Goal: Information Seeking & Learning: Learn about a topic

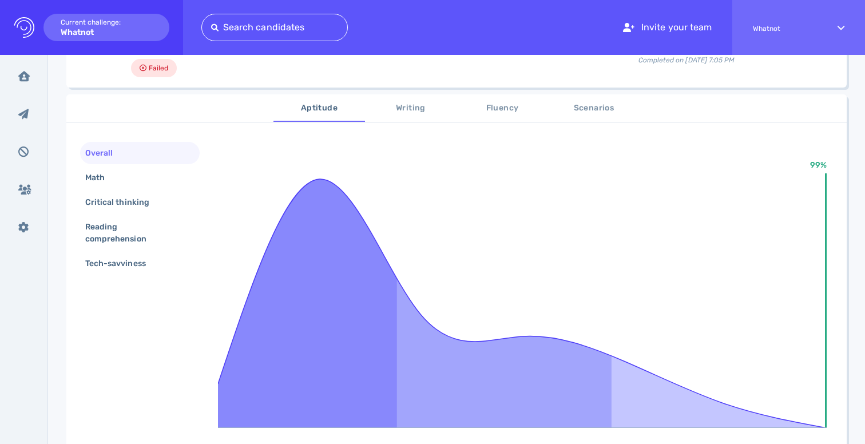
scroll to position [146, 0]
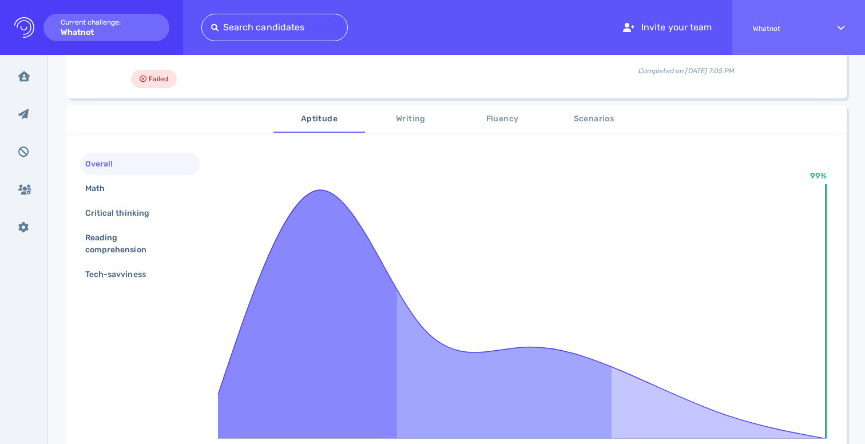
click at [417, 121] on span "Writing" at bounding box center [411, 119] width 78 height 14
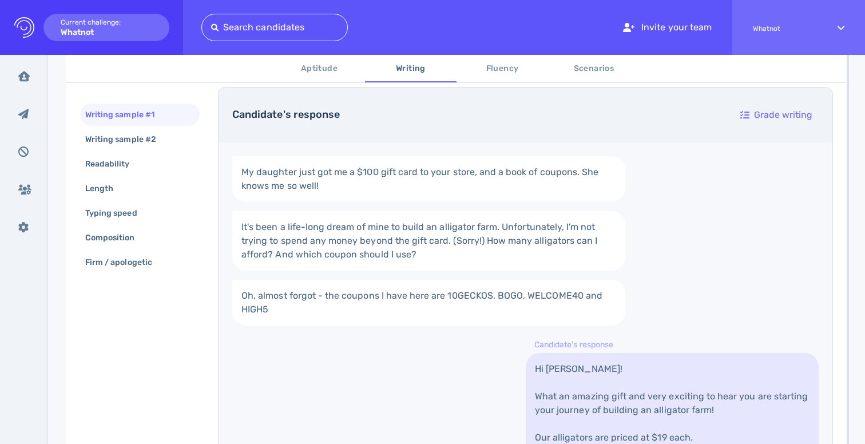
scroll to position [177, 0]
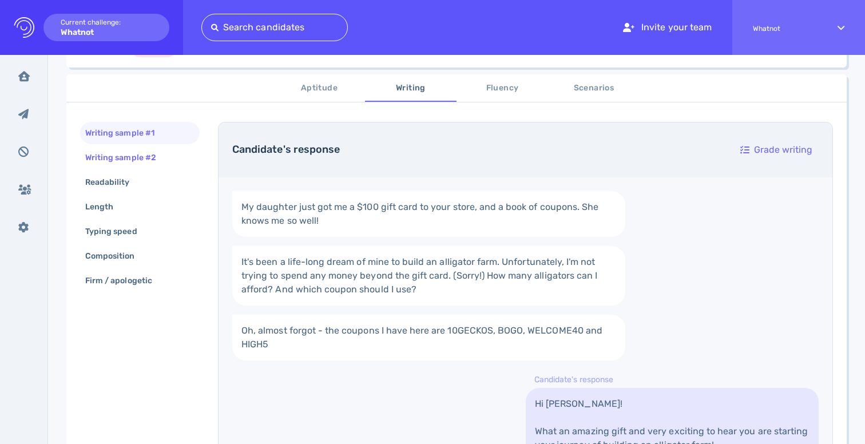
click at [129, 160] on div "Writing sample #2" at bounding box center [126, 157] width 87 height 17
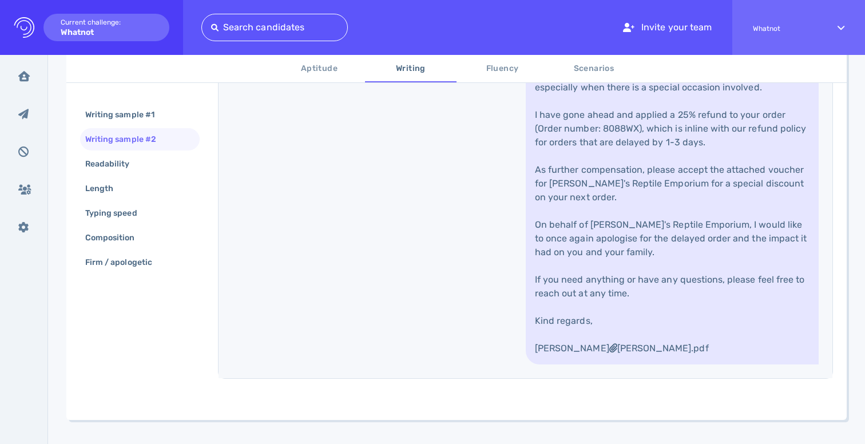
scroll to position [592, 0]
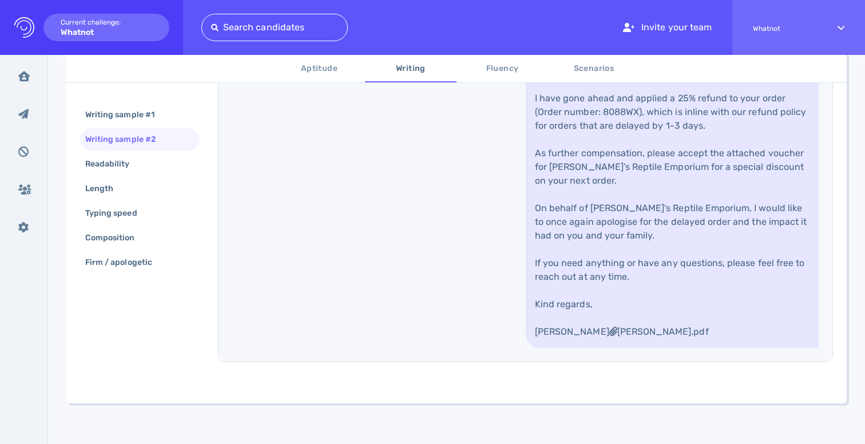
click at [672, 189] on link "Hi David, I'm very sorry to hear that your order was delayed, and I apologise f…" at bounding box center [671, 166] width 293 height 361
click at [669, 242] on link "Hi David, I'm very sorry to hear that your order was delayed, and I apologise f…" at bounding box center [671, 166] width 293 height 361
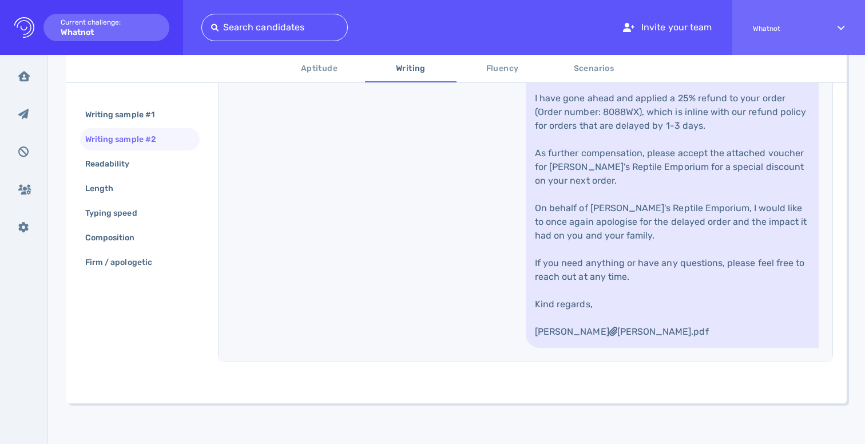
click at [669, 242] on link "Hi David, I'm very sorry to hear that your order was delayed, and I apologise f…" at bounding box center [671, 166] width 293 height 361
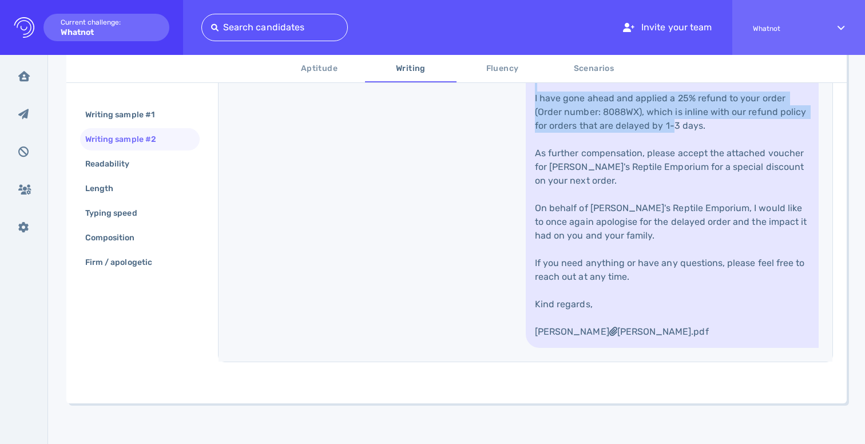
click at [679, 198] on link "Hi David, I'm very sorry to hear that your order was delayed, and I apologise f…" at bounding box center [671, 166] width 293 height 361
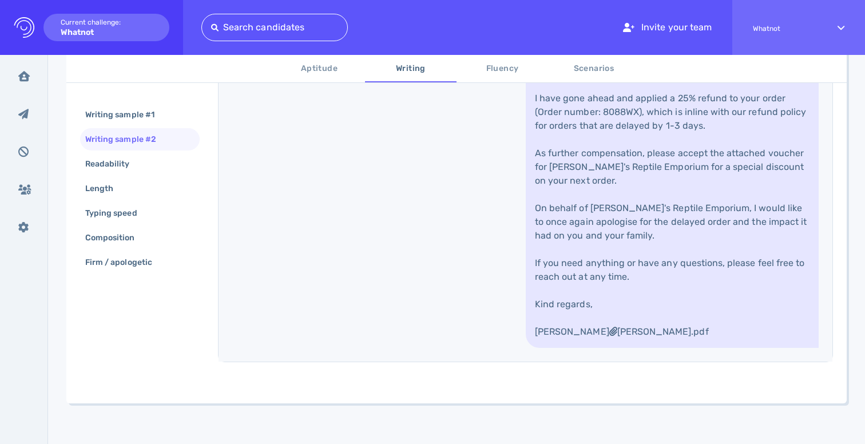
click at [679, 198] on link "Hi David, I'm very sorry to hear that your order was delayed, and I apologise f…" at bounding box center [671, 166] width 293 height 361
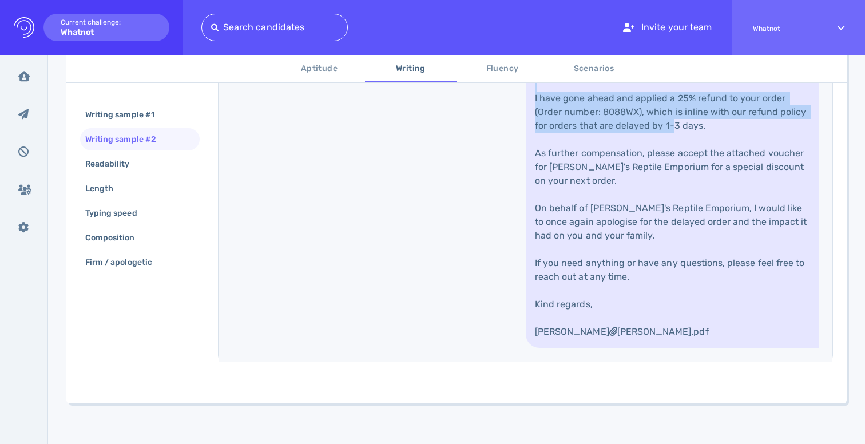
drag, startPoint x: 679, startPoint y: 198, endPoint x: 678, endPoint y: 244, distance: 45.8
click at [678, 243] on link "Hi David, I'm very sorry to hear that your order was delayed, and I apologise f…" at bounding box center [671, 166] width 293 height 361
click at [678, 244] on link "Hi David, I'm very sorry to hear that your order was delayed, and I apologise f…" at bounding box center [671, 166] width 293 height 361
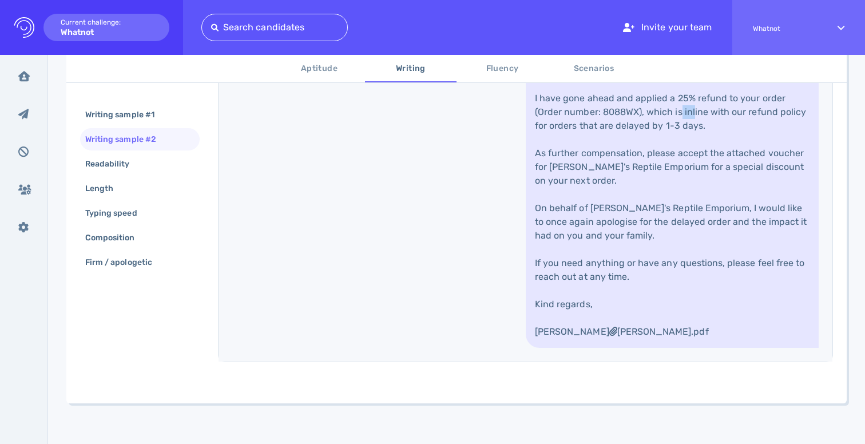
click at [678, 244] on link "Hi David, I'm very sorry to hear that your order was delayed, and I apologise f…" at bounding box center [671, 166] width 293 height 361
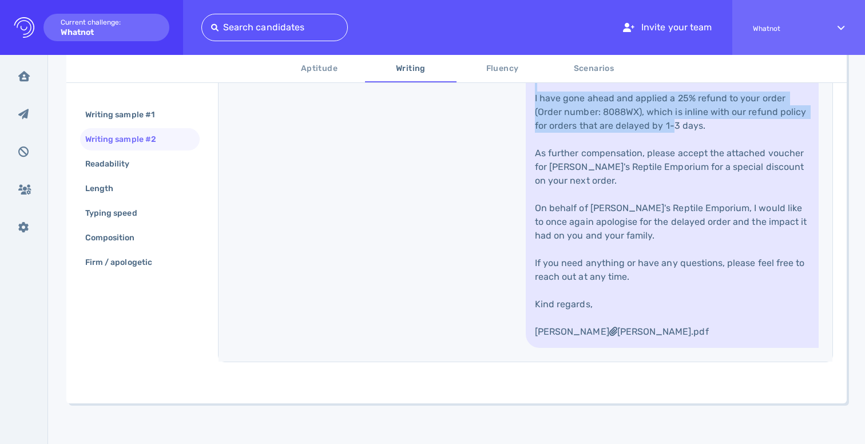
drag, startPoint x: 678, startPoint y: 244, endPoint x: 678, endPoint y: 194, distance: 49.2
click at [678, 194] on link "Hi David, I'm very sorry to hear that your order was delayed, and I apologise f…" at bounding box center [671, 166] width 293 height 361
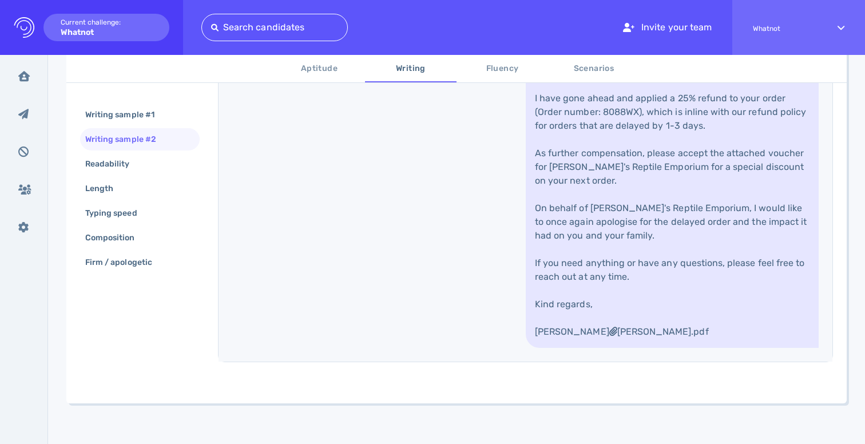
click at [678, 194] on link "Hi David, I'm very sorry to hear that your order was delayed, and I apologise f…" at bounding box center [671, 166] width 293 height 361
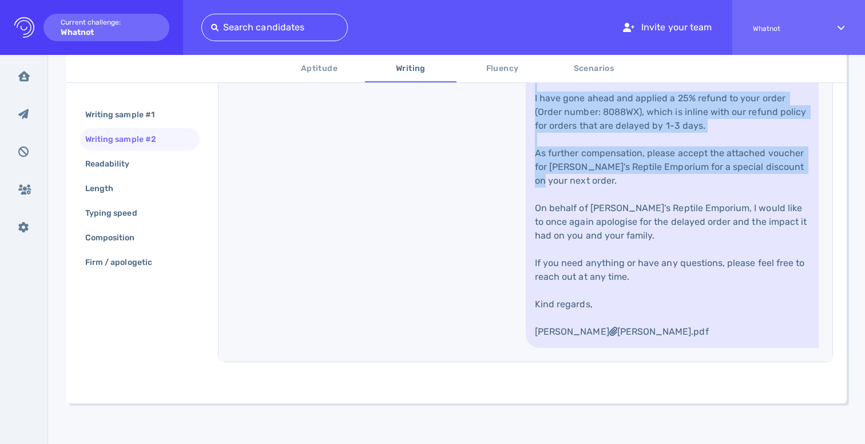
drag, startPoint x: 678, startPoint y: 194, endPoint x: 672, endPoint y: 316, distance: 121.9
click at [672, 316] on link "Hi David, I'm very sorry to hear that your order was delayed, and I apologise f…" at bounding box center [671, 166] width 293 height 361
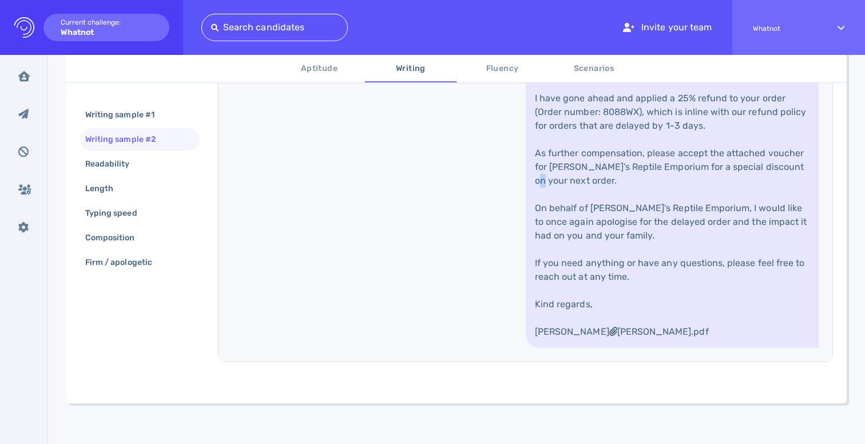
click at [672, 316] on link "Hi David, I'm very sorry to hear that your order was delayed, and I apologise f…" at bounding box center [671, 166] width 293 height 361
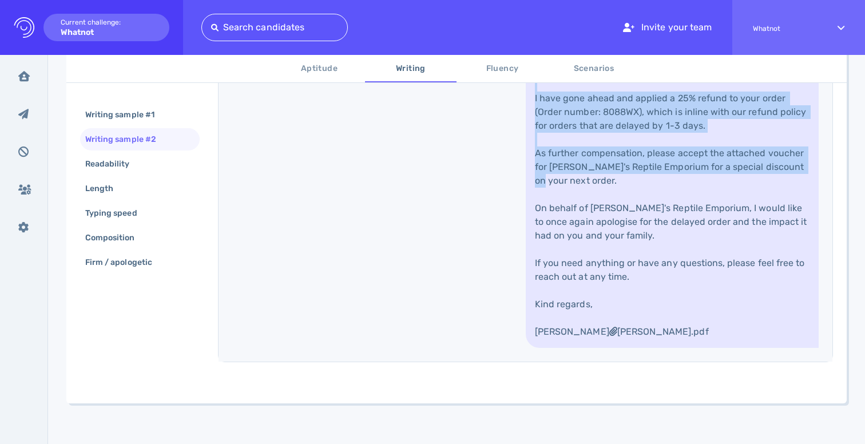
drag, startPoint x: 672, startPoint y: 316, endPoint x: 682, endPoint y: 182, distance: 134.2
click at [682, 183] on link "Hi David, I'm very sorry to hear that your order was delayed, and I apologise f…" at bounding box center [671, 166] width 293 height 361
click at [682, 182] on link "Hi David, I'm very sorry to hear that your order was delayed, and I apologise f…" at bounding box center [671, 166] width 293 height 361
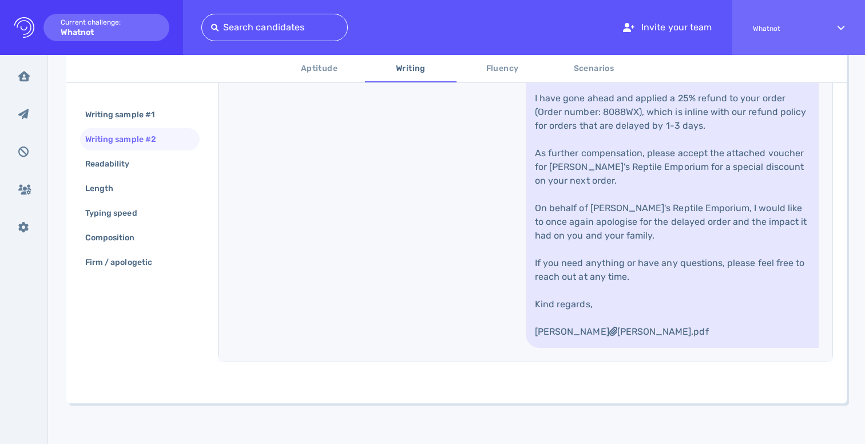
click at [682, 182] on link "Hi David, I'm very sorry to hear that your order was delayed, and I apologise f…" at bounding box center [671, 166] width 293 height 361
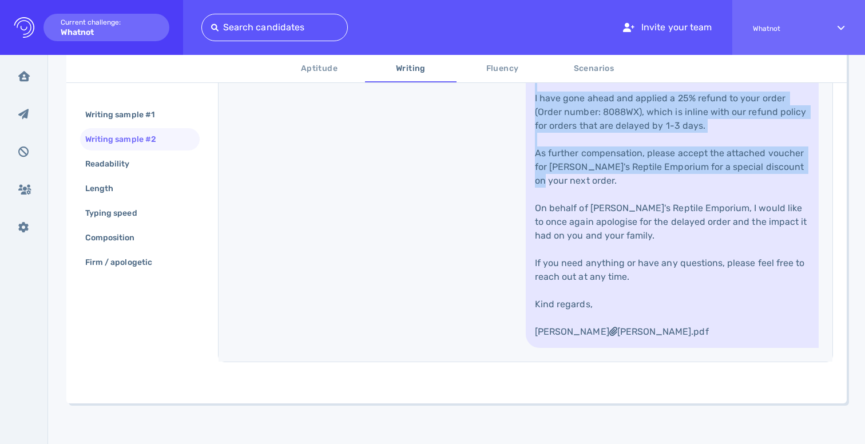
drag, startPoint x: 682, startPoint y: 182, endPoint x: 679, endPoint y: 311, distance: 128.7
click at [680, 311] on link "Hi David, I'm very sorry to hear that your order was delayed, and I apologise f…" at bounding box center [671, 166] width 293 height 361
click at [679, 311] on link "Hi David, I'm very sorry to hear that your order was delayed, and I apologise f…" at bounding box center [671, 166] width 293 height 361
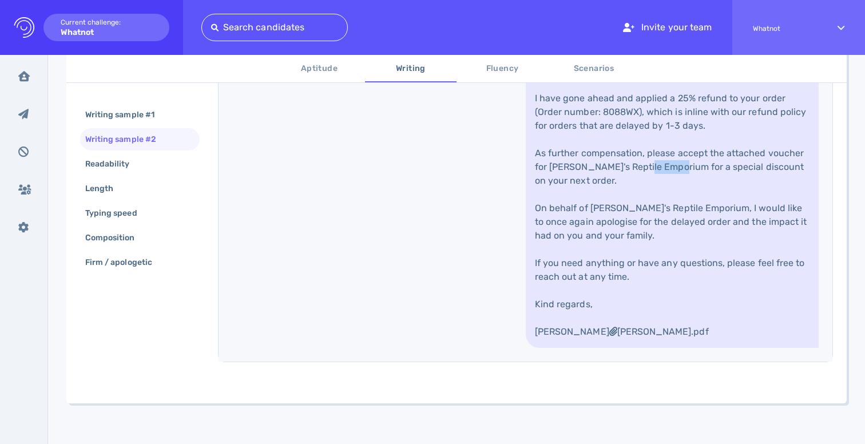
click at [679, 311] on link "Hi David, I'm very sorry to hear that your order was delayed, and I apologise f…" at bounding box center [671, 166] width 293 height 361
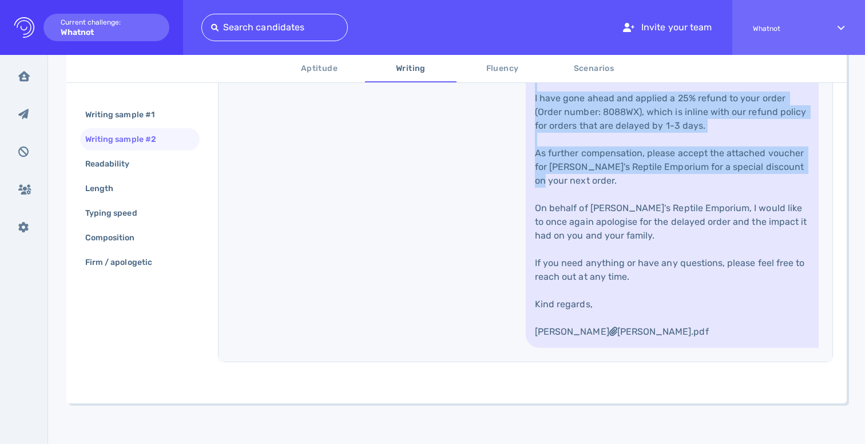
drag, startPoint x: 679, startPoint y: 311, endPoint x: 679, endPoint y: 180, distance: 130.9
click at [679, 181] on link "Hi David, I'm very sorry to hear that your order was delayed, and I apologise f…" at bounding box center [671, 166] width 293 height 361
click at [679, 180] on link "Hi David, I'm very sorry to hear that your order was delayed, and I apologise f…" at bounding box center [671, 166] width 293 height 361
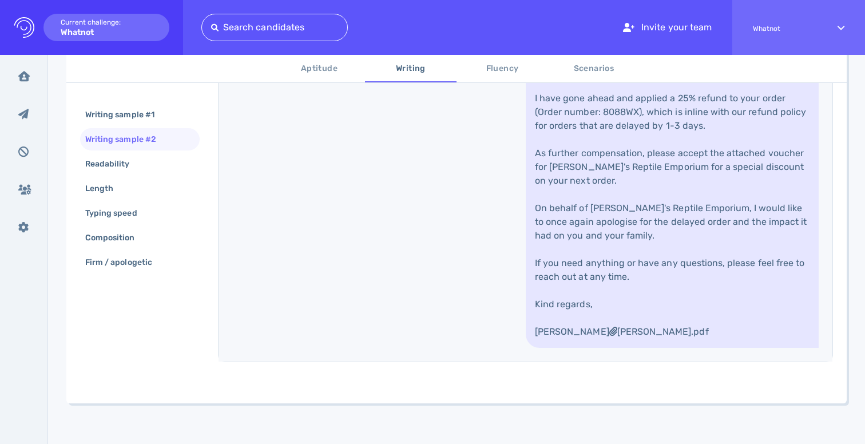
click at [679, 180] on link "Hi David, I'm very sorry to hear that your order was delayed, and I apologise f…" at bounding box center [671, 166] width 293 height 361
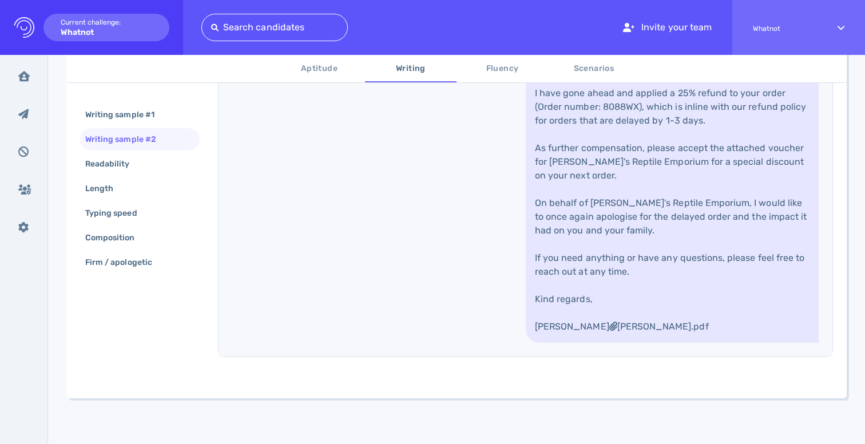
scroll to position [655, 0]
click at [644, 288] on link "Hi David, I'm very sorry to hear that your order was delayed, and I apologise f…" at bounding box center [671, 161] width 293 height 361
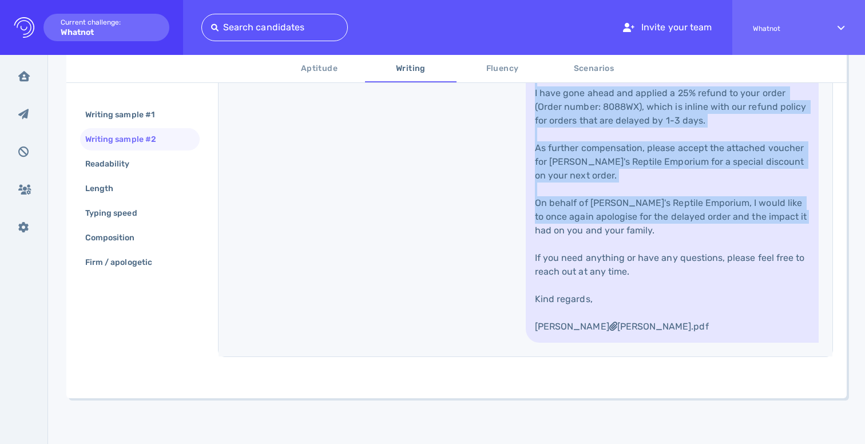
drag, startPoint x: 644, startPoint y: 288, endPoint x: 670, endPoint y: 164, distance: 126.7
click at [670, 164] on link "Hi David, I'm very sorry to hear that your order was delayed, and I apologise f…" at bounding box center [671, 161] width 293 height 361
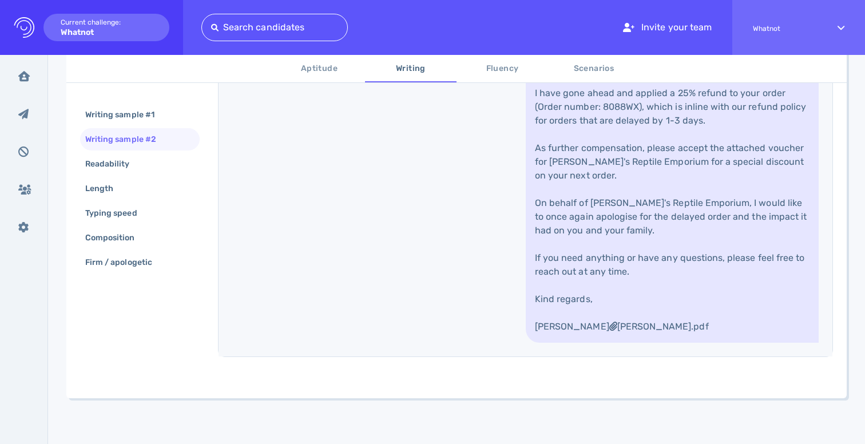
click at [670, 164] on link "Hi David, I'm very sorry to hear that your order was delayed, and I apologise f…" at bounding box center [671, 161] width 293 height 361
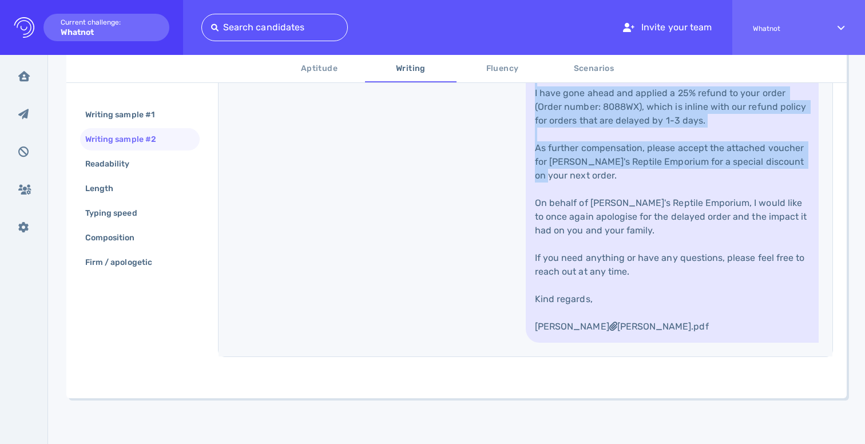
drag, startPoint x: 670, startPoint y: 164, endPoint x: 668, endPoint y: 280, distance: 116.1
click at [670, 280] on link "Hi David, I'm very sorry to hear that your order was delayed, and I apologise f…" at bounding box center [671, 161] width 293 height 361
click at [668, 280] on link "Hi David, I'm very sorry to hear that your order was delayed, and I apologise f…" at bounding box center [671, 161] width 293 height 361
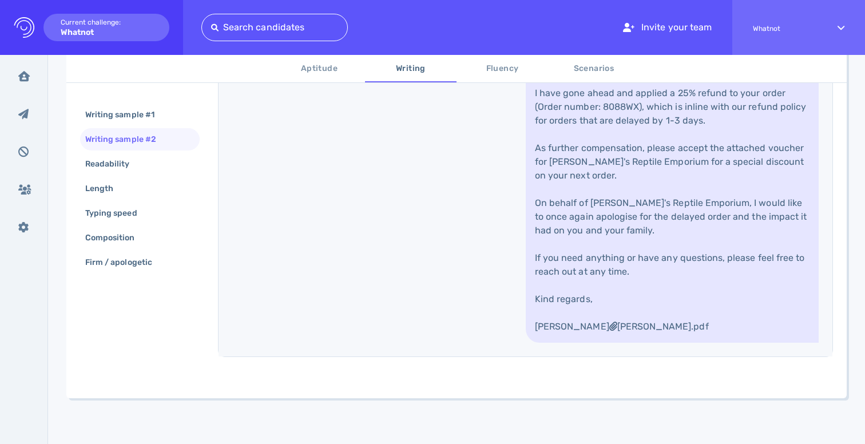
scroll to position [666, 0]
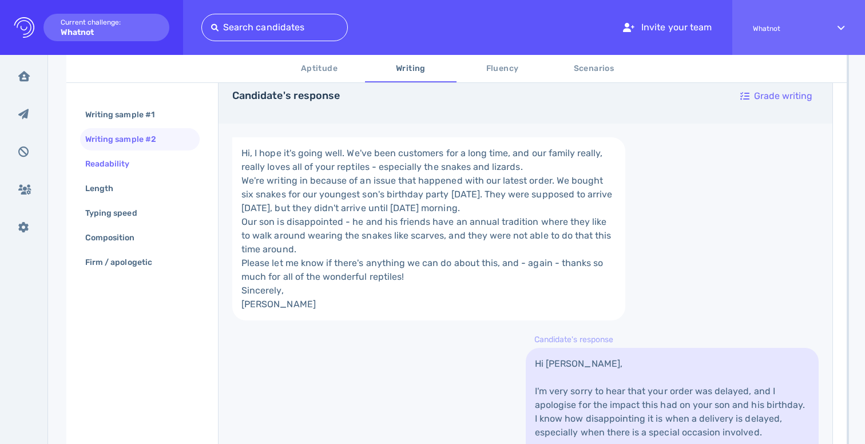
click at [153, 167] on div "Readability" at bounding box center [140, 164] width 120 height 22
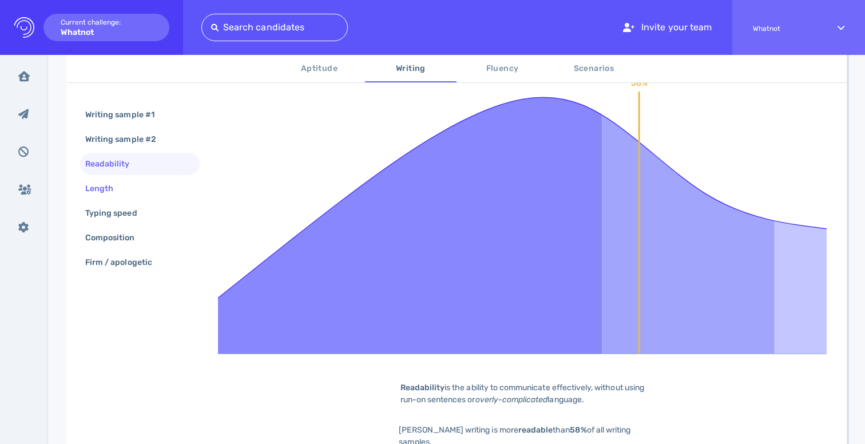
click at [116, 181] on div "Length" at bounding box center [105, 188] width 44 height 17
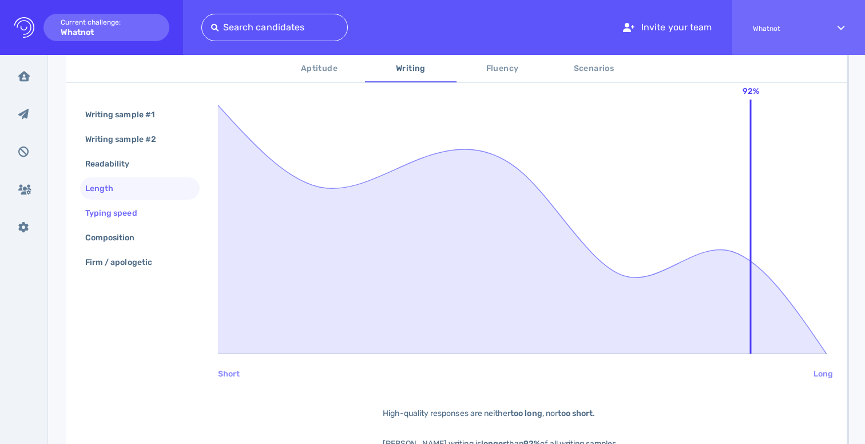
click at [136, 219] on div "Typing speed" at bounding box center [117, 213] width 68 height 17
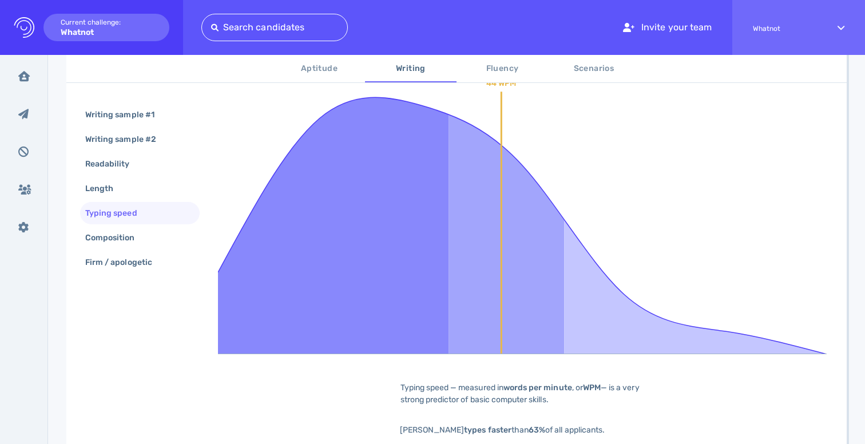
scroll to position [194, 0]
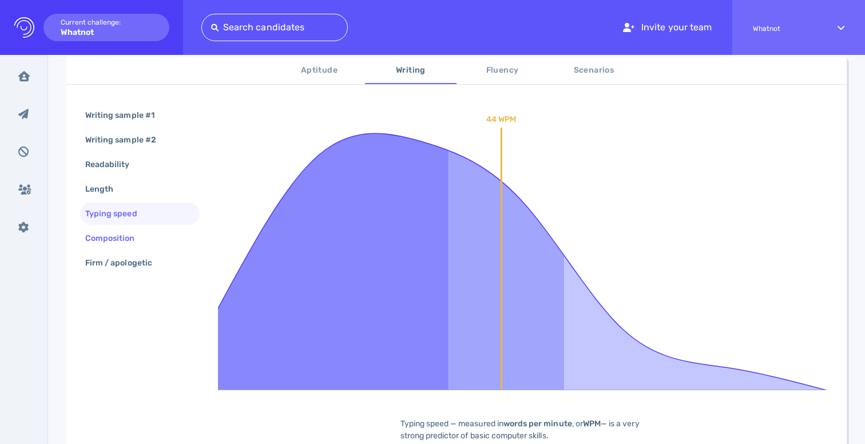
click at [128, 246] on div "Composition" at bounding box center [116, 238] width 66 height 17
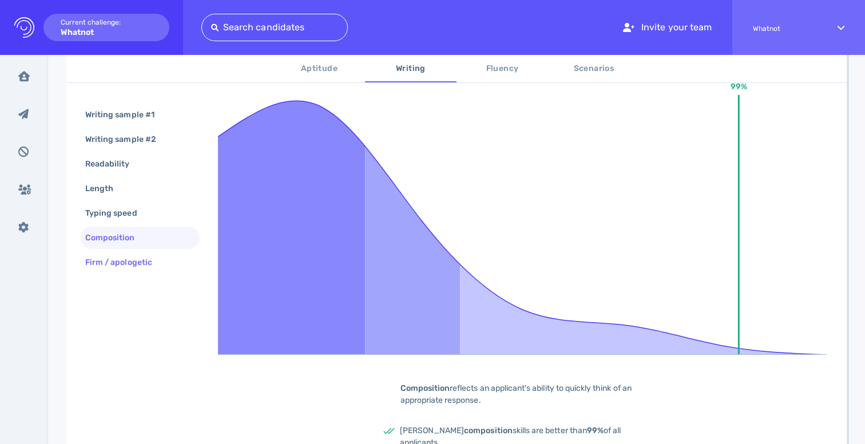
click at [86, 267] on div "Firm / apologetic" at bounding box center [124, 262] width 83 height 17
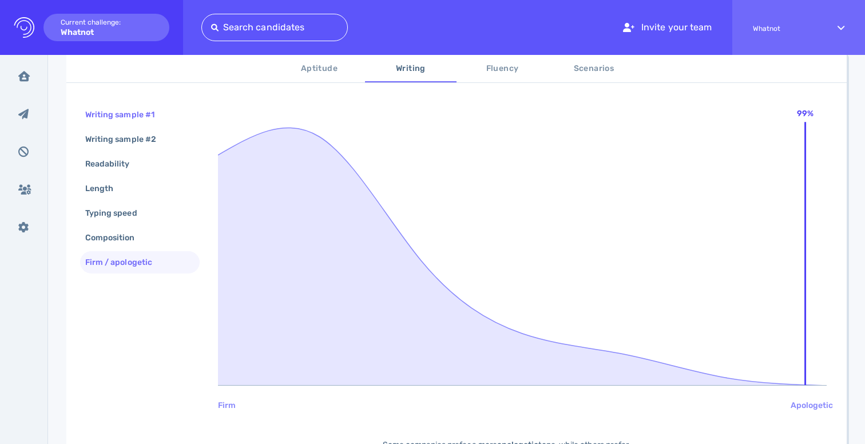
click at [118, 118] on div "Writing sample #1" at bounding box center [125, 114] width 85 height 17
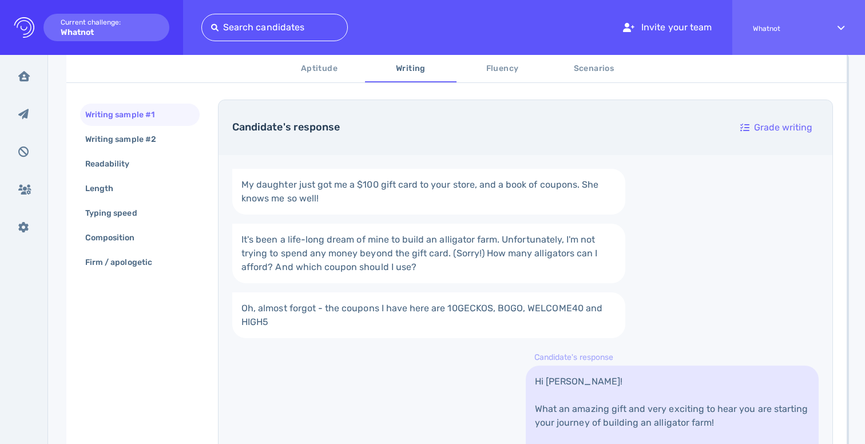
click at [482, 71] on span "Fluency" at bounding box center [502, 69] width 78 height 14
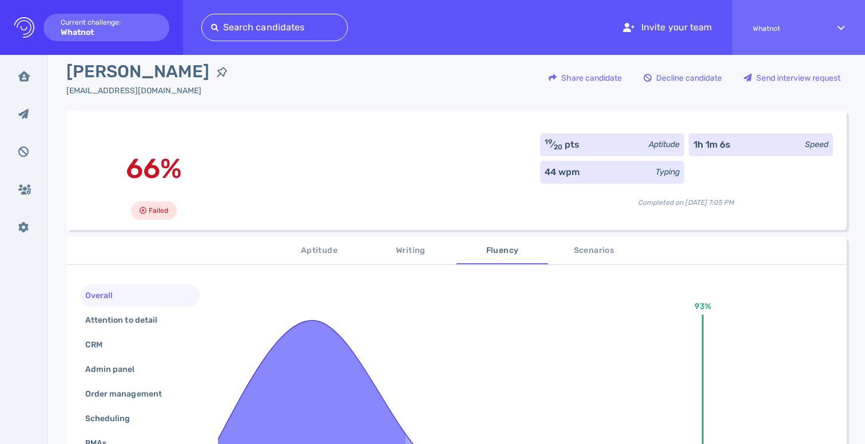
scroll to position [15, 0]
click at [567, 255] on span "Scenarios" at bounding box center [594, 250] width 78 height 14
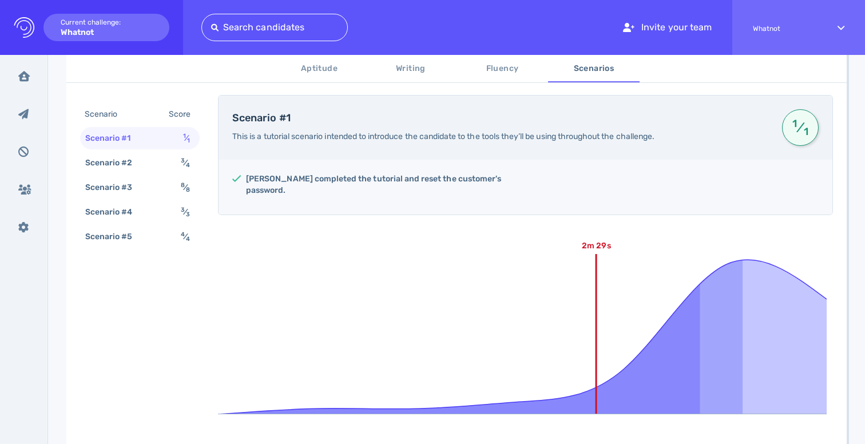
scroll to position [201, 0]
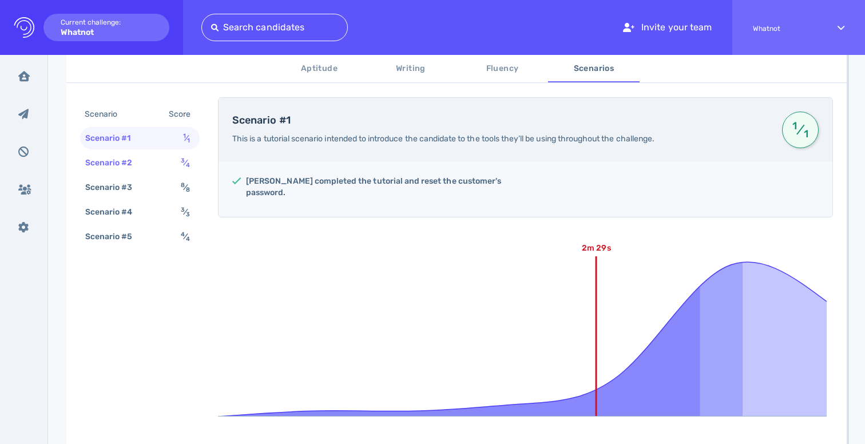
click at [127, 164] on div "Scenario #2" at bounding box center [114, 162] width 63 height 17
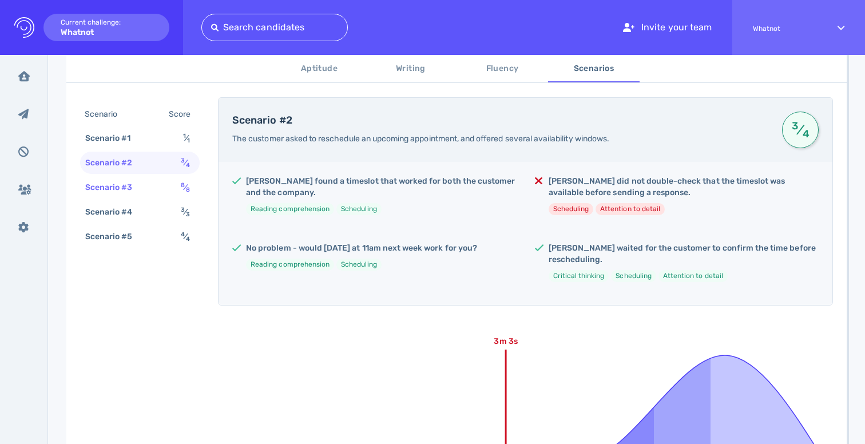
click at [132, 186] on div "Scenario #3" at bounding box center [114, 187] width 63 height 17
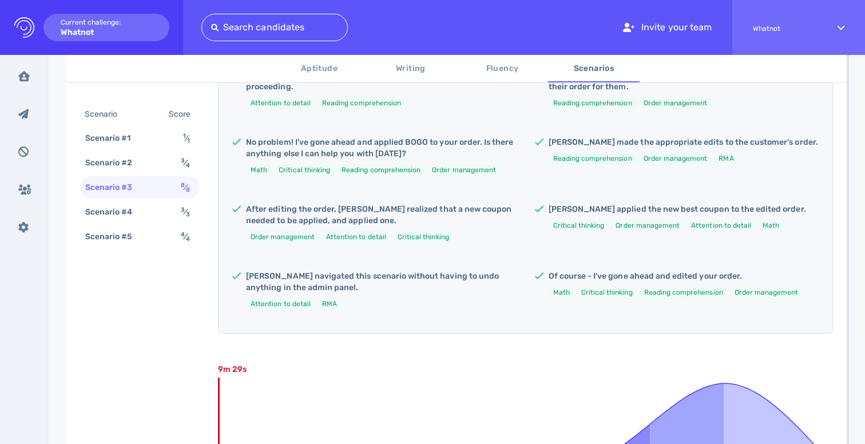
scroll to position [329, 0]
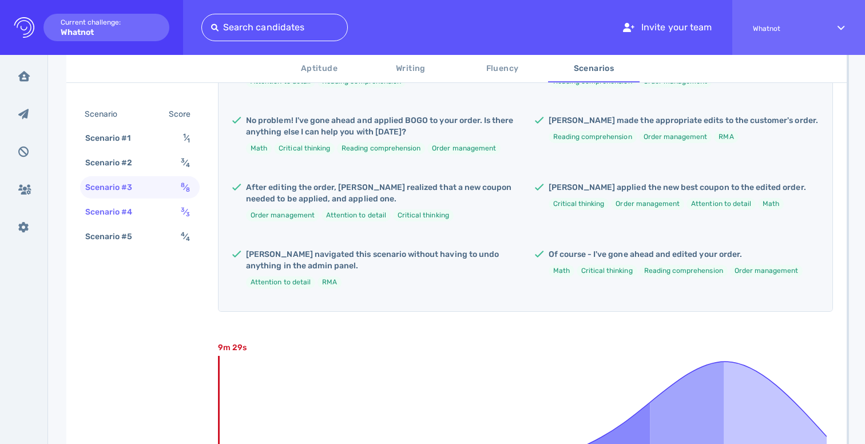
click at [153, 207] on div "Scenario #4 3 ⁄ 3" at bounding box center [140, 212] width 120 height 22
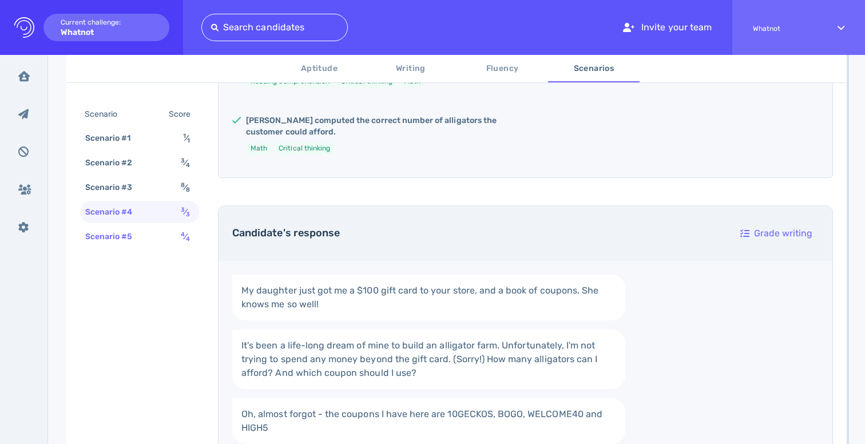
click at [153, 230] on div "Scenario #5 4 ⁄ 4" at bounding box center [140, 236] width 120 height 22
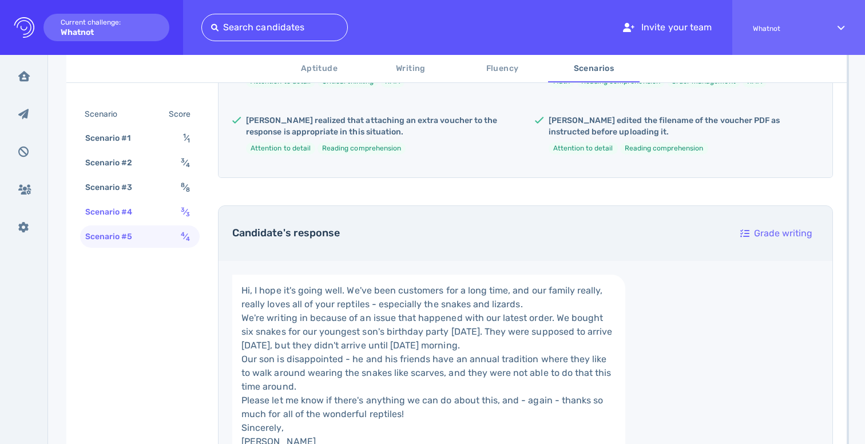
click at [160, 209] on div "Scenario #4 3 ⁄ 3" at bounding box center [140, 212] width 120 height 22
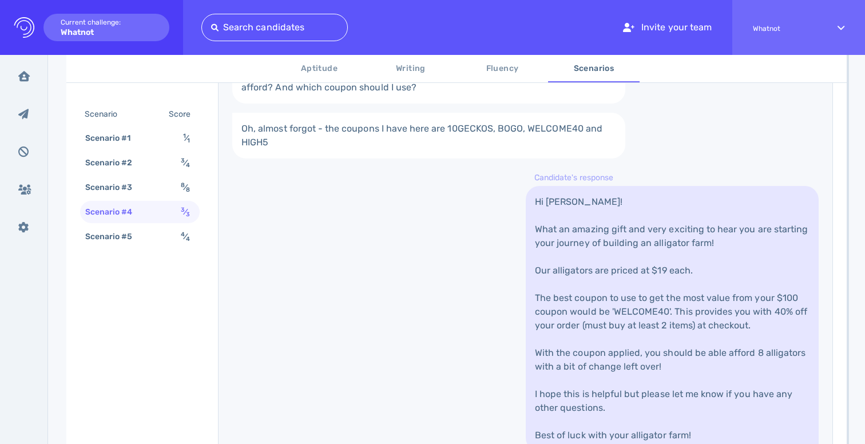
scroll to position [373, 0]
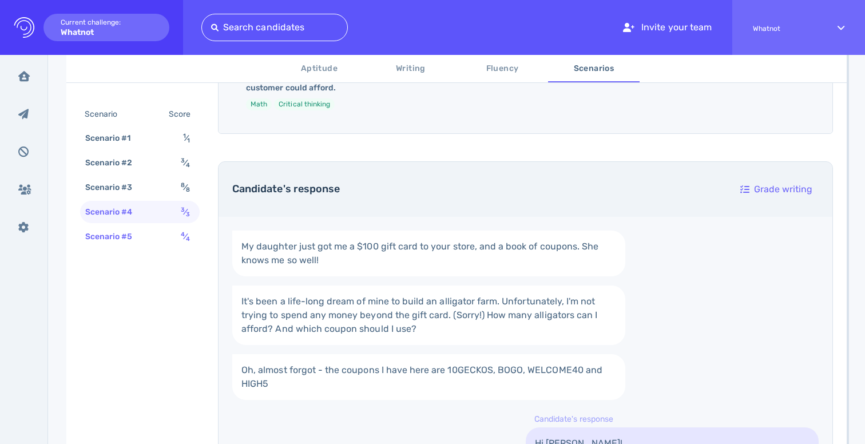
click at [131, 237] on div "Scenario #5" at bounding box center [114, 236] width 63 height 17
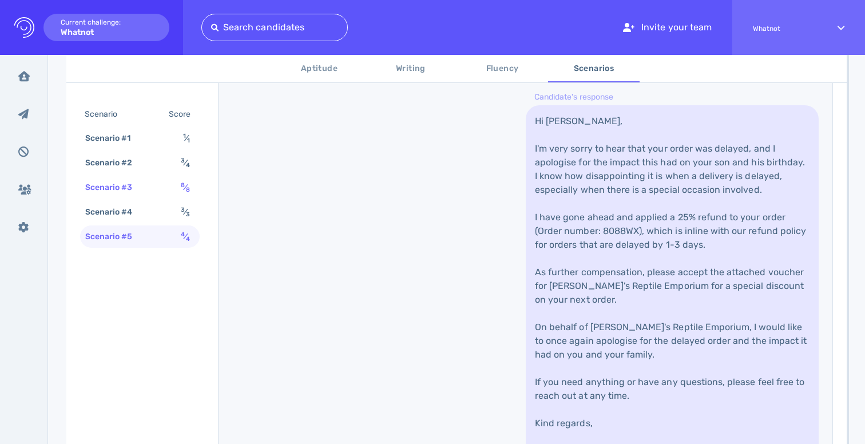
click at [172, 186] on div "Scenario #3 8 ⁄ 8" at bounding box center [140, 187] width 120 height 22
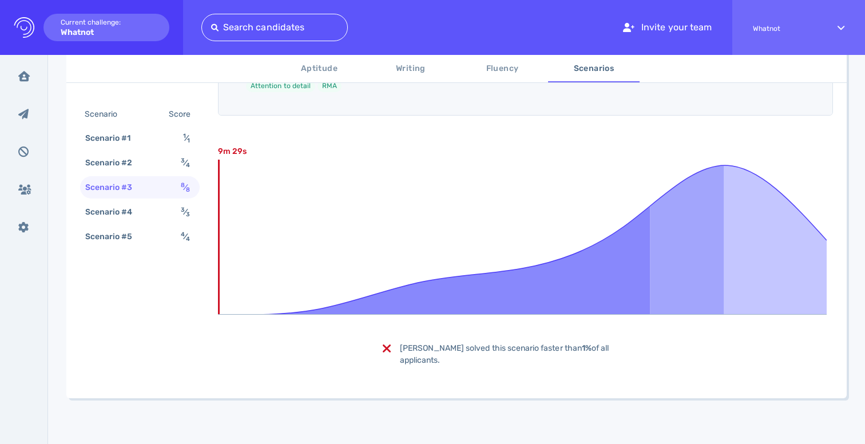
scroll to position [515, 0]
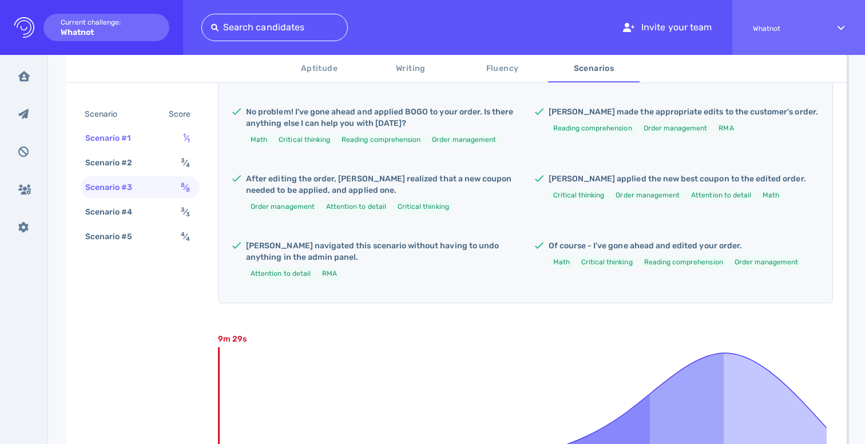
click at [158, 142] on div "Scenario #1 1 ⁄ 1" at bounding box center [140, 138] width 120 height 22
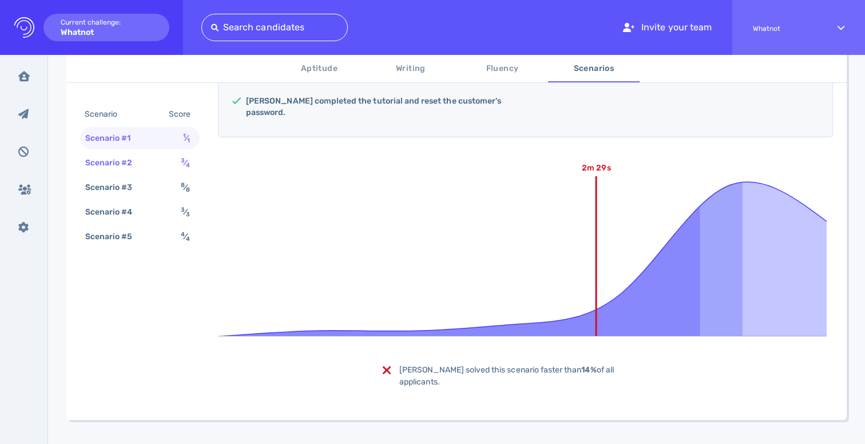
click at [155, 159] on div "Scenario #2 3 ⁄ 4" at bounding box center [140, 163] width 120 height 22
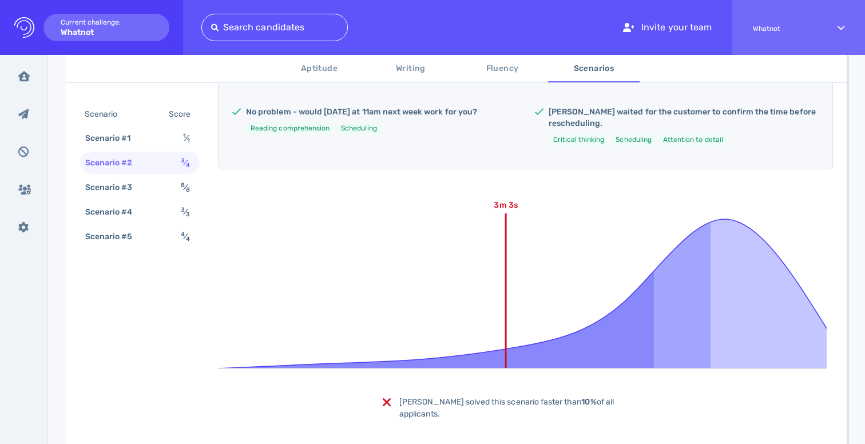
click at [155, 159] on div "Scenario #2 3 ⁄ 4" at bounding box center [140, 163] width 120 height 22
click at [161, 141] on div "Scenario #1 1 ⁄ 1" at bounding box center [140, 138] width 120 height 22
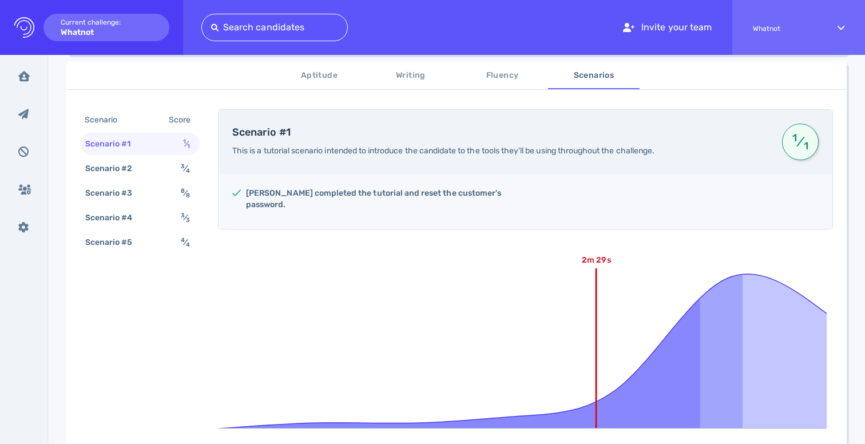
scroll to position [0, 0]
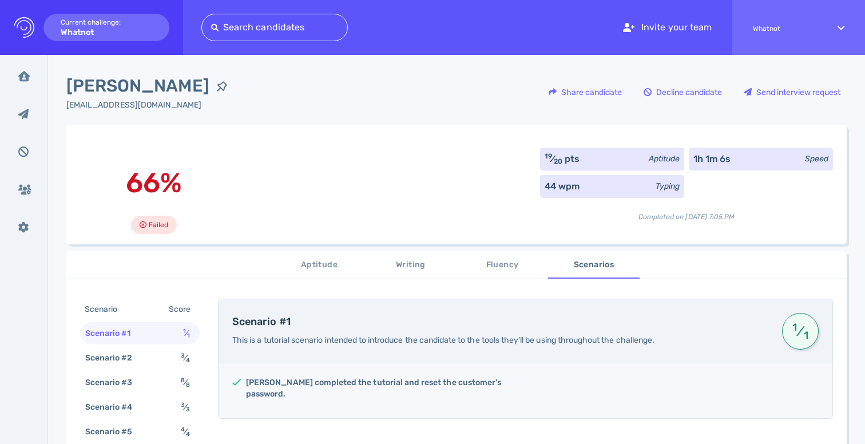
click at [591, 188] on div "44 wpm Typing" at bounding box center [612, 186] width 144 height 23
click at [26, 26] on icon "Logo Created with Sketch." at bounding box center [24, 27] width 21 height 21
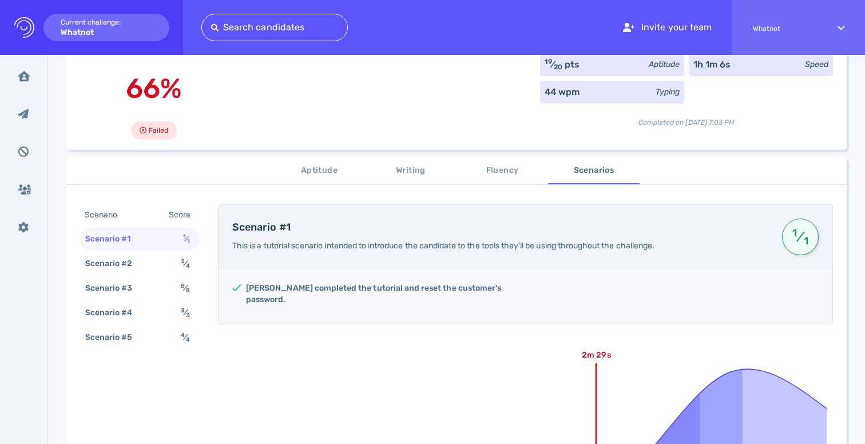
scroll to position [101, 0]
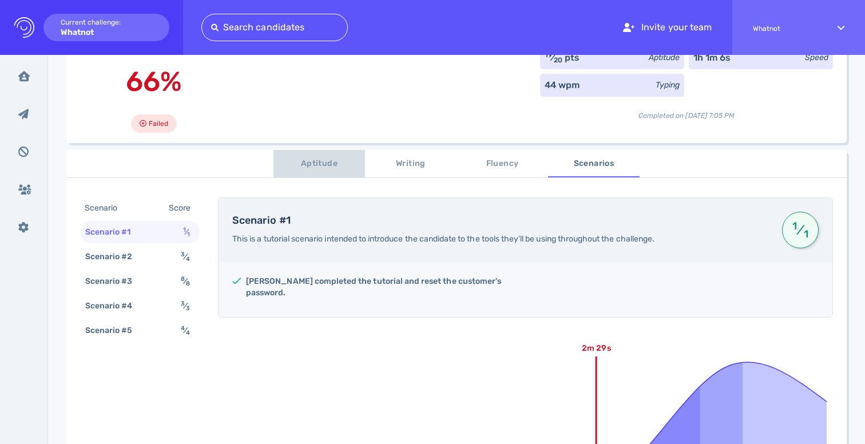
click at [332, 156] on button "Aptitude" at bounding box center [318, 163] width 91 height 27
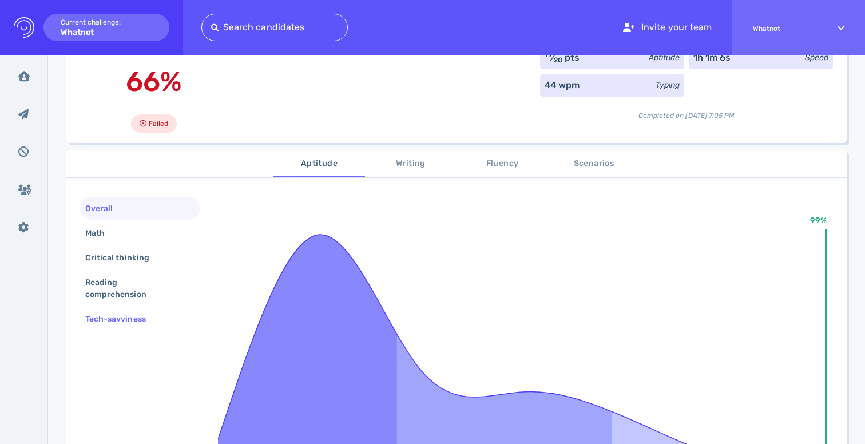
click at [148, 321] on div "Tech-savviness" at bounding box center [121, 318] width 77 height 17
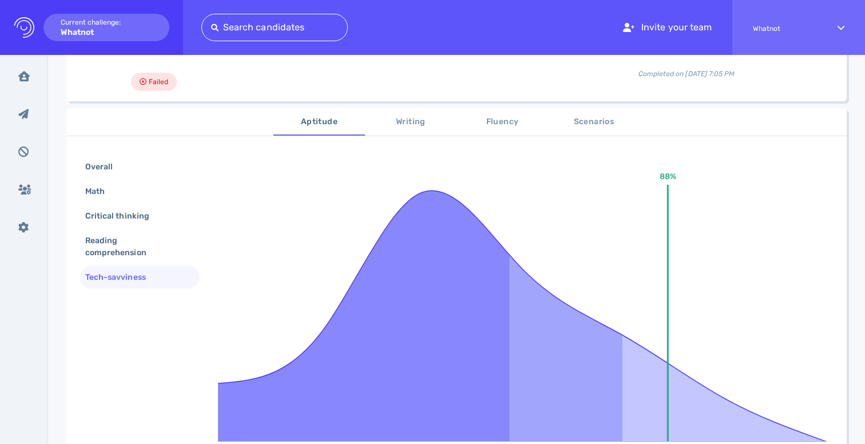
scroll to position [292, 0]
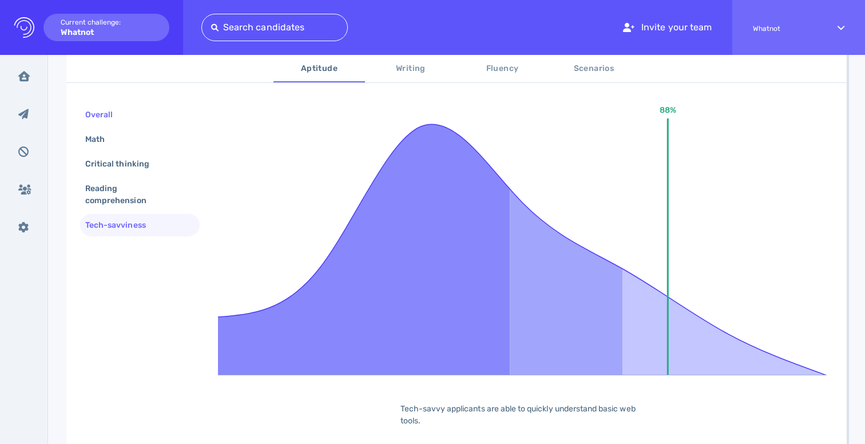
click at [129, 122] on div "Overall" at bounding box center [140, 114] width 120 height 22
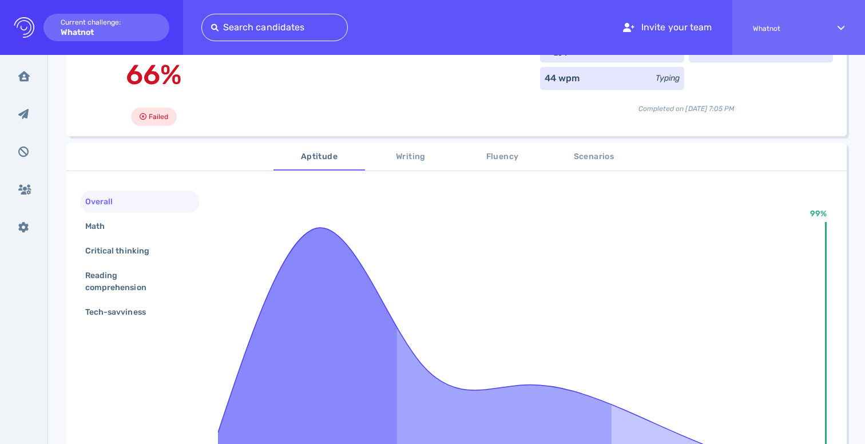
scroll to position [87, 0]
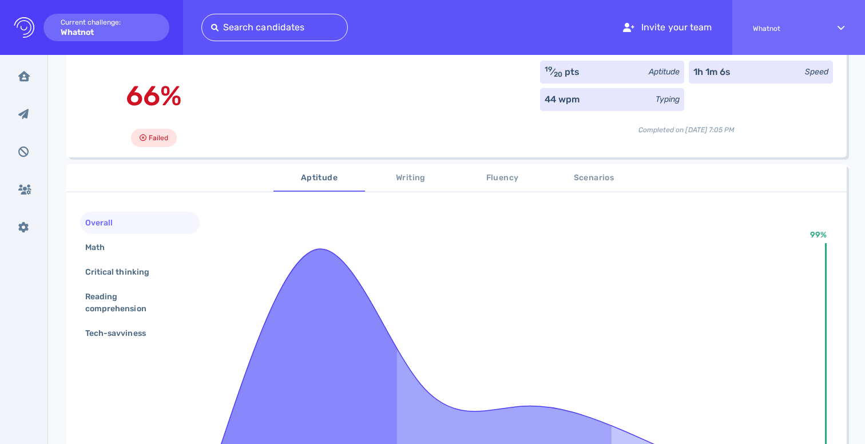
click at [401, 182] on span "Writing" at bounding box center [411, 178] width 78 height 14
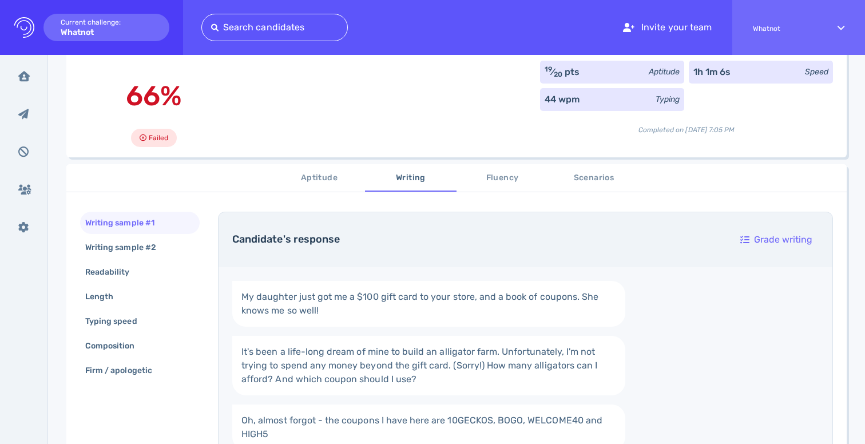
click at [495, 182] on span "Fluency" at bounding box center [502, 178] width 78 height 14
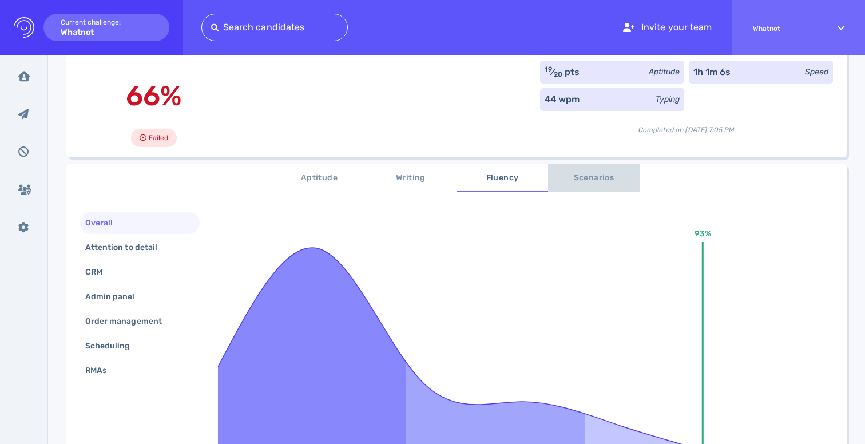
click at [596, 184] on span "Scenarios" at bounding box center [594, 178] width 78 height 14
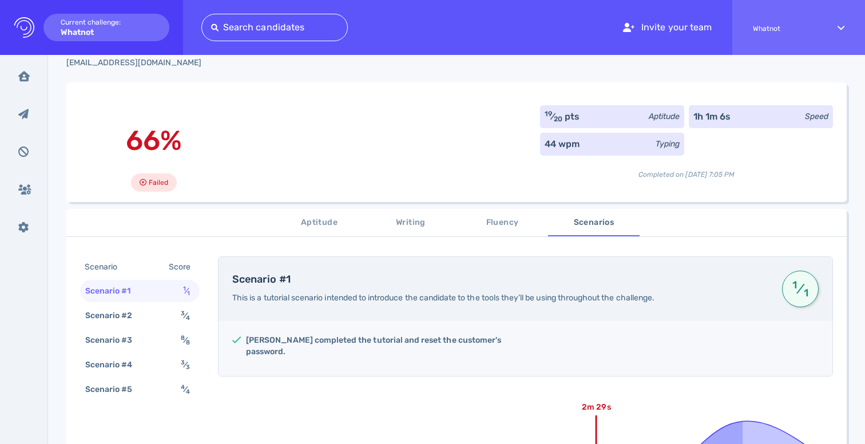
scroll to position [0, 0]
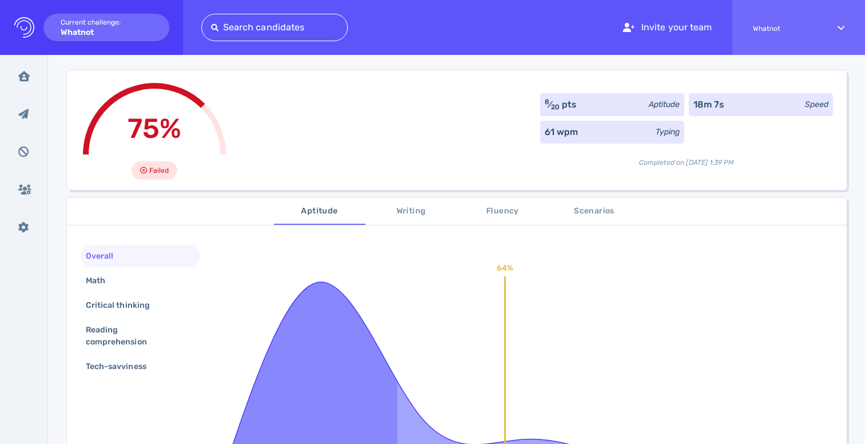
scroll to position [56, 0]
click at [144, 281] on div "Math" at bounding box center [141, 279] width 120 height 22
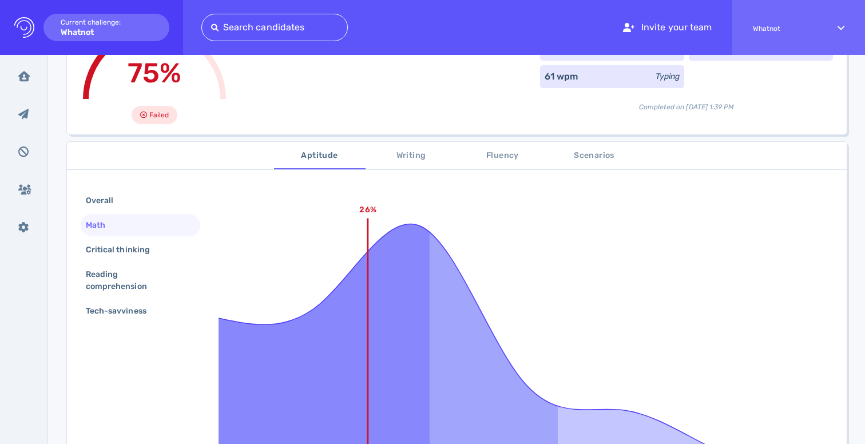
scroll to position [111, 0]
click at [140, 250] on div "Critical thinking" at bounding box center [123, 248] width 80 height 17
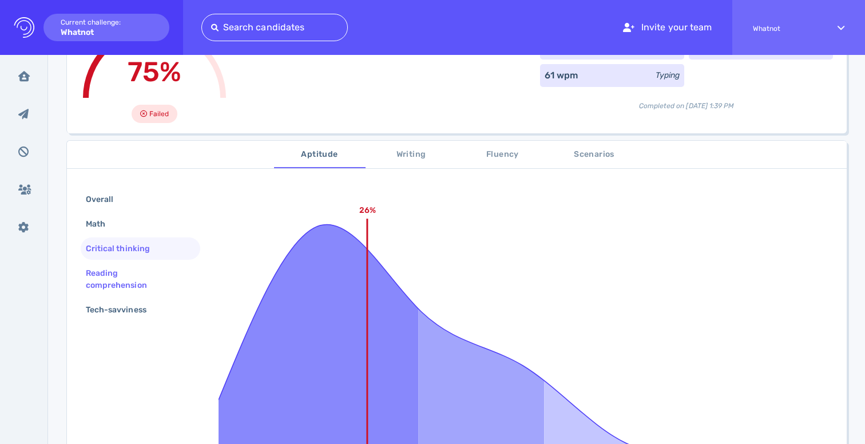
click at [127, 279] on div "Reading comprehension" at bounding box center [135, 279] width 105 height 29
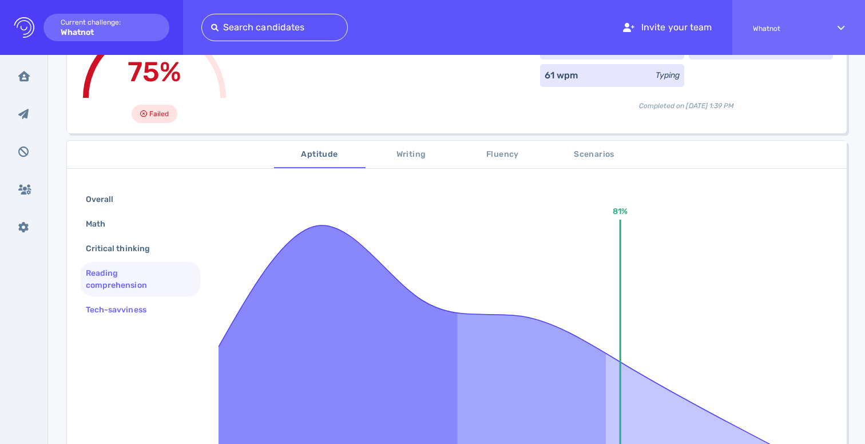
click at [130, 308] on div "Tech-savviness" at bounding box center [121, 309] width 77 height 17
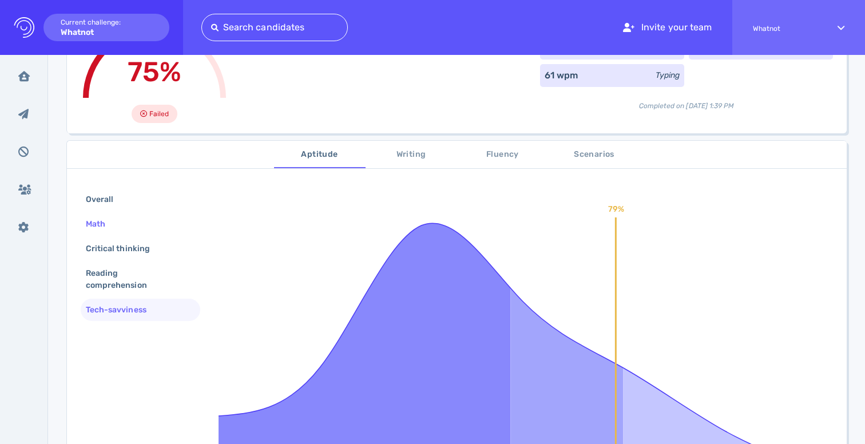
click at [141, 216] on div "Math" at bounding box center [141, 224] width 120 height 22
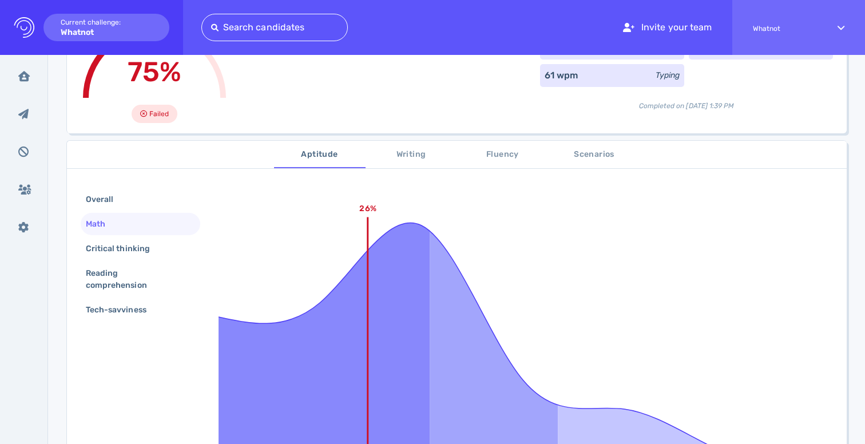
click at [370, 163] on button "Writing" at bounding box center [410, 154] width 91 height 27
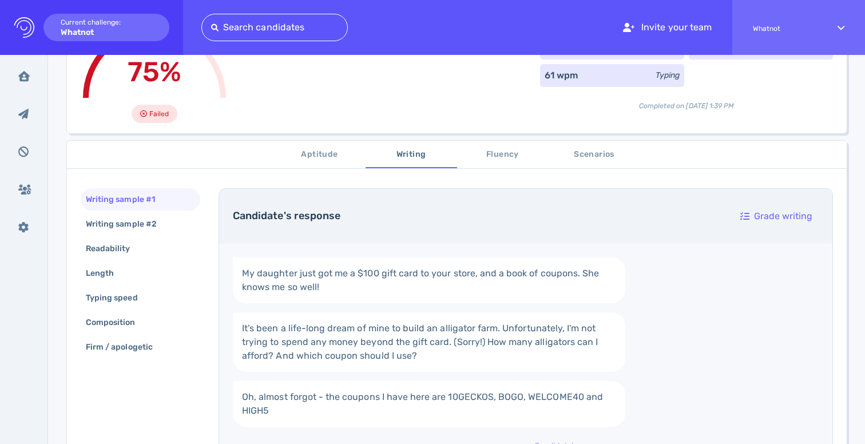
click at [405, 162] on button "Writing" at bounding box center [410, 154] width 91 height 27
click at [528, 157] on span "Fluency" at bounding box center [503, 155] width 78 height 14
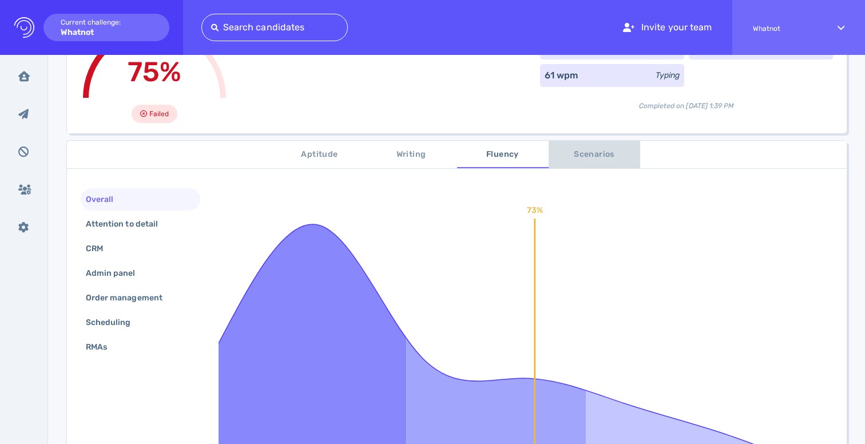
click at [586, 157] on span "Scenarios" at bounding box center [594, 155] width 78 height 14
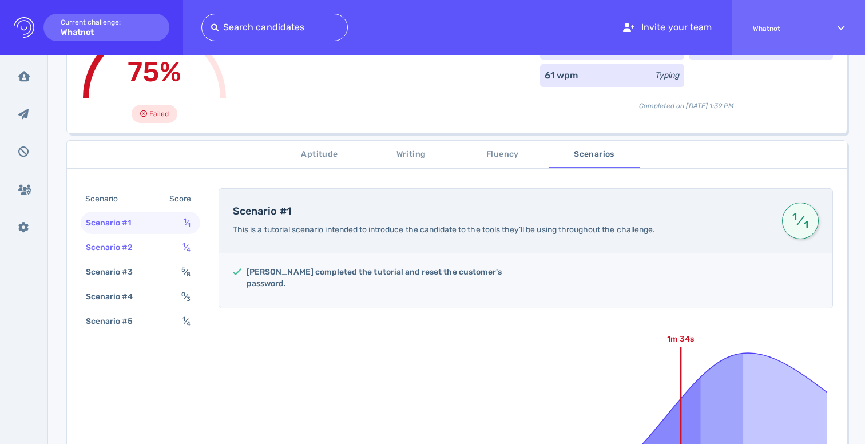
click at [166, 252] on div "Scenario #2 1 ⁄ 4" at bounding box center [141, 247] width 120 height 22
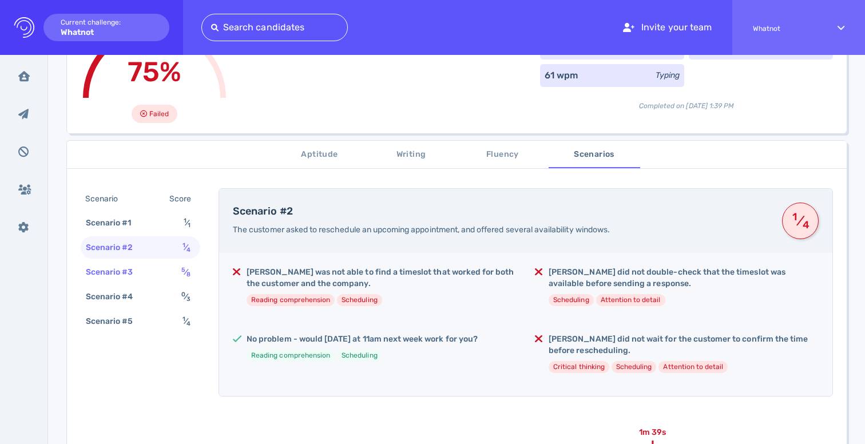
click at [154, 276] on div "Scenario #3 5 ⁄ 8" at bounding box center [141, 272] width 120 height 22
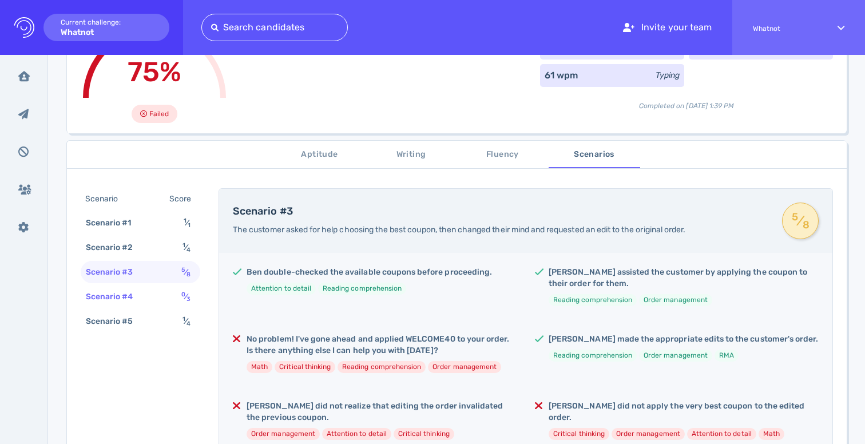
click at [157, 295] on div "Scenario #4 0 ⁄ 3" at bounding box center [141, 296] width 120 height 22
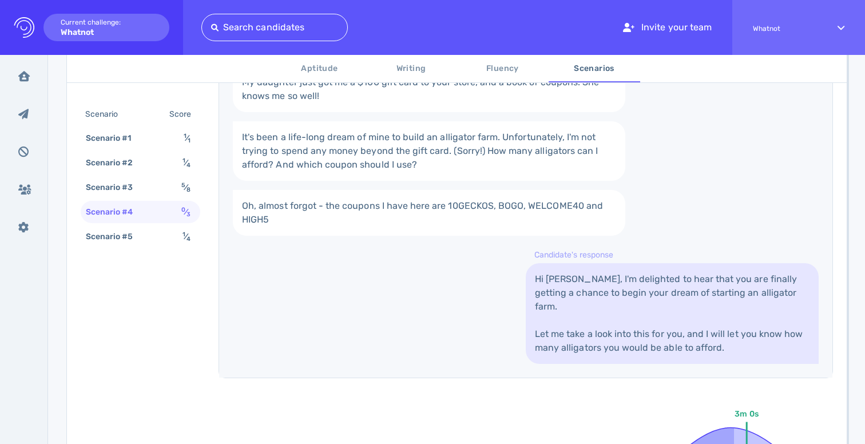
scroll to position [525, 0]
click at [145, 234] on div "Scenario #5" at bounding box center [114, 236] width 63 height 17
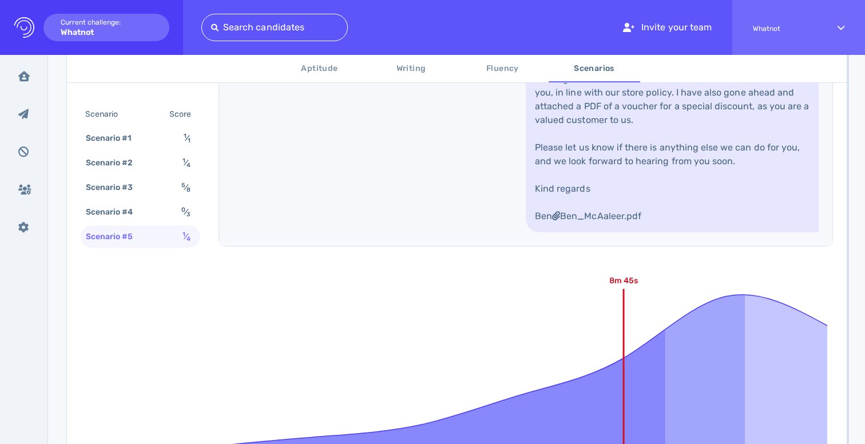
scroll to position [796, 0]
click at [636, 188] on link "Hi [PERSON_NAME], thank you for reaching out. I am sorry to hear that the order…" at bounding box center [671, 119] width 293 height 224
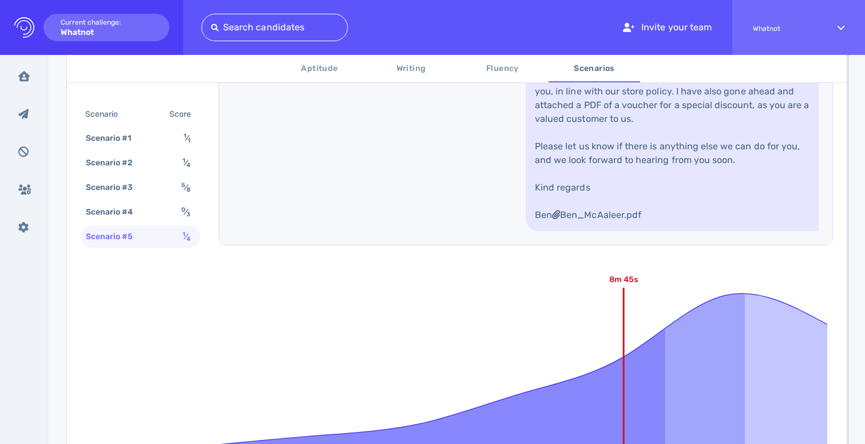
click at [611, 224] on link "Hi [PERSON_NAME], thank you for reaching out. I am sorry to hear that the order…" at bounding box center [671, 119] width 293 height 224
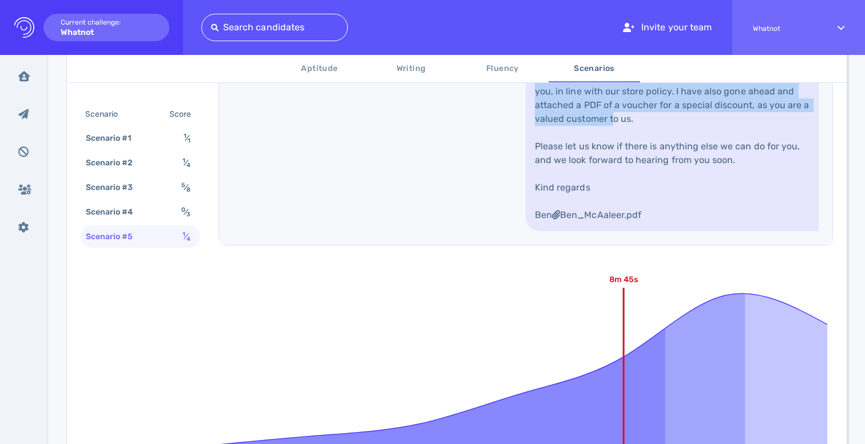
click at [618, 193] on link "Hi [PERSON_NAME], thank you for reaching out. I am sorry to hear that the order…" at bounding box center [671, 119] width 293 height 224
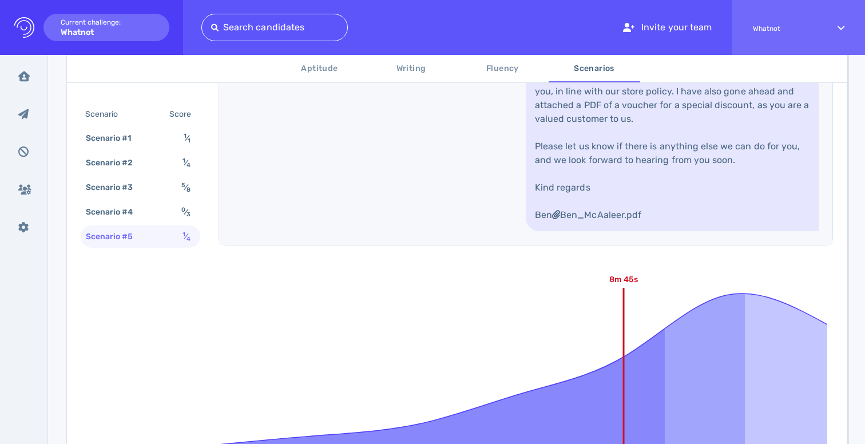
click at [618, 193] on link "Hi [PERSON_NAME], thank you for reaching out. I am sorry to hear that the order…" at bounding box center [671, 119] width 293 height 224
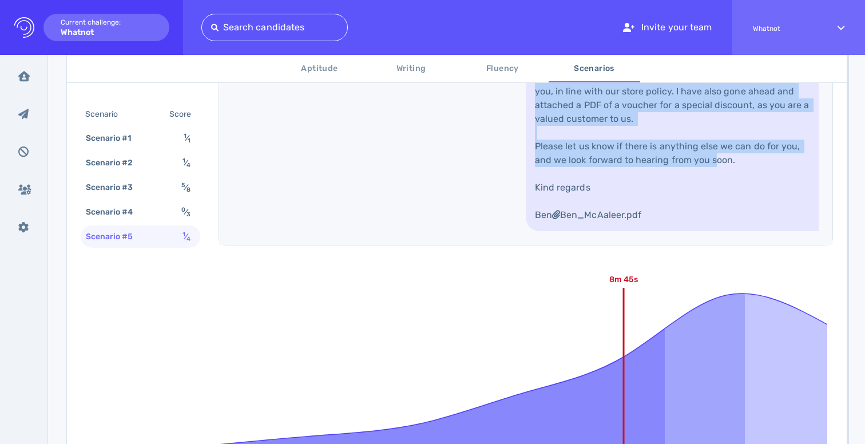
drag, startPoint x: 618, startPoint y: 193, endPoint x: 613, endPoint y: 305, distance: 112.2
click at [615, 231] on link "Hi Julian, thank you for reaching out. I am sorry to hear that the order was de…" at bounding box center [671, 119] width 293 height 224
click at [613, 231] on link "Hi Julian, thank you for reaching out. I am sorry to hear that the order was de…" at bounding box center [671, 119] width 293 height 224
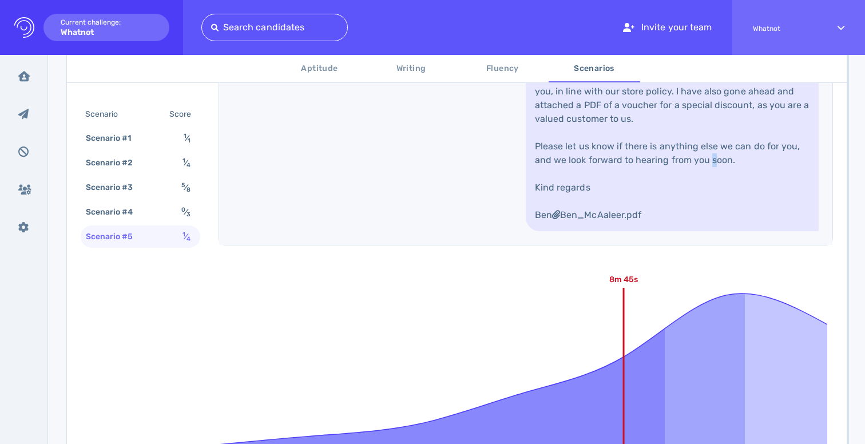
click at [613, 231] on link "Hi Julian, thank you for reaching out. I am sorry to hear that the order was de…" at bounding box center [671, 119] width 293 height 224
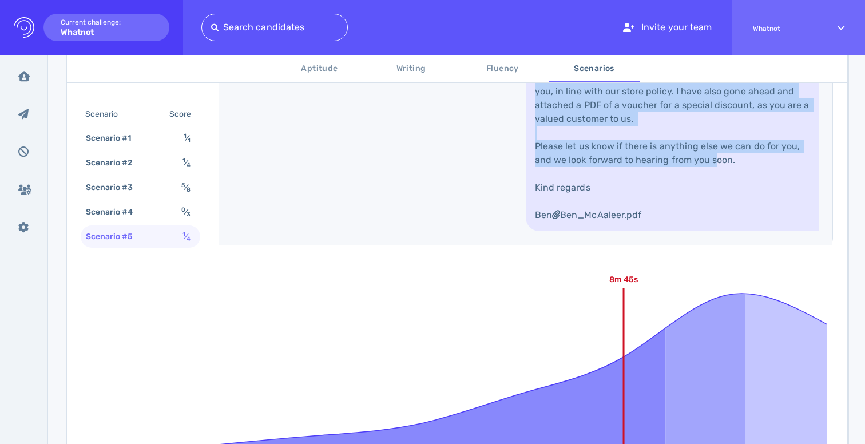
drag, startPoint x: 613, startPoint y: 305, endPoint x: 624, endPoint y: 175, distance: 130.3
click at [624, 175] on link "Hi Julian, thank you for reaching out. I am sorry to hear that the order was de…" at bounding box center [671, 119] width 293 height 224
click at [624, 174] on link "Hi Julian, thank you for reaching out. I am sorry to hear that the order was de…" at bounding box center [671, 119] width 293 height 224
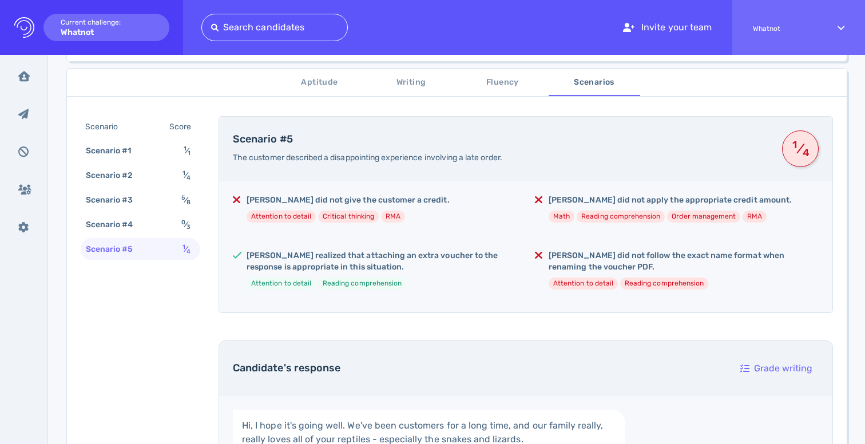
scroll to position [192, 0]
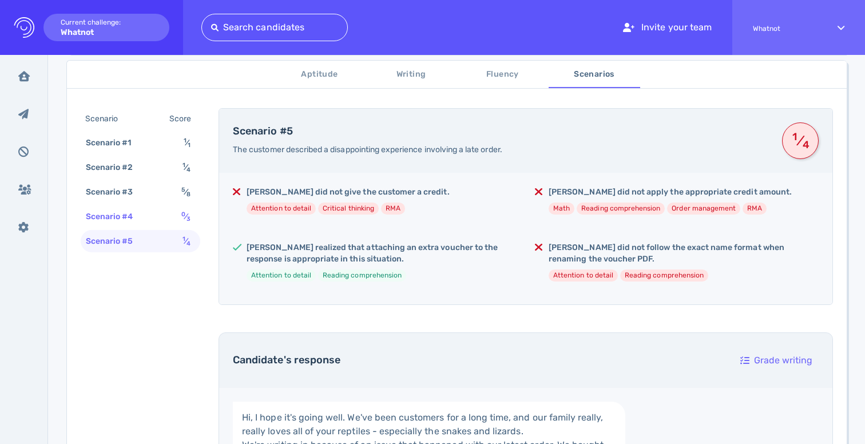
click at [125, 215] on div "Scenario #4" at bounding box center [114, 216] width 63 height 17
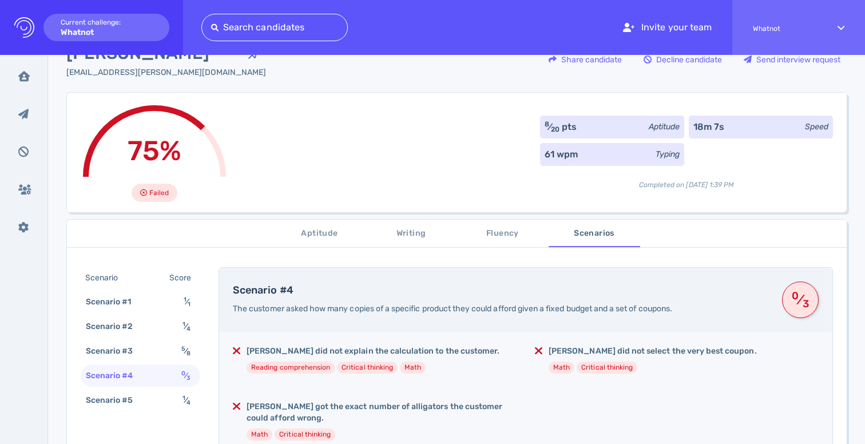
scroll to position [33, 0]
drag, startPoint x: 318, startPoint y: 252, endPoint x: 318, endPoint y: 244, distance: 8.0
click at [317, 233] on span "Aptitude" at bounding box center [320, 233] width 78 height 14
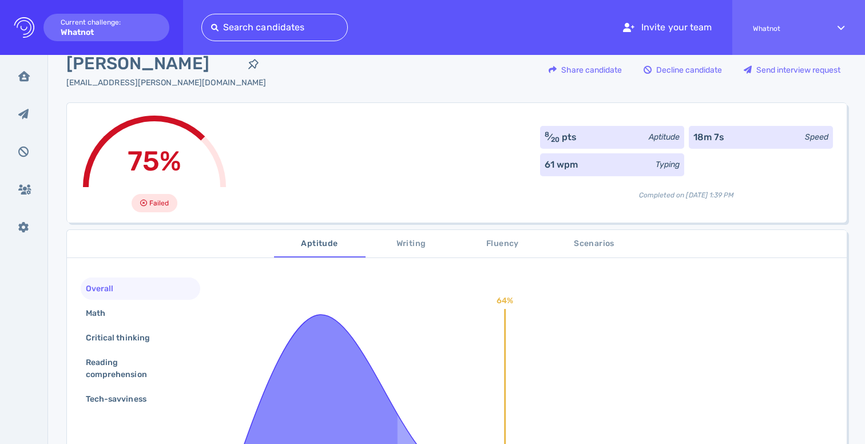
scroll to position [22, 0]
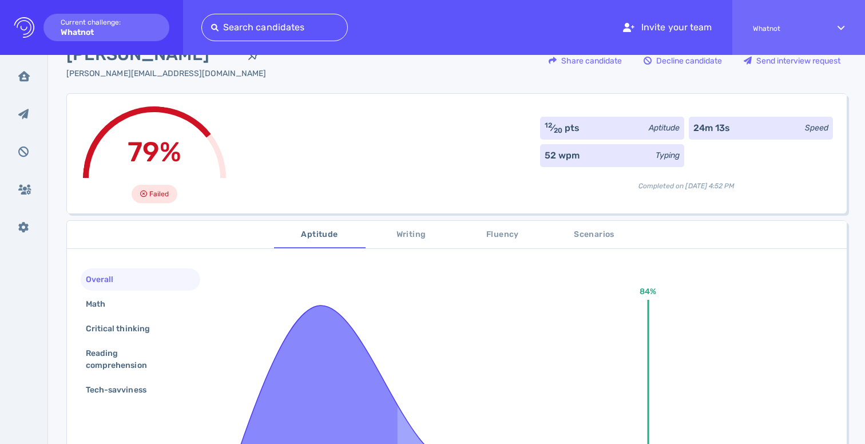
scroll to position [35, 0]
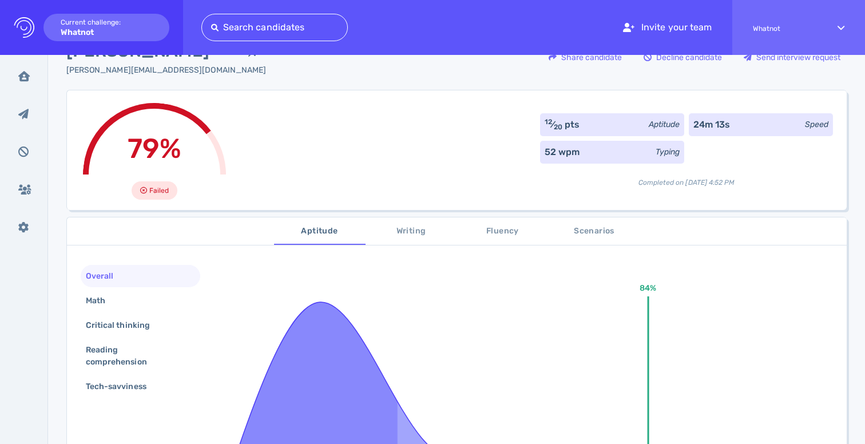
click at [597, 236] on span "Scenarios" at bounding box center [594, 231] width 78 height 14
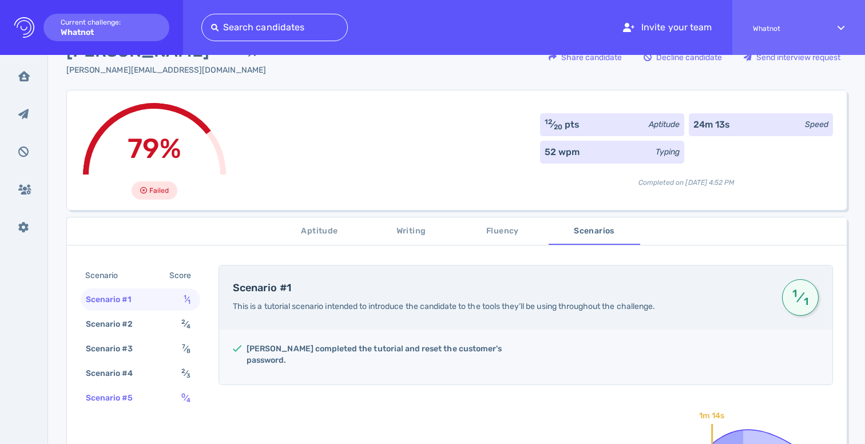
click at [132, 398] on div "Scenario #5" at bounding box center [114, 397] width 63 height 17
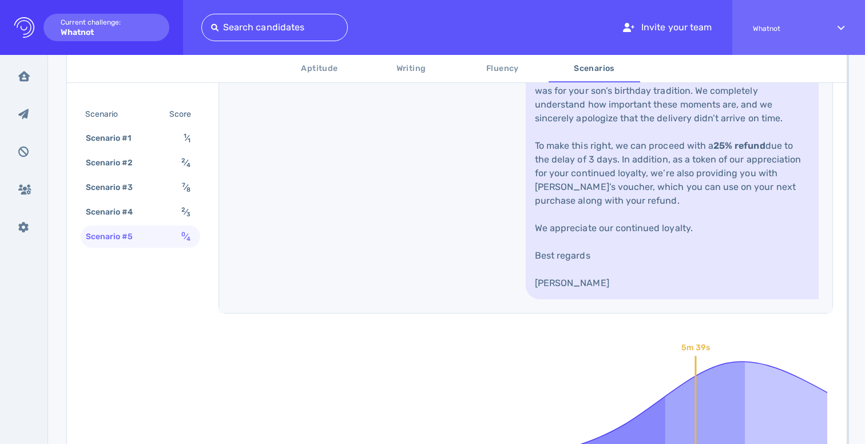
scroll to position [841, 0]
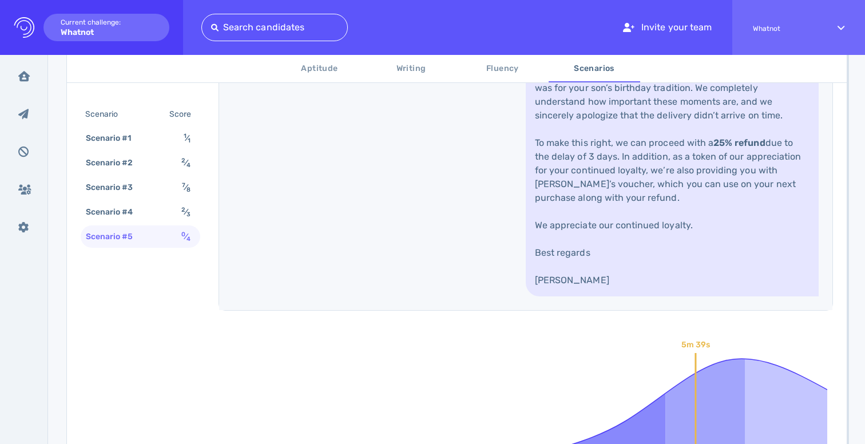
click at [617, 209] on link "Dear David, Thank you so much for being such a loyal customer and for your kind…" at bounding box center [671, 129] width 293 height 334
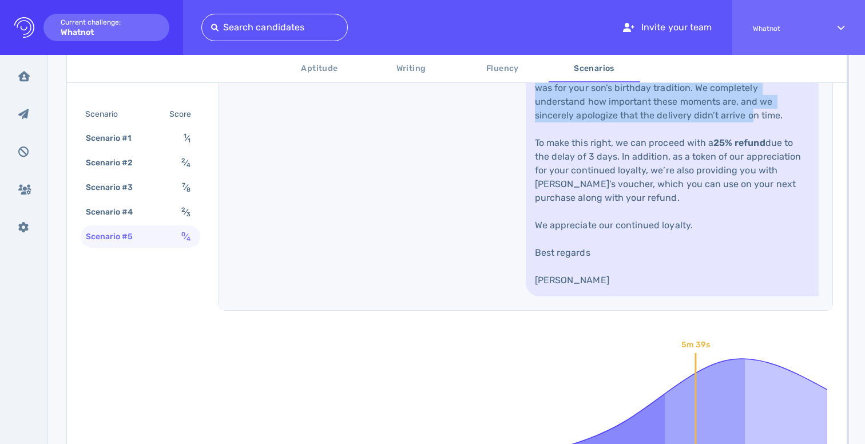
click at [619, 296] on link "Dear David, Thank you so much for being such a loyal customer and for your kind…" at bounding box center [671, 129] width 293 height 334
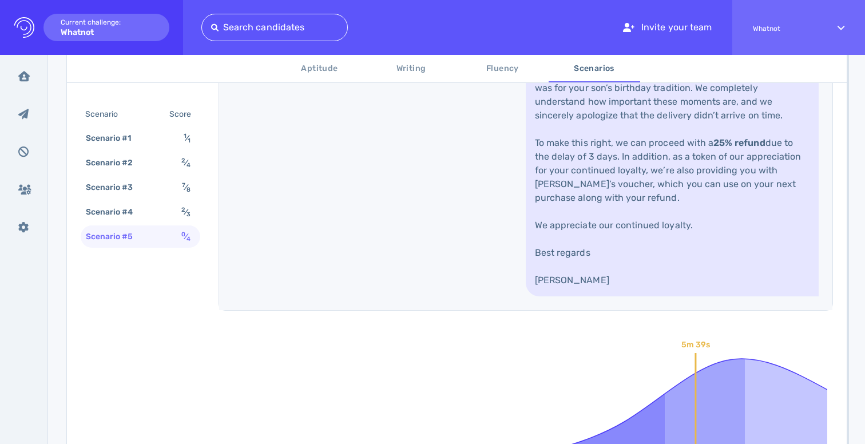
click at [619, 296] on link "Dear David, Thank you so much for being such a loyal customer and for your kind…" at bounding box center [671, 129] width 293 height 334
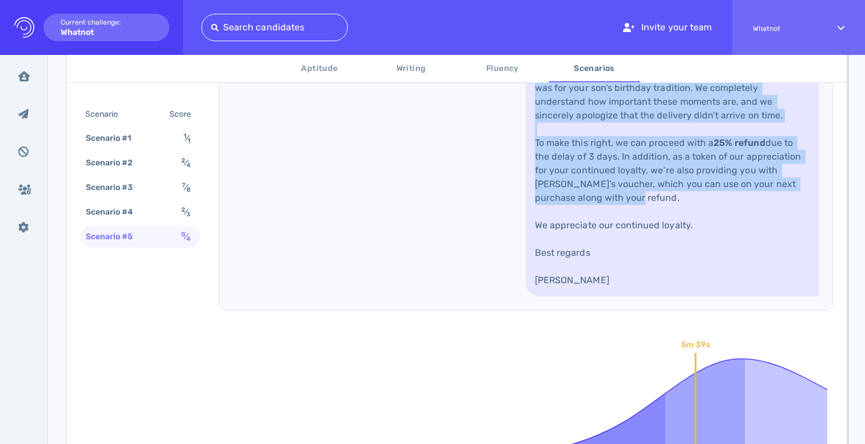
drag, startPoint x: 619, startPoint y: 302, endPoint x: 625, endPoint y: 220, distance: 82.0
click at [625, 221] on link "Dear David, Thank you so much for being such a loyal customer and for your kind…" at bounding box center [671, 129] width 293 height 334
click at [625, 220] on link "Dear David, Thank you so much for being such a loyal customer and for your kind…" at bounding box center [671, 129] width 293 height 334
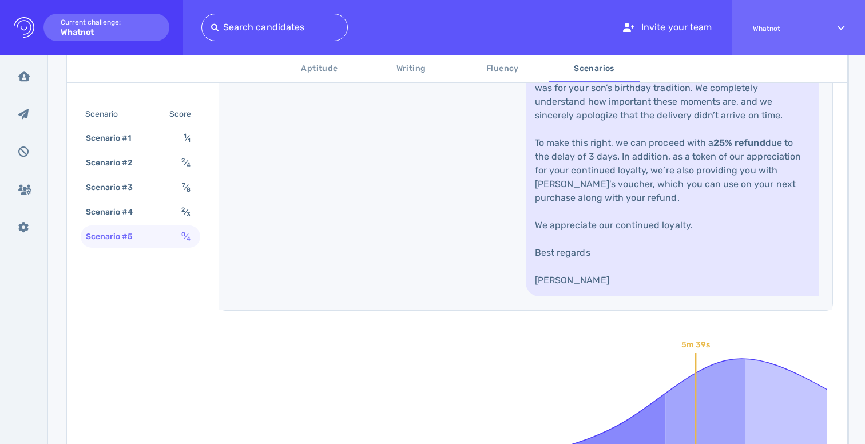
click at [625, 220] on link "Dear David, Thank you so much for being such a loyal customer and for your kind…" at bounding box center [671, 129] width 293 height 334
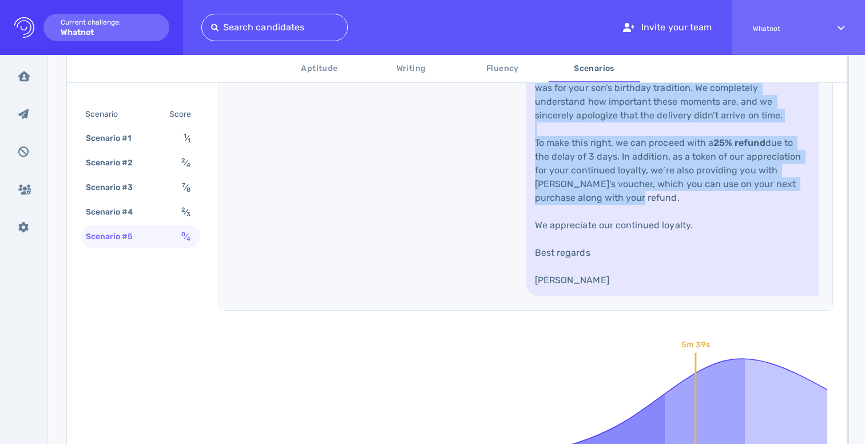
drag, startPoint x: 625, startPoint y: 220, endPoint x: 622, endPoint y: 320, distance: 100.1
click at [623, 296] on link "Dear David, Thank you so much for being such a loyal customer and for your kind…" at bounding box center [671, 129] width 293 height 334
click at [622, 296] on link "Dear David, Thank you so much for being such a loyal customer and for your kind…" at bounding box center [671, 129] width 293 height 334
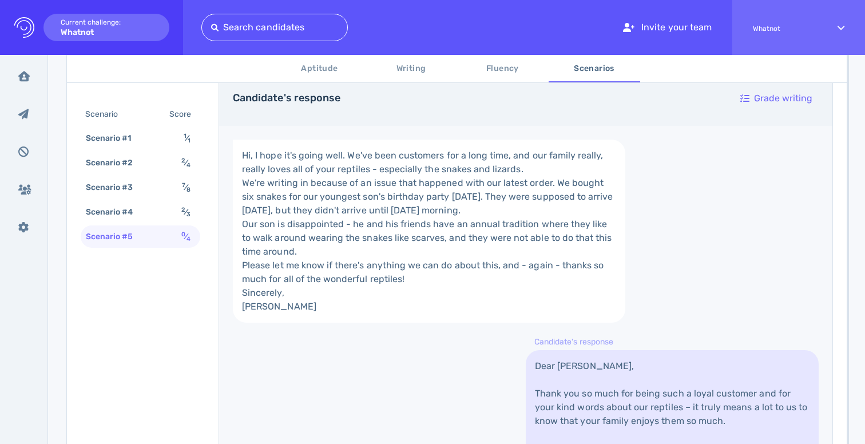
scroll to position [455, 0]
click at [175, 220] on div "Scenario #4 2 ⁄ 3" at bounding box center [141, 212] width 120 height 22
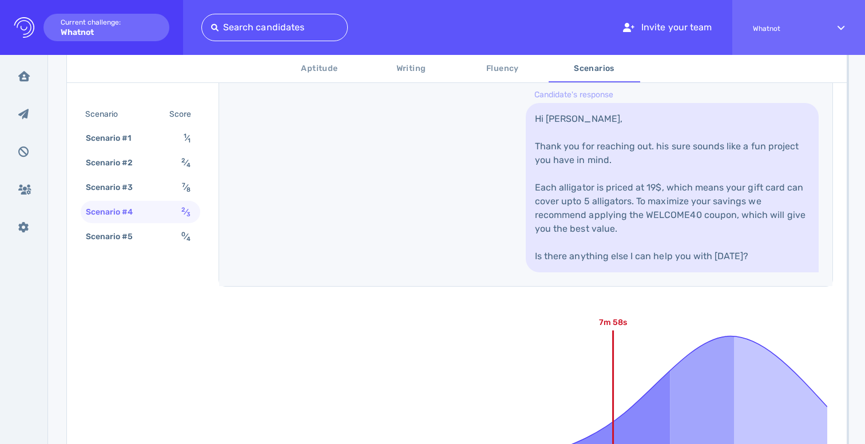
scroll to position [702, 0]
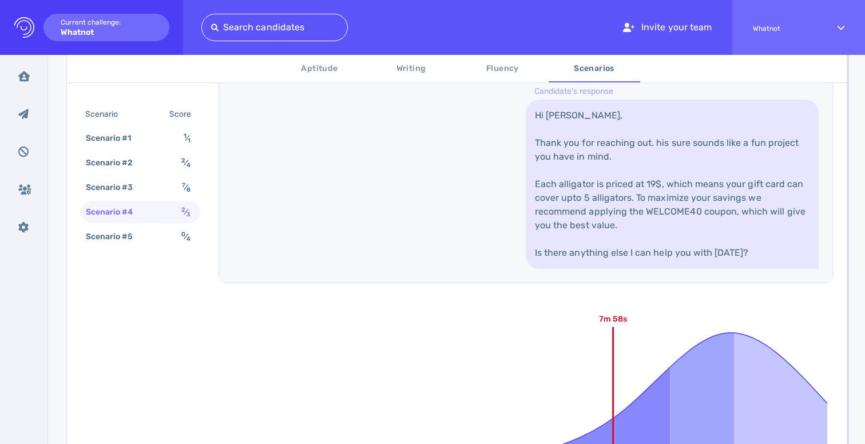
click at [603, 171] on link "Hi Sofia, Thank you for reaching out. his sure sounds like a fun project you ha…" at bounding box center [671, 183] width 293 height 169
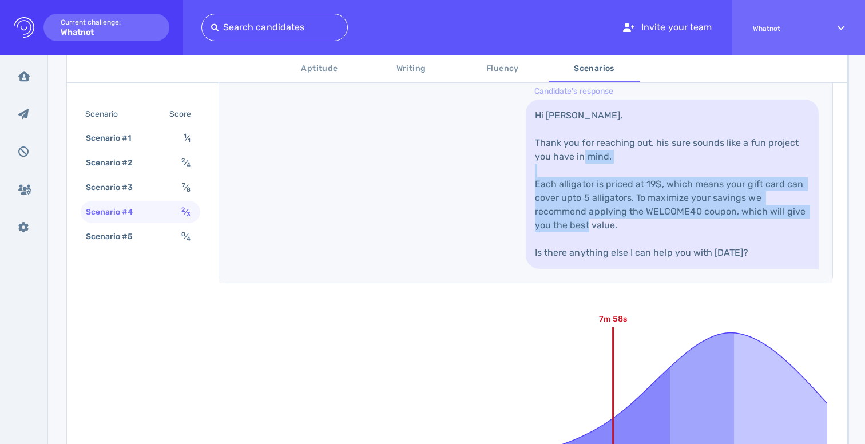
click at [603, 171] on link "Hi Sofia, Thank you for reaching out. his sure sounds like a fun project you ha…" at bounding box center [671, 183] width 293 height 169
click at [614, 148] on link "Hi Sofia, Thank you for reaching out. his sure sounds like a fun project you ha…" at bounding box center [671, 183] width 293 height 169
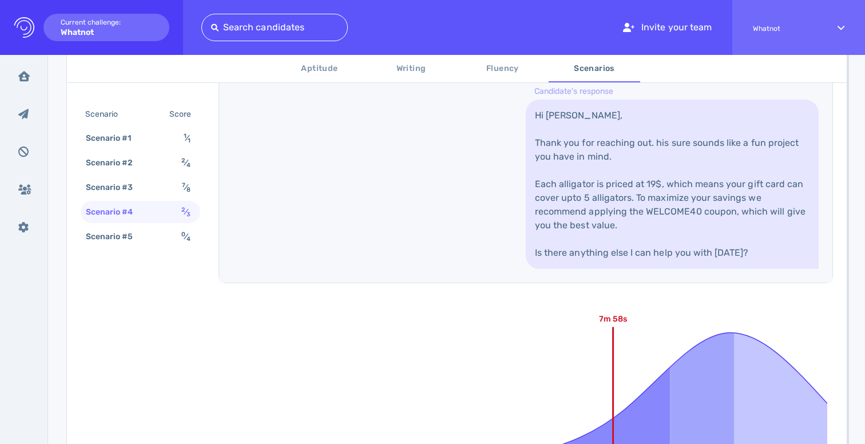
click at [619, 129] on link "Hi Sofia, Thank you for reaching out. his sure sounds like a fun project you ha…" at bounding box center [671, 183] width 293 height 169
click at [606, 146] on link "Hi Sofia, Thank you for reaching out. his sure sounds like a fun project you ha…" at bounding box center [671, 183] width 293 height 169
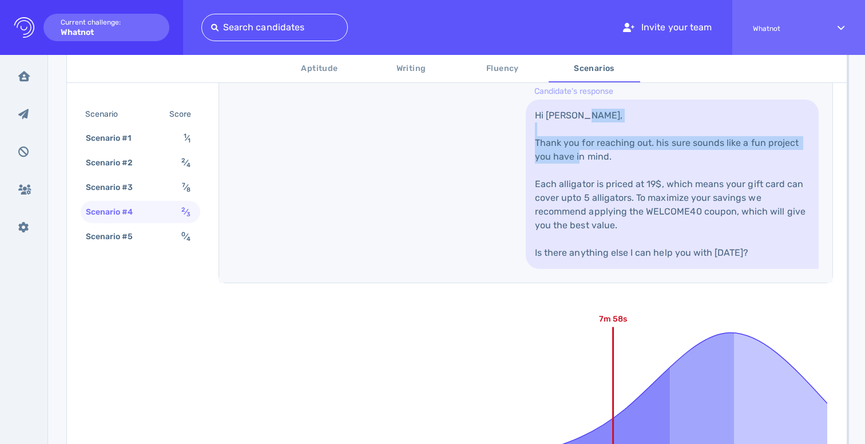
click at [606, 146] on link "Hi Sofia, Thank you for reaching out. his sure sounds like a fun project you ha…" at bounding box center [671, 183] width 293 height 169
click at [619, 183] on link "Hi Sofia, Thank you for reaching out. his sure sounds like a fun project you ha…" at bounding box center [671, 183] width 293 height 169
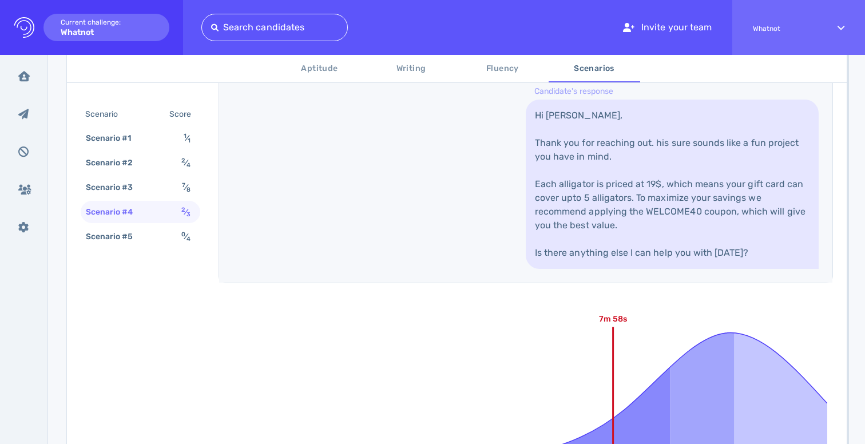
click at [619, 183] on link "Hi Sofia, Thank you for reaching out. his sure sounds like a fun project you ha…" at bounding box center [671, 183] width 293 height 169
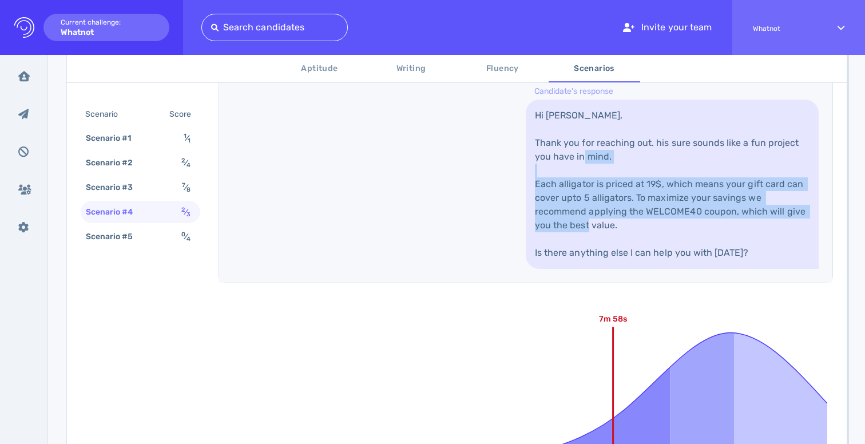
click at [624, 138] on link "Hi Sofia, Thank you for reaching out. his sure sounds like a fun project you ha…" at bounding box center [671, 183] width 293 height 169
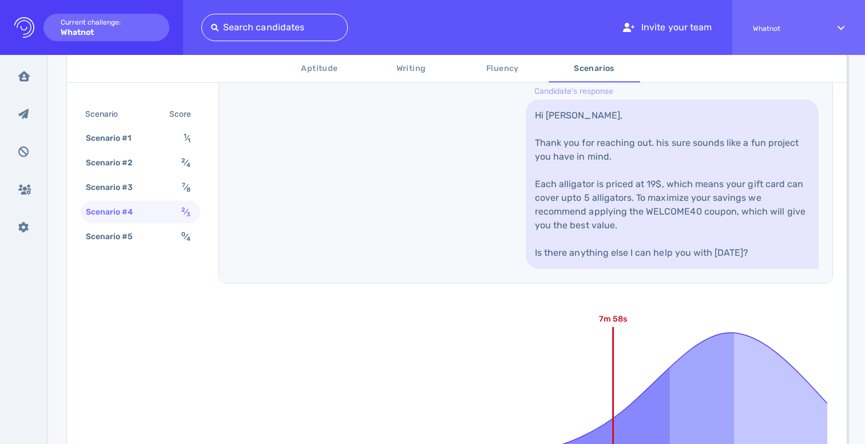
click at [624, 138] on link "Hi Sofia, Thank you for reaching out. his sure sounds like a fun project you ha…" at bounding box center [671, 183] width 293 height 169
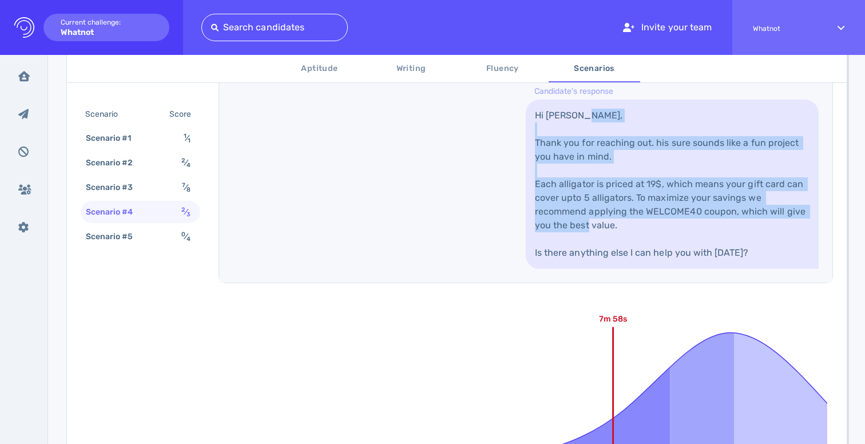
drag, startPoint x: 624, startPoint y: 138, endPoint x: 620, endPoint y: 208, distance: 70.5
click at [622, 209] on link "Hi Sofia, Thank you for reaching out. his sure sounds like a fun project you ha…" at bounding box center [671, 183] width 293 height 169
click at [620, 208] on link "Hi Sofia, Thank you for reaching out. his sure sounds like a fun project you ha…" at bounding box center [671, 183] width 293 height 169
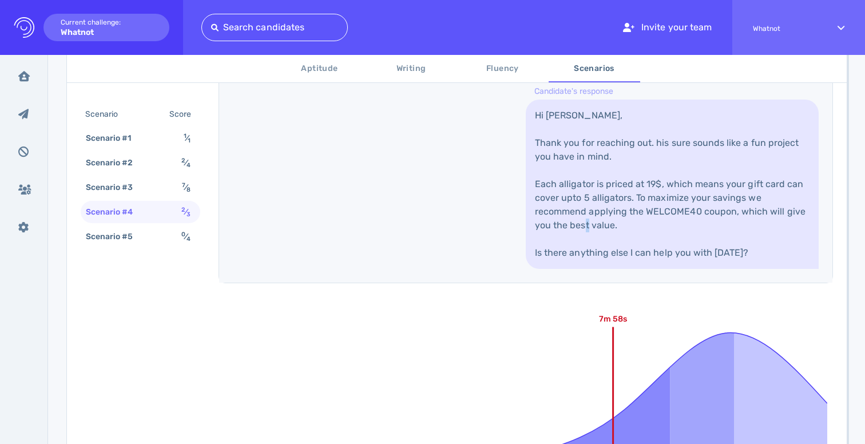
click at [620, 208] on link "Hi Sofia, Thank you for reaching out. his sure sounds like a fun project you ha…" at bounding box center [671, 183] width 293 height 169
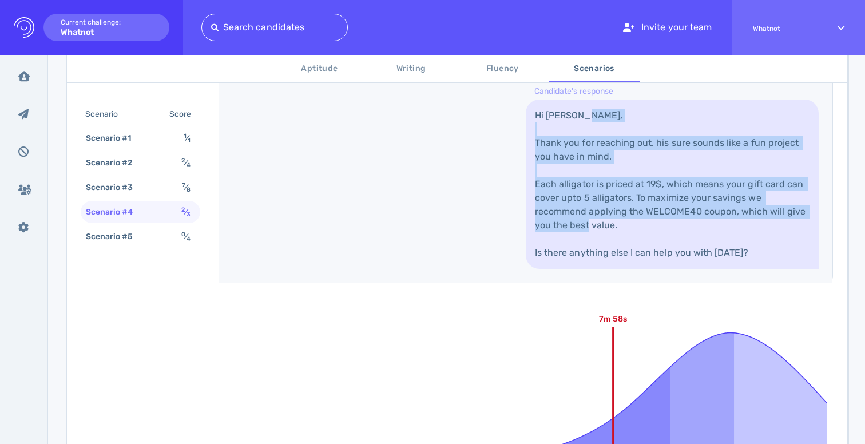
drag, startPoint x: 620, startPoint y: 208, endPoint x: 620, endPoint y: 145, distance: 63.5
click at [620, 145] on link "Hi Sofia, Thank you for reaching out. his sure sounds like a fun project you ha…" at bounding box center [671, 183] width 293 height 169
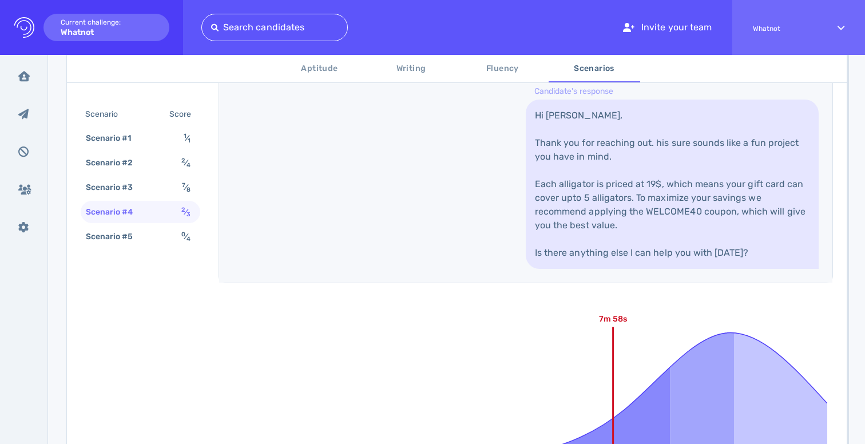
click at [620, 145] on link "Hi Sofia, Thank you for reaching out. his sure sounds like a fun project you ha…" at bounding box center [671, 183] width 293 height 169
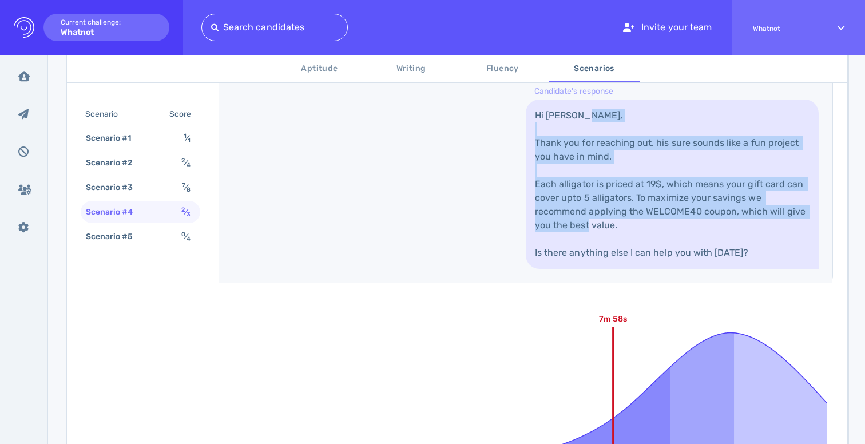
drag, startPoint x: 620, startPoint y: 145, endPoint x: 615, endPoint y: 185, distance: 40.3
click at [619, 185] on link "Hi Sofia, Thank you for reaching out. his sure sounds like a fun project you ha…" at bounding box center [671, 183] width 293 height 169
click at [615, 185] on link "Hi Sofia, Thank you for reaching out. his sure sounds like a fun project you ha…" at bounding box center [671, 183] width 293 height 169
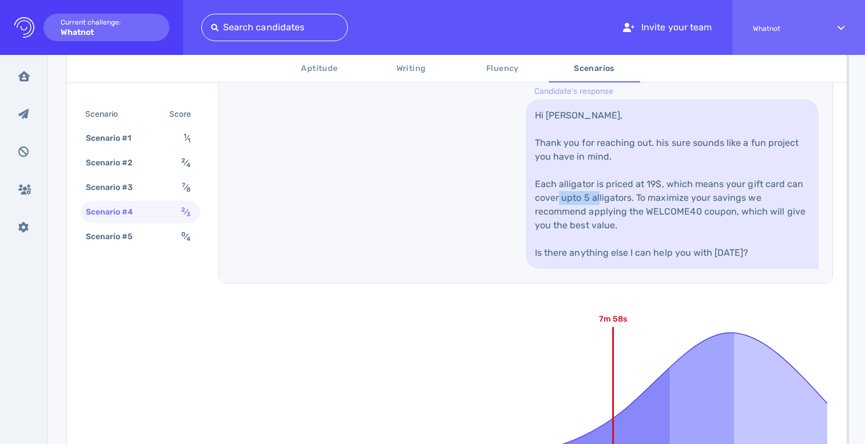
click at [615, 185] on link "Hi Sofia, Thank you for reaching out. his sure sounds like a fun project you ha…" at bounding box center [671, 183] width 293 height 169
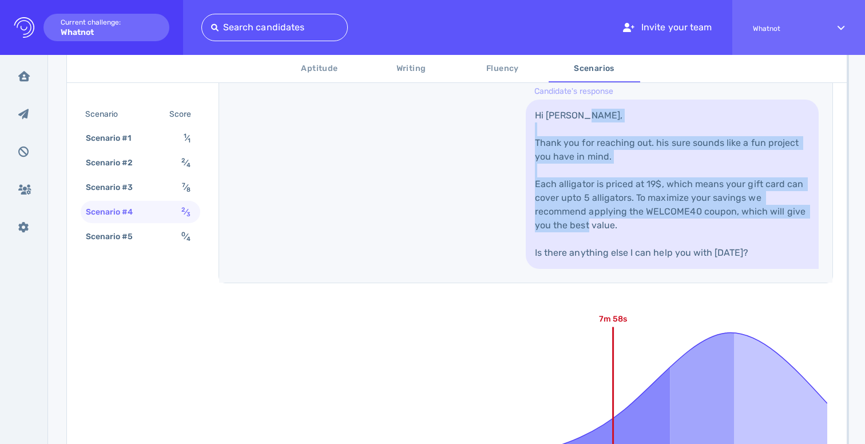
drag, startPoint x: 615, startPoint y: 185, endPoint x: 616, endPoint y: 142, distance: 42.3
click at [616, 144] on link "Hi Sofia, Thank you for reaching out. his sure sounds like a fun project you ha…" at bounding box center [671, 183] width 293 height 169
click at [616, 142] on link "Hi Sofia, Thank you for reaching out. his sure sounds like a fun project you ha…" at bounding box center [671, 183] width 293 height 169
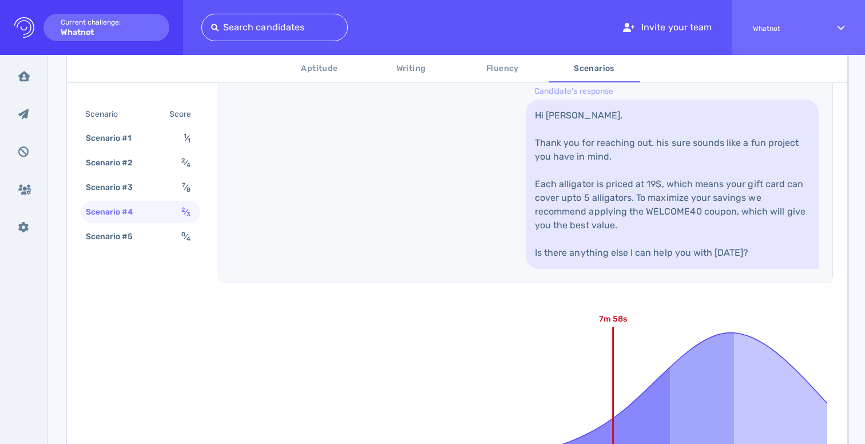
click at [616, 142] on link "Hi Sofia, Thank you for reaching out. his sure sounds like a fun project you ha…" at bounding box center [671, 183] width 293 height 169
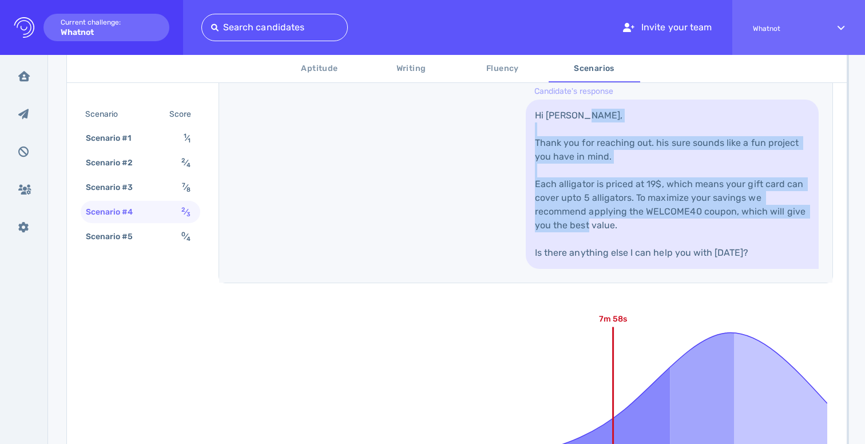
drag, startPoint x: 616, startPoint y: 142, endPoint x: 610, endPoint y: 202, distance: 60.4
click at [613, 204] on link "Hi Sofia, Thank you for reaching out. his sure sounds like a fun project you ha…" at bounding box center [671, 183] width 293 height 169
click at [610, 202] on link "Hi Sofia, Thank you for reaching out. his sure sounds like a fun project you ha…" at bounding box center [671, 183] width 293 height 169
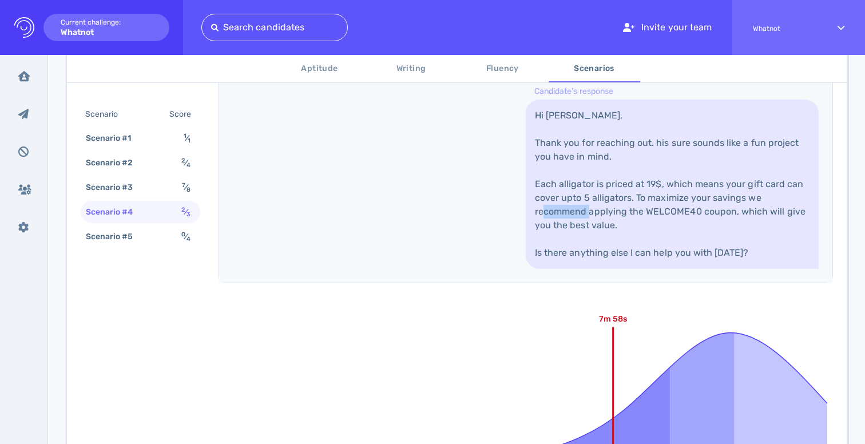
click at [610, 202] on link "Hi Sofia, Thank you for reaching out. his sure sounds like a fun project you ha…" at bounding box center [671, 183] width 293 height 169
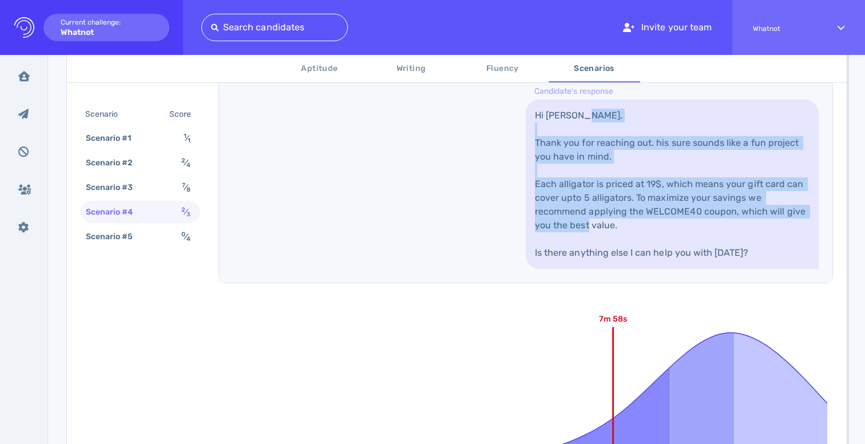
drag, startPoint x: 610, startPoint y: 202, endPoint x: 610, endPoint y: 141, distance: 61.8
click at [610, 141] on link "Hi Sofia, Thank you for reaching out. his sure sounds like a fun project you ha…" at bounding box center [671, 183] width 293 height 169
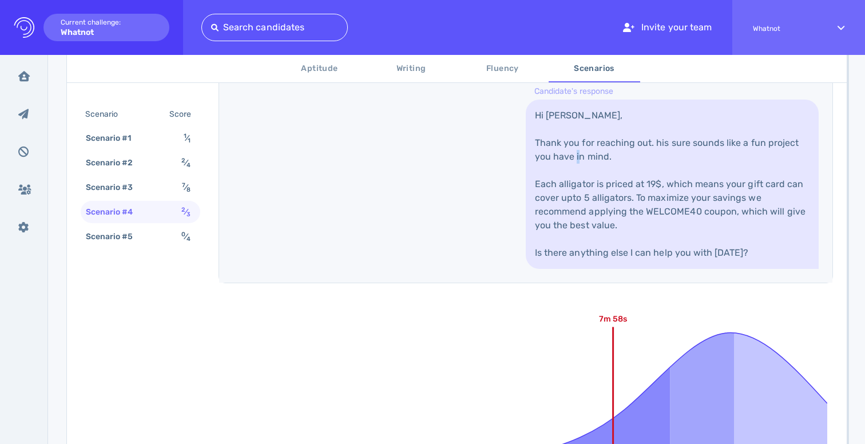
click at [610, 141] on link "Hi Sofia, Thank you for reaching out. his sure sounds like a fun project you ha…" at bounding box center [671, 183] width 293 height 169
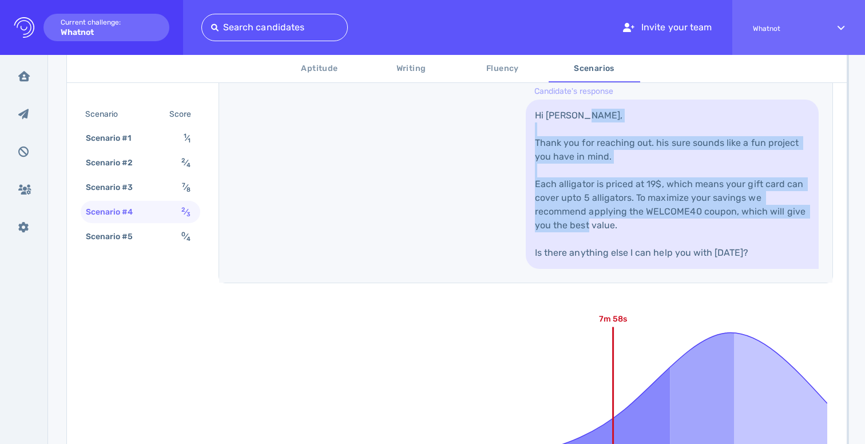
drag, startPoint x: 610, startPoint y: 141, endPoint x: 608, endPoint y: 204, distance: 63.5
click at [609, 204] on link "Hi Sofia, Thank you for reaching out. his sure sounds like a fun project you ha…" at bounding box center [671, 183] width 293 height 169
click at [608, 204] on link "Hi Sofia, Thank you for reaching out. his sure sounds like a fun project you ha…" at bounding box center [671, 183] width 293 height 169
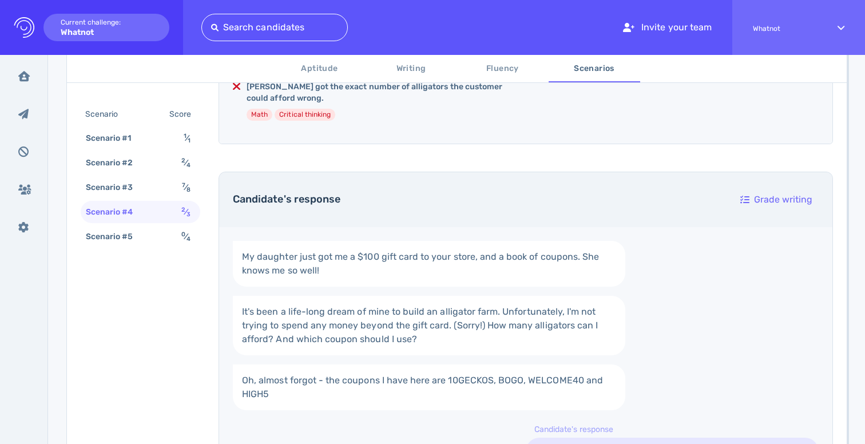
scroll to position [292, 0]
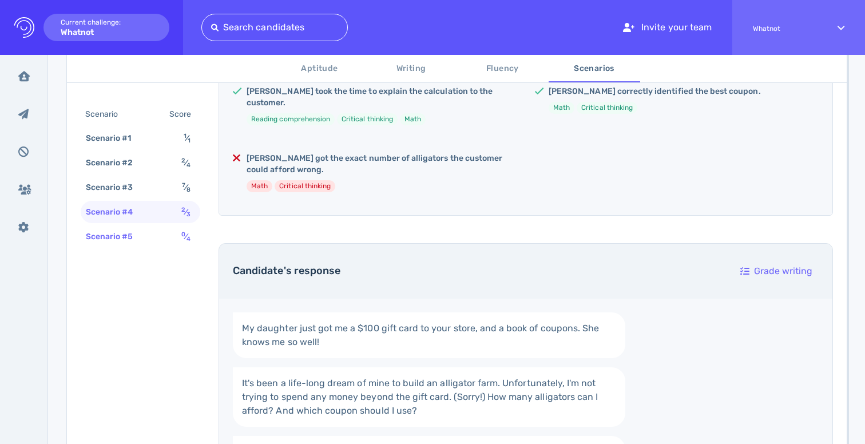
click at [161, 240] on div "Scenario #5 0 ⁄ 4" at bounding box center [141, 236] width 120 height 22
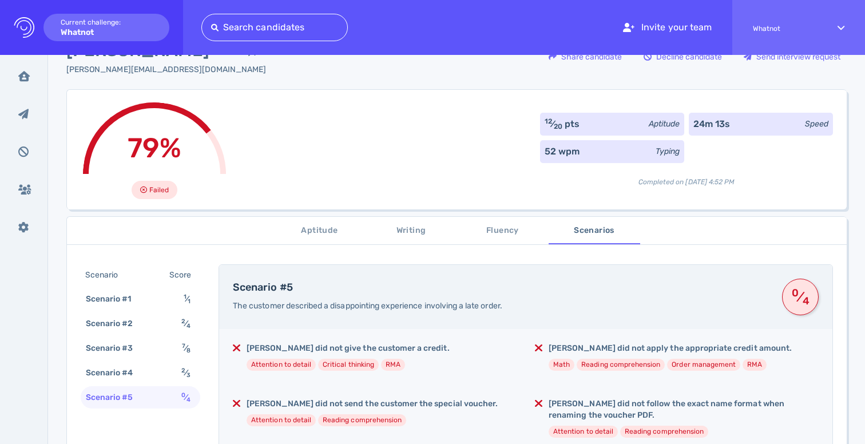
scroll to position [0, 0]
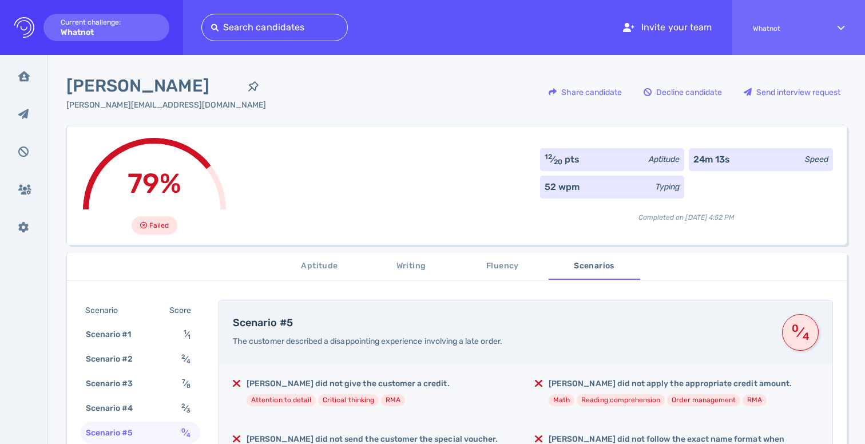
click at [305, 273] on button "Aptitude" at bounding box center [319, 265] width 91 height 27
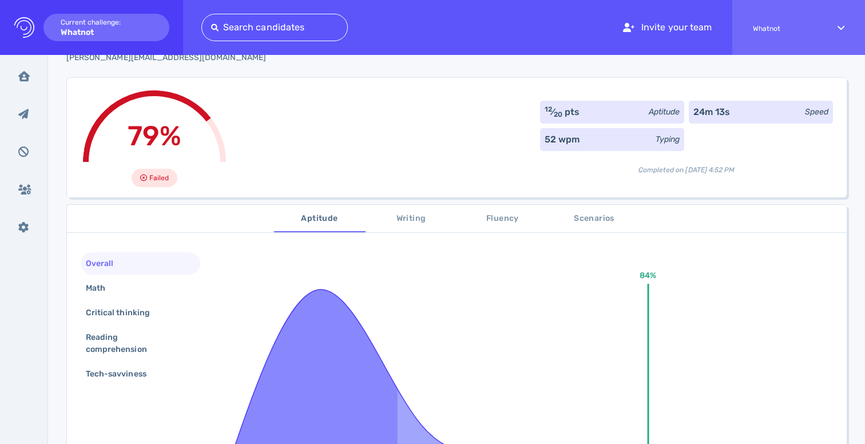
scroll to position [48, 0]
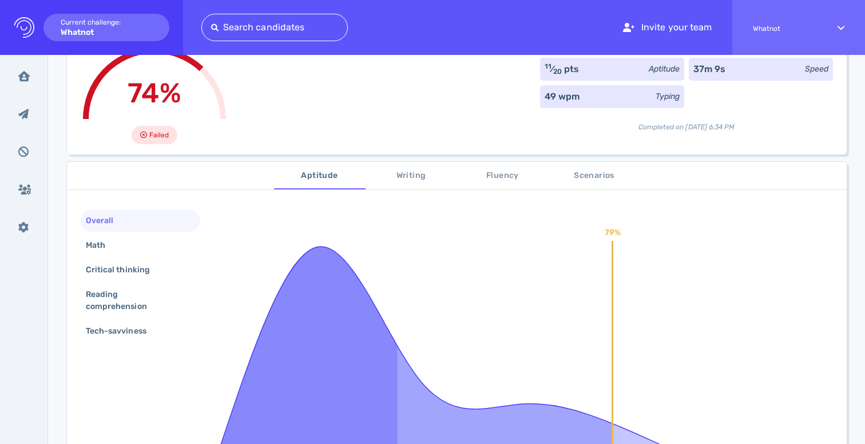
scroll to position [89, 0]
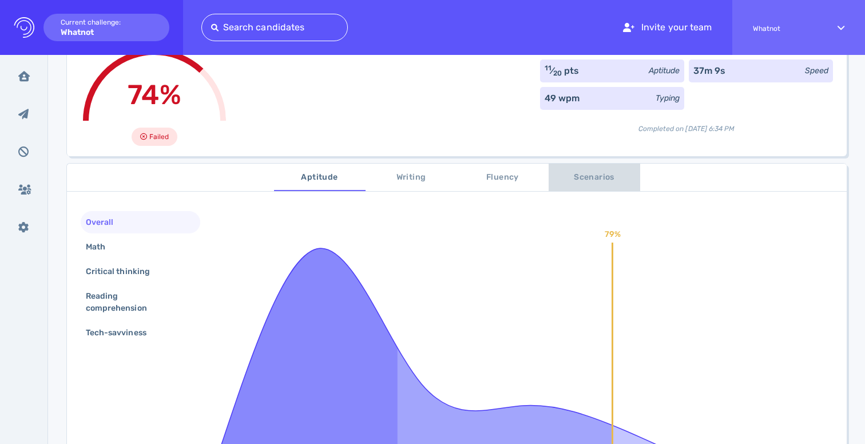
click at [575, 178] on span "Scenarios" at bounding box center [594, 177] width 78 height 14
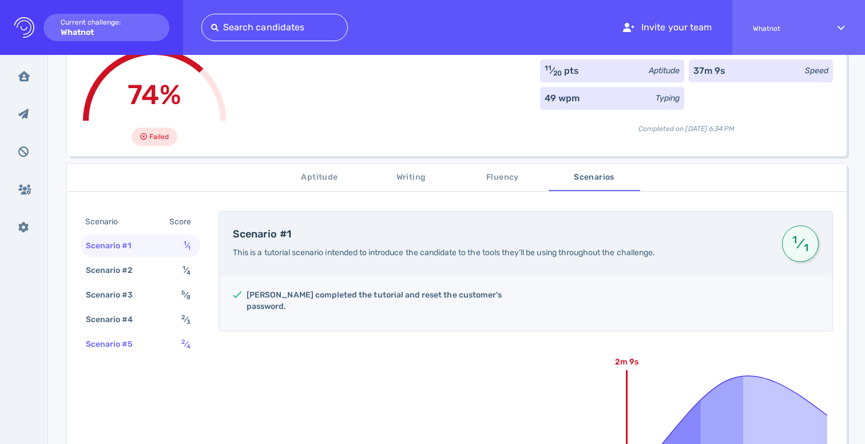
click at [148, 343] on div "Scenario #5 2 ⁄ 4" at bounding box center [141, 344] width 120 height 22
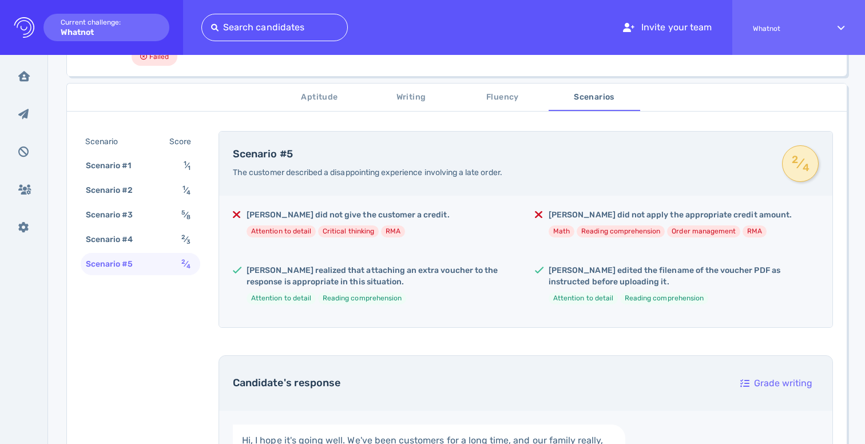
scroll to position [154, 0]
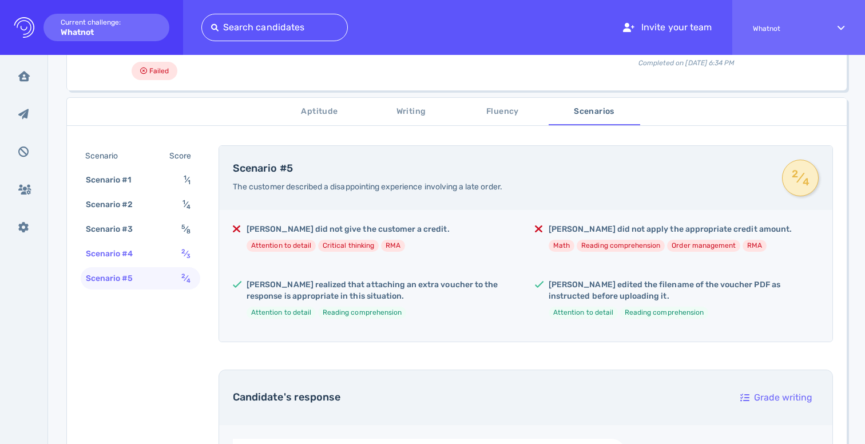
click at [154, 245] on div "Scenario #4 2 ⁄ 3" at bounding box center [141, 253] width 120 height 22
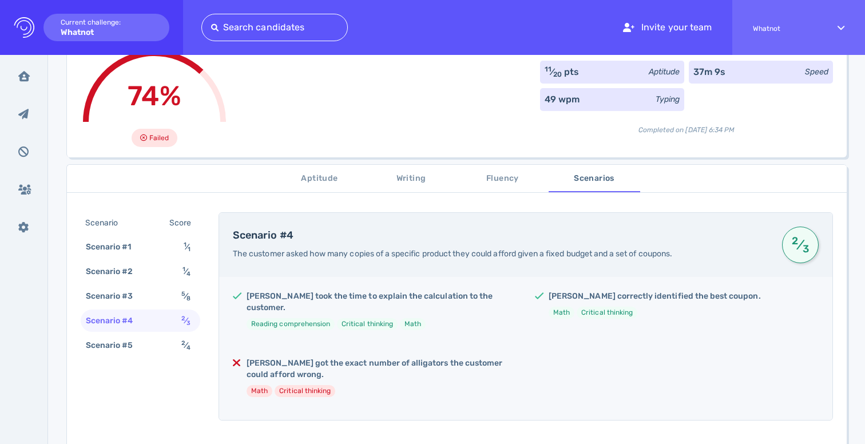
scroll to position [0, 0]
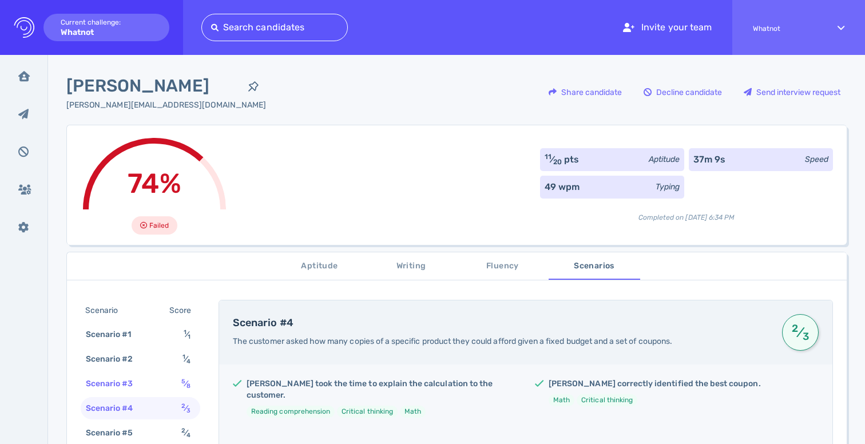
click at [148, 383] on div "Scenario #3 5 ⁄ 8" at bounding box center [141, 383] width 120 height 22
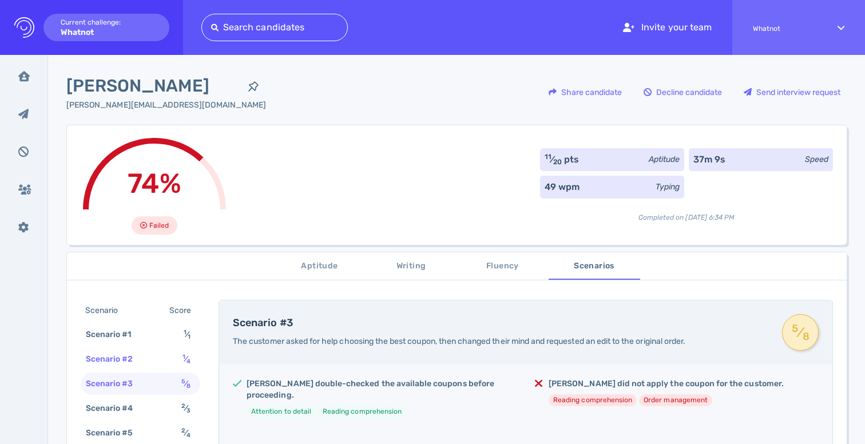
click at [157, 359] on div "Scenario #2 1 ⁄ 4" at bounding box center [141, 359] width 120 height 22
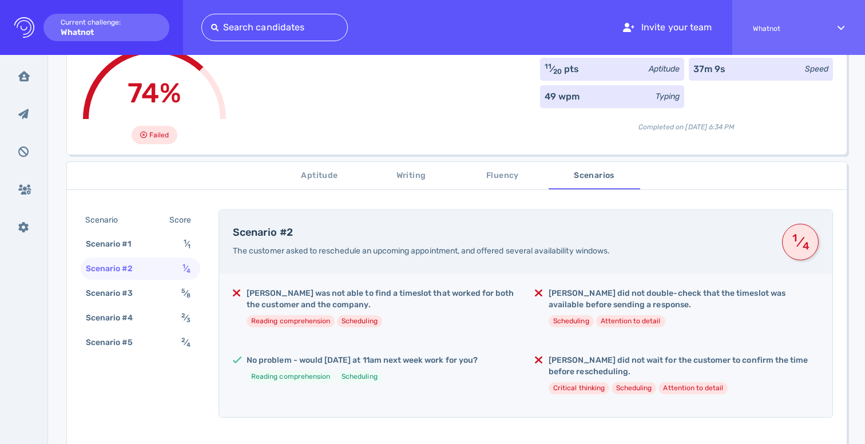
scroll to position [89, 0]
click at [369, 285] on div "Sean was not able to find a timeslot that worked for both the customer and the …" at bounding box center [525, 346] width 613 height 143
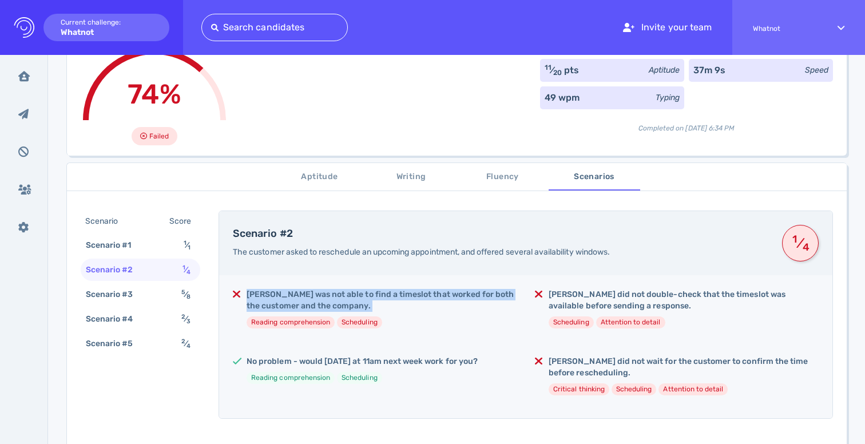
click at [369, 285] on div "Sean was not able to find a timeslot that worked for both the customer and the …" at bounding box center [525, 346] width 613 height 143
click at [365, 296] on h5 "Sean was not able to find a timeslot that worked for both the customer and the …" at bounding box center [381, 300] width 270 height 23
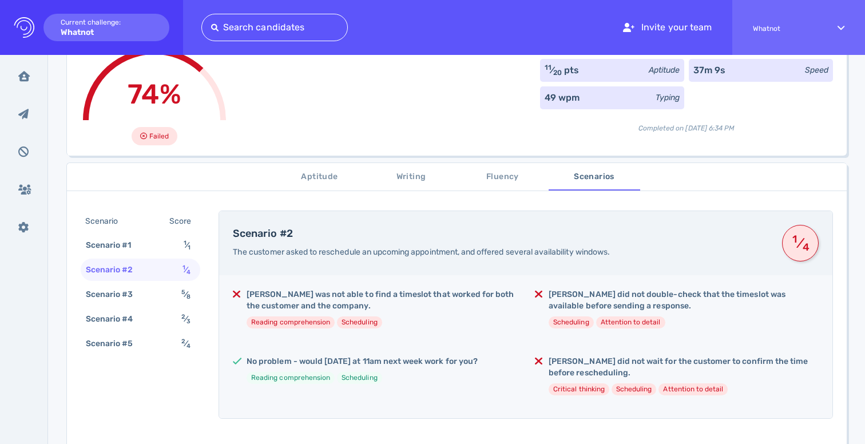
click at [365, 296] on h5 "Sean was not able to find a timeslot that worked for both the customer and the …" at bounding box center [381, 300] width 270 height 23
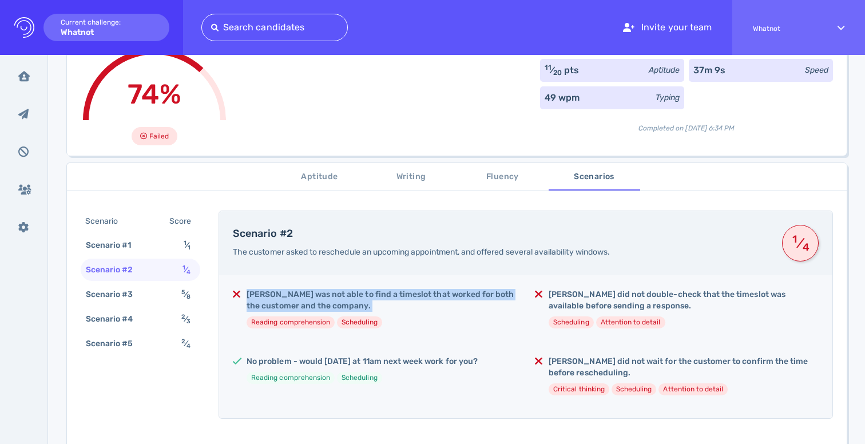
click at [395, 300] on h5 "Sean was not able to find a timeslot that worked for both the customer and the …" at bounding box center [381, 300] width 270 height 23
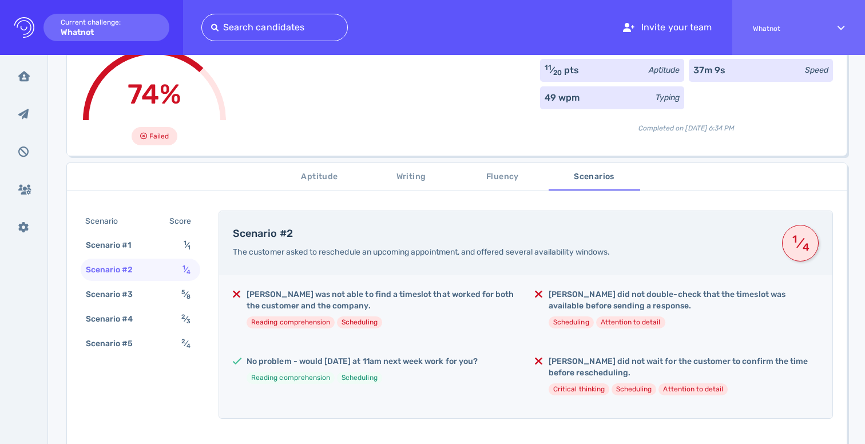
click at [395, 300] on h5 "Sean was not able to find a timeslot that worked for both the customer and the …" at bounding box center [381, 300] width 270 height 23
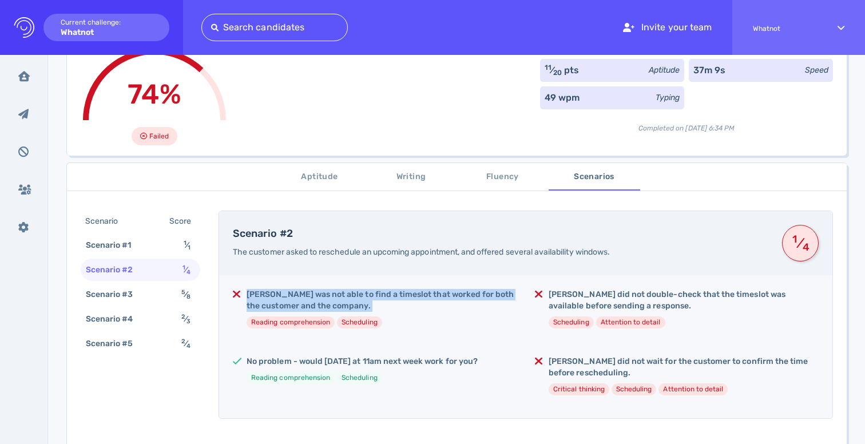
click at [395, 300] on h5 "Sean was not able to find a timeslot that worked for both the customer and the …" at bounding box center [381, 300] width 270 height 23
click at [431, 295] on h5 "Sean was not able to find a timeslot that worked for both the customer and the …" at bounding box center [381, 300] width 270 height 23
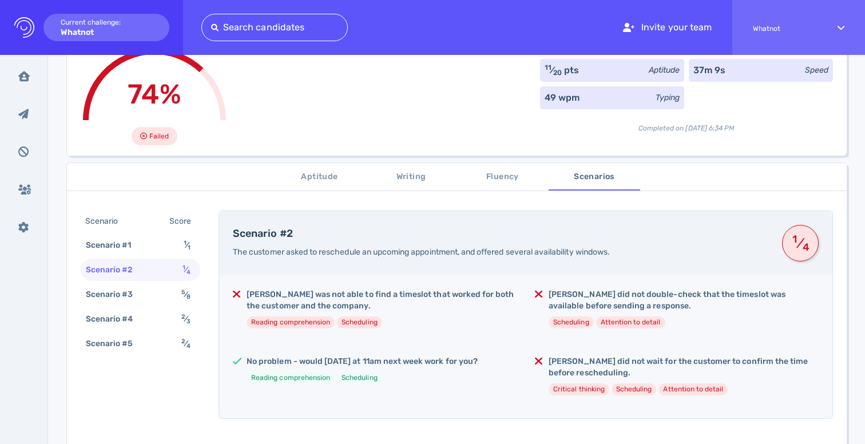
click at [431, 295] on h5 "Sean was not able to find a timeslot that worked for both the customer and the …" at bounding box center [381, 300] width 270 height 23
click at [556, 293] on h5 "Sean did not double-check that the timeslot was available before sending a resp…" at bounding box center [683, 300] width 270 height 23
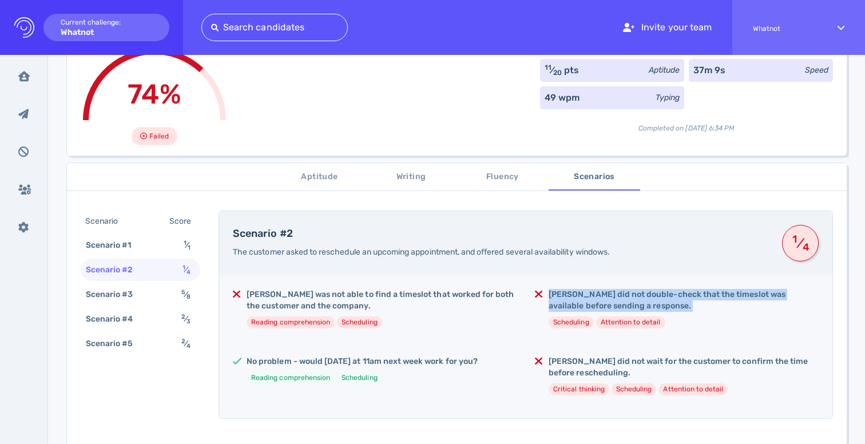
click at [556, 293] on h5 "Sean did not double-check that the timeslot was available before sending a resp…" at bounding box center [683, 300] width 270 height 23
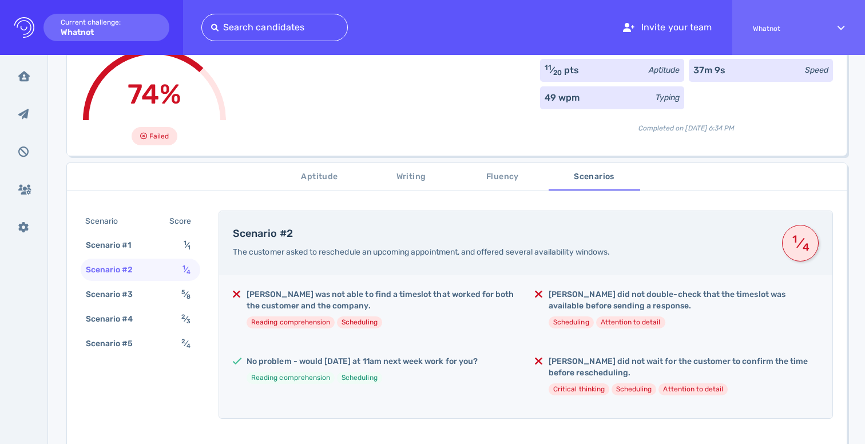
click at [549, 342] on div "Sean was not able to find a timeslot that worked for both the customer and the …" at bounding box center [525, 346] width 613 height 143
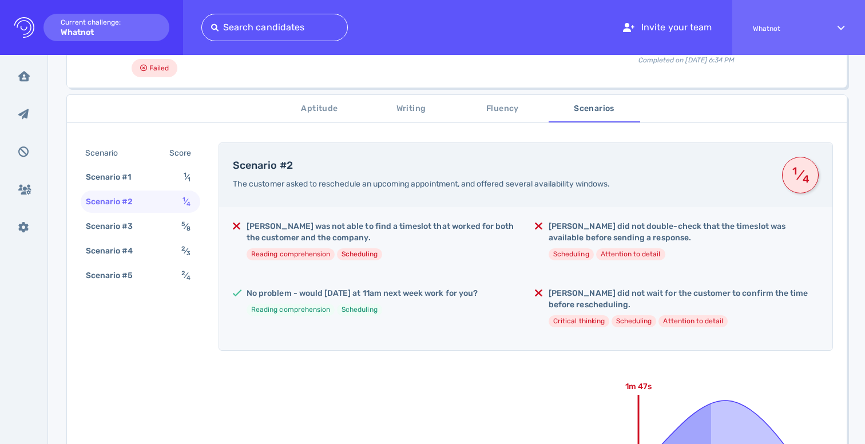
scroll to position [156, 0]
click at [158, 170] on div "Scenario #1 1 ⁄ 1" at bounding box center [141, 179] width 120 height 22
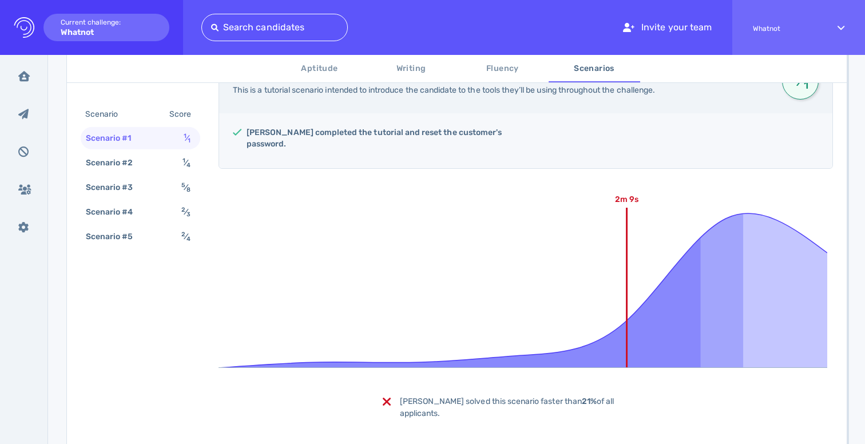
scroll to position [281, 0]
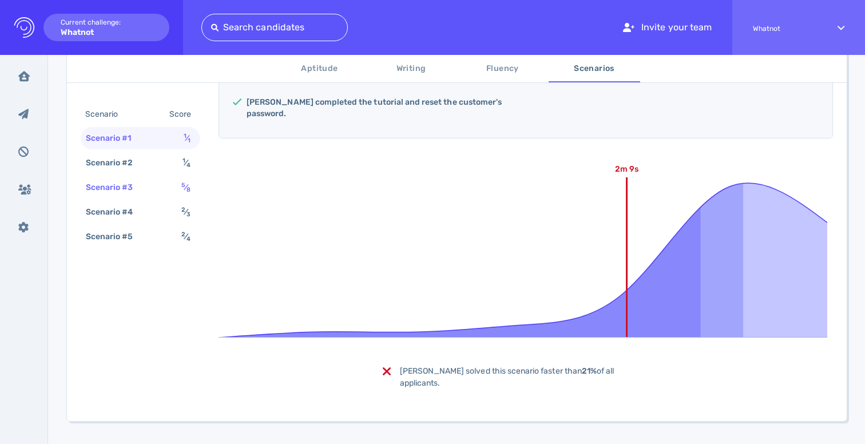
click at [161, 179] on div "Scenario #3 5 ⁄ 8" at bounding box center [141, 187] width 120 height 22
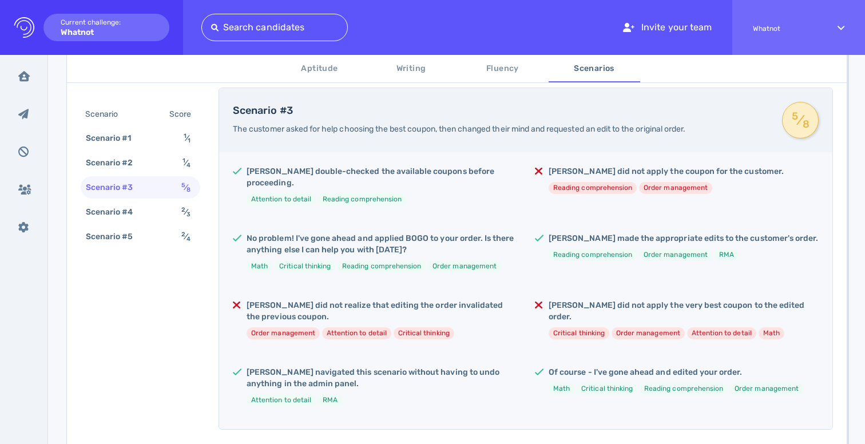
scroll to position [208, 0]
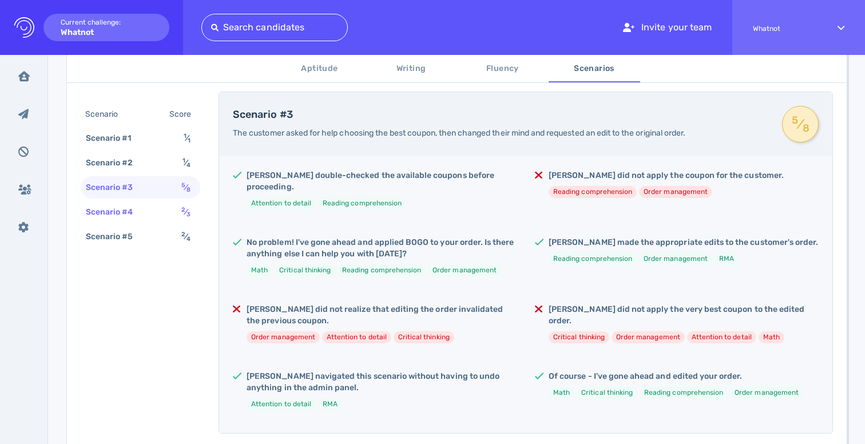
click at [168, 216] on div "Scenario #4 2 ⁄ 3" at bounding box center [141, 212] width 120 height 22
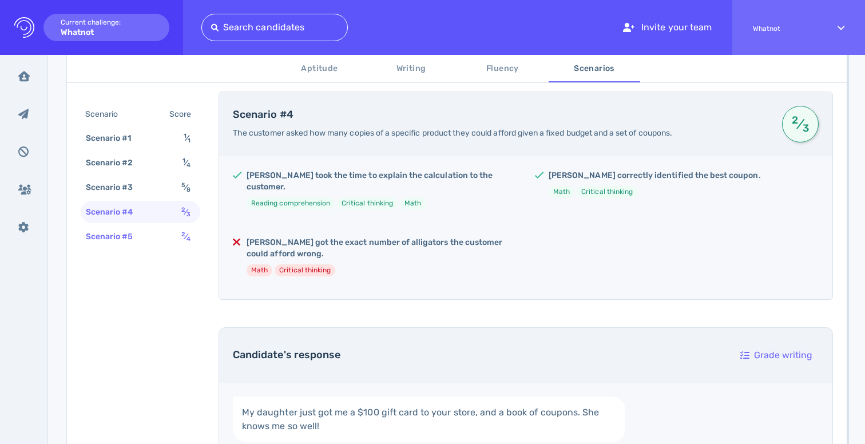
click at [150, 238] on div "Scenario #5 2 ⁄ 4" at bounding box center [141, 236] width 120 height 22
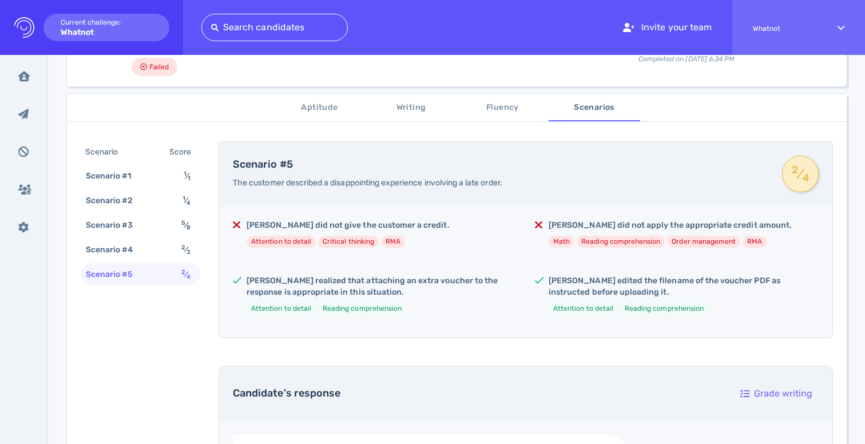
scroll to position [87, 0]
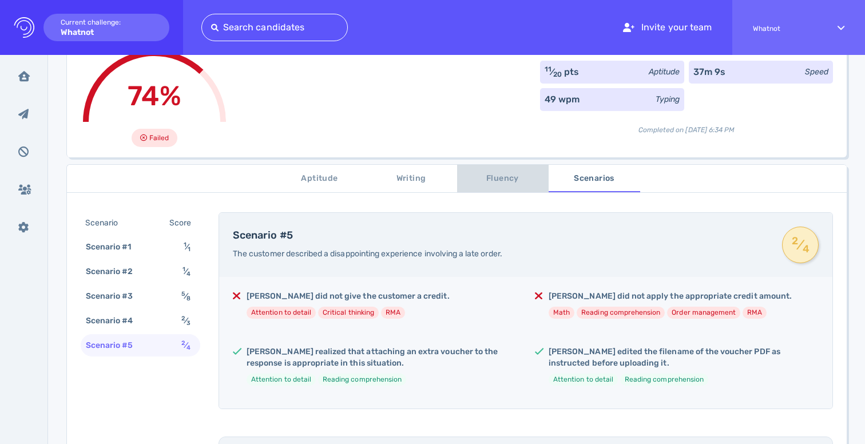
click at [507, 174] on span "Fluency" at bounding box center [503, 179] width 78 height 14
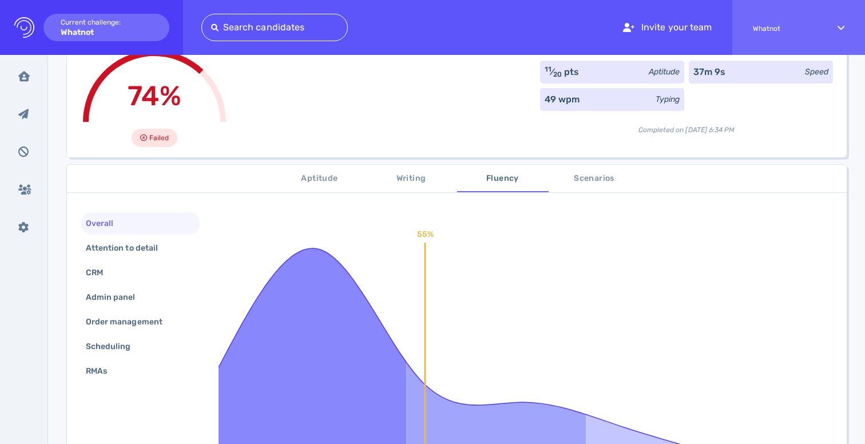
click at [599, 190] on button "Scenarios" at bounding box center [593, 178] width 91 height 27
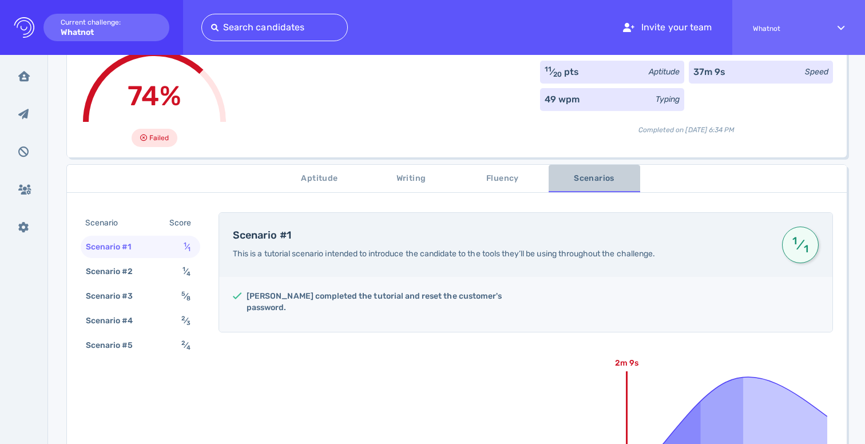
click at [599, 182] on span "Scenarios" at bounding box center [594, 179] width 78 height 14
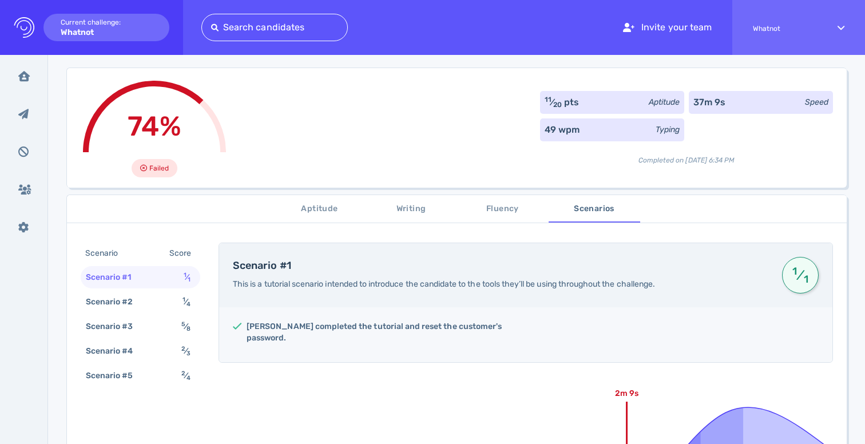
scroll to position [14, 0]
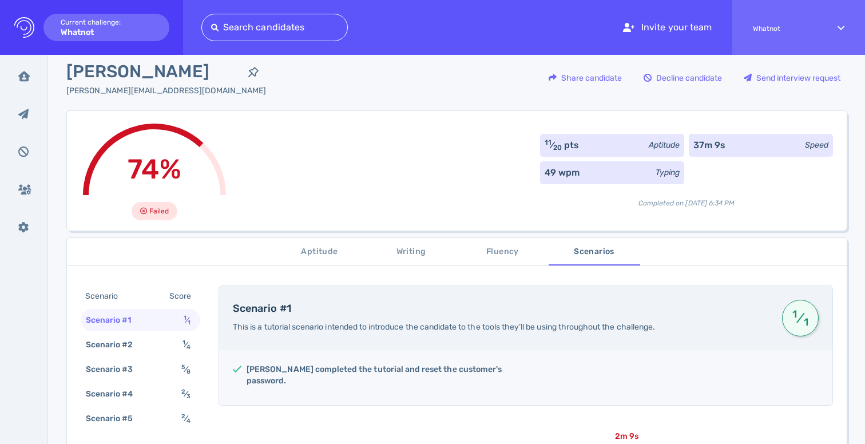
click at [417, 259] on button "Writing" at bounding box center [410, 251] width 91 height 27
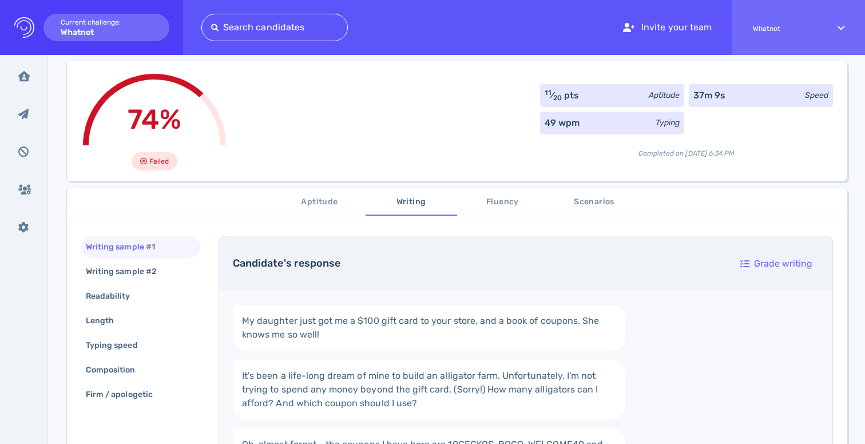
scroll to position [58, 0]
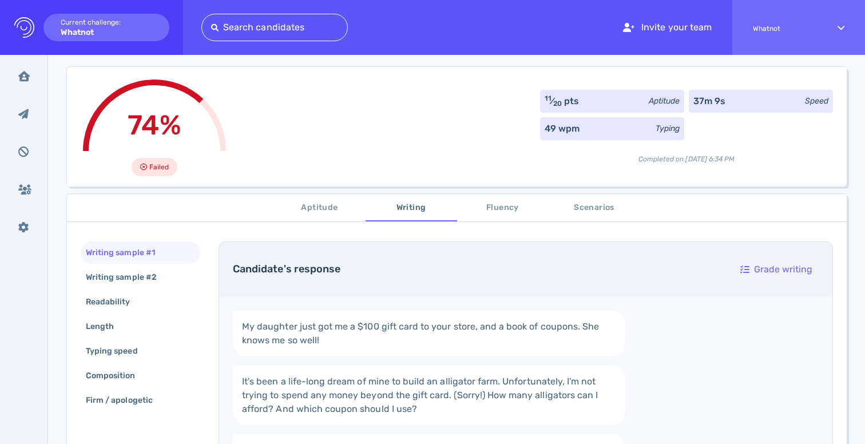
click at [333, 231] on div "Writing sample #1 Writing sample #2 Readability Length Typing speed Composition…" at bounding box center [456, 439] width 779 height 422
click at [331, 206] on span "Aptitude" at bounding box center [320, 208] width 78 height 14
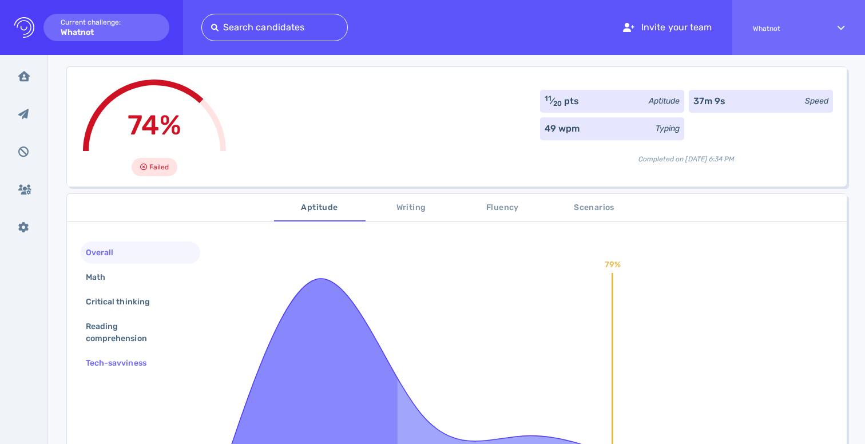
click at [120, 372] on div "Tech-savviness" at bounding box center [141, 363] width 120 height 22
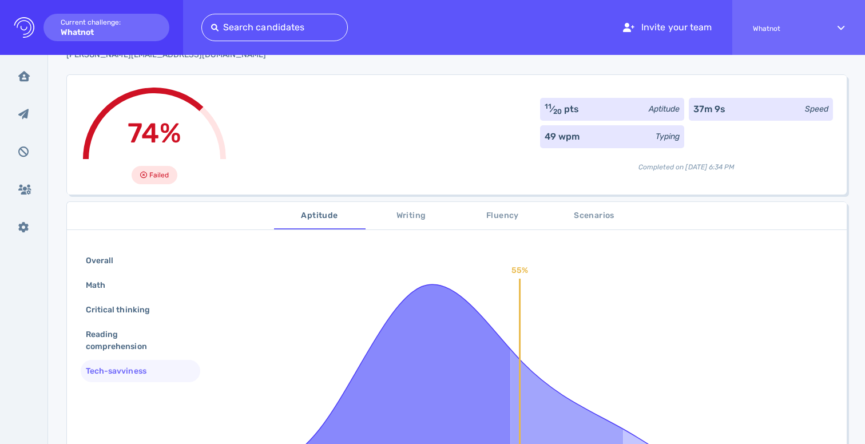
scroll to position [55, 0]
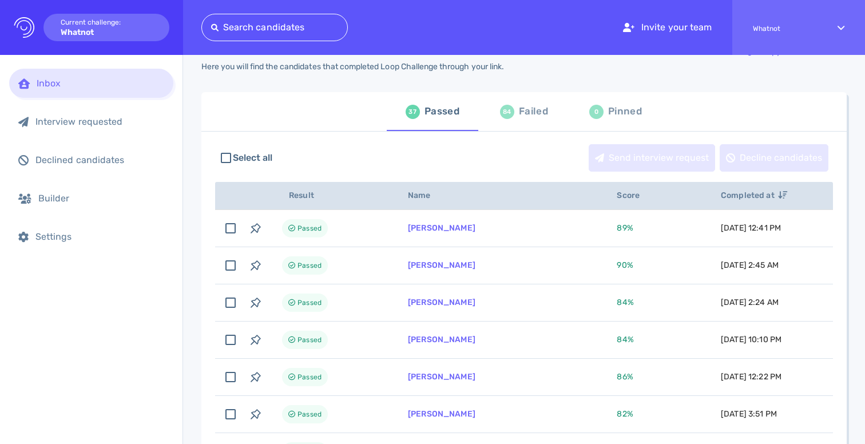
scroll to position [36, 0]
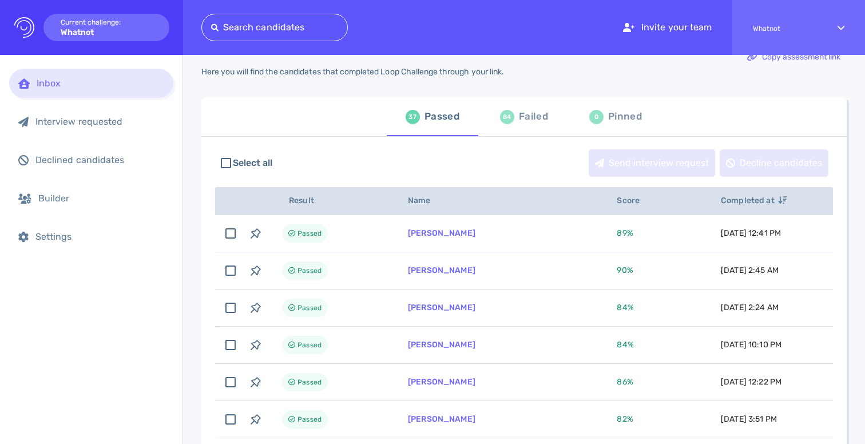
click at [523, 120] on div "Failed" at bounding box center [533, 116] width 29 height 17
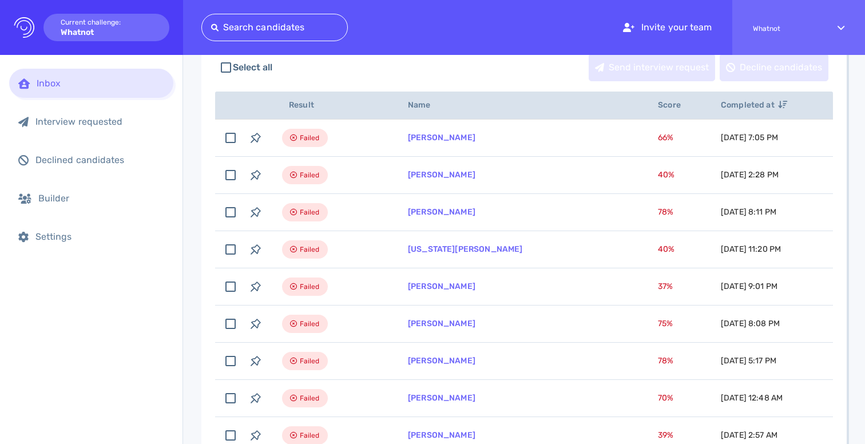
scroll to position [152, 0]
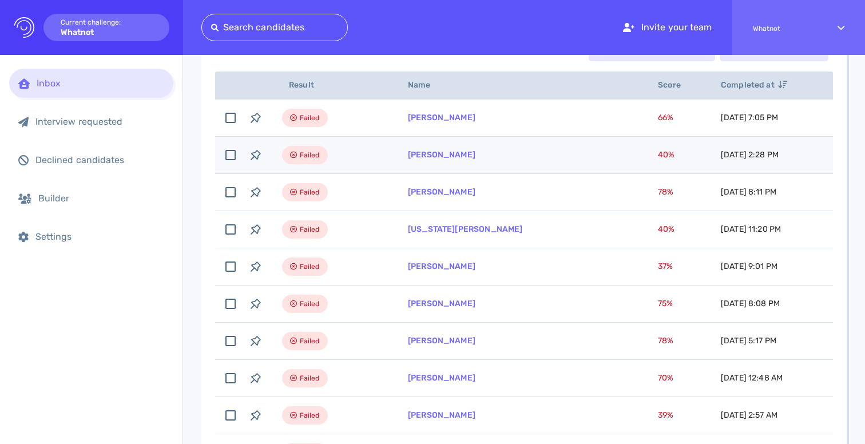
click at [495, 163] on td "[PERSON_NAME]" at bounding box center [519, 155] width 250 height 37
checkbox input "true"
click at [439, 159] on link "[PERSON_NAME]" at bounding box center [441, 155] width 67 height 10
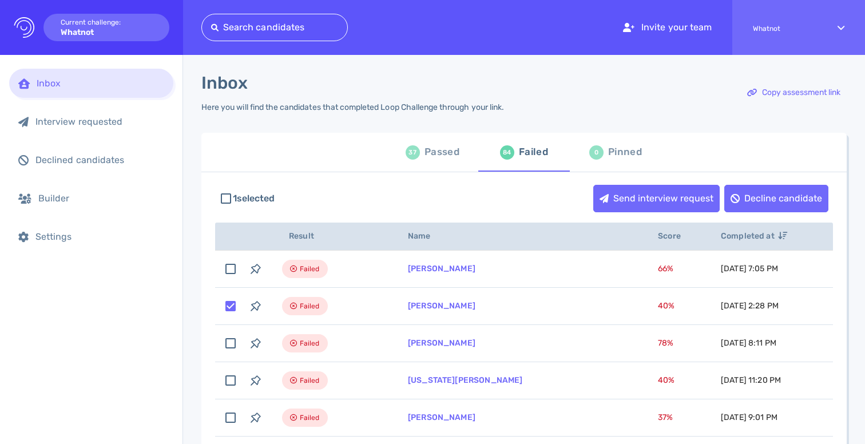
scroll to position [0, 0]
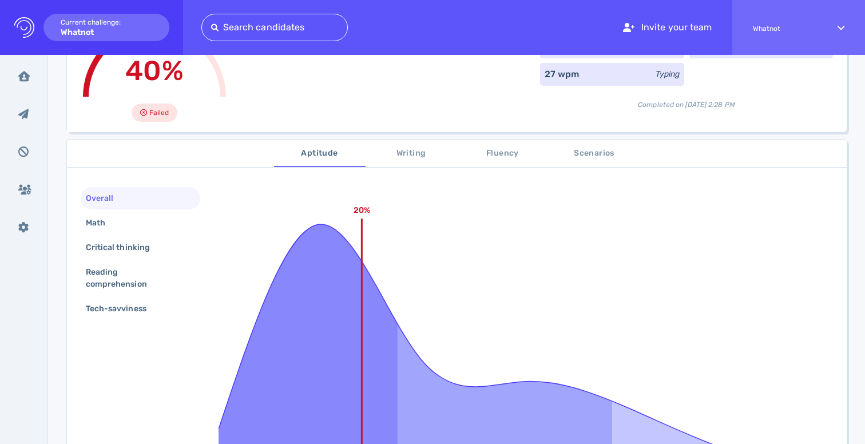
scroll to position [121, 0]
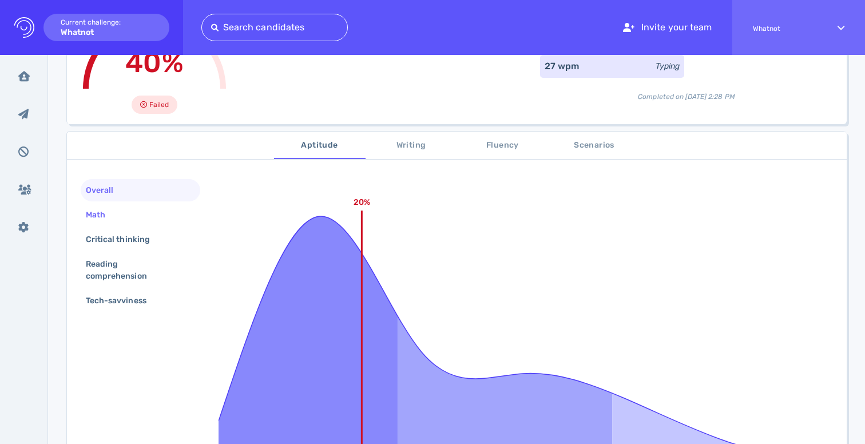
click at [133, 221] on div "Math" at bounding box center [141, 215] width 120 height 22
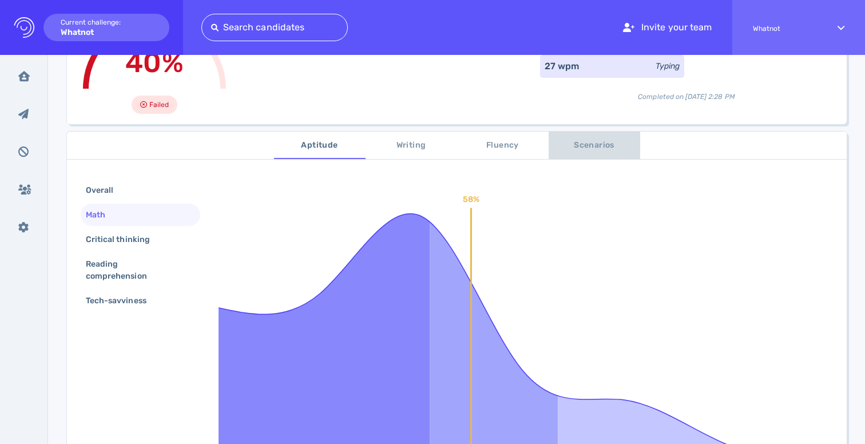
click at [567, 148] on span "Scenarios" at bounding box center [594, 145] width 78 height 14
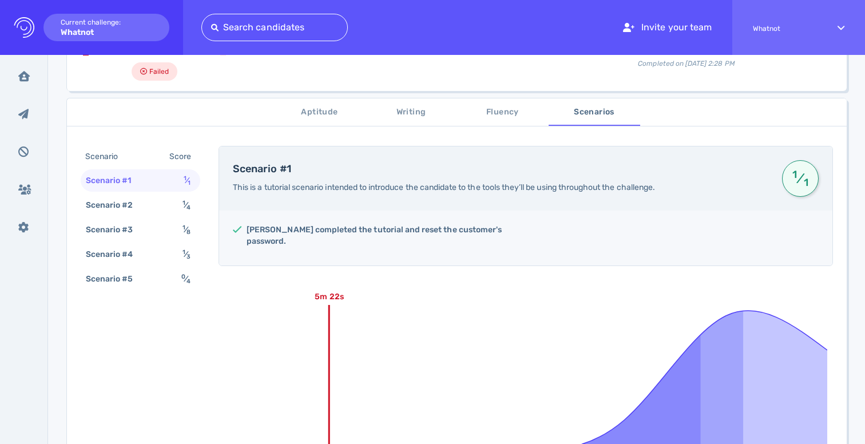
scroll to position [156, 0]
click at [176, 279] on div "Scenario #5 0 ⁄ 4" at bounding box center [141, 277] width 120 height 22
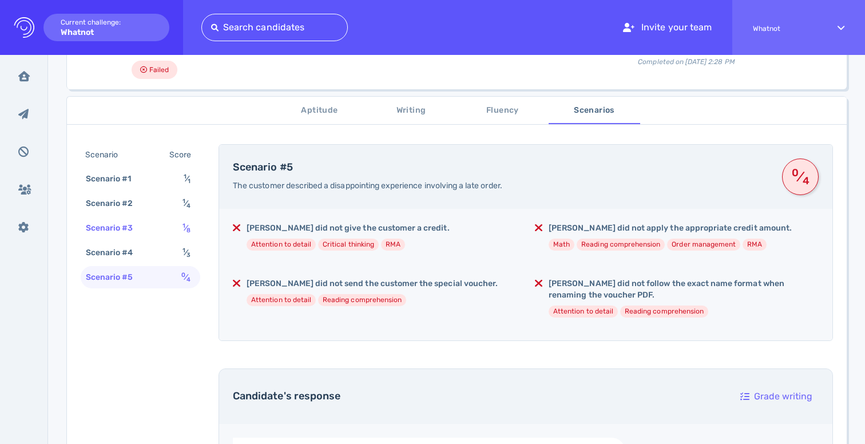
click at [176, 226] on div "Scenario #3 1 ⁄ 8" at bounding box center [141, 228] width 120 height 22
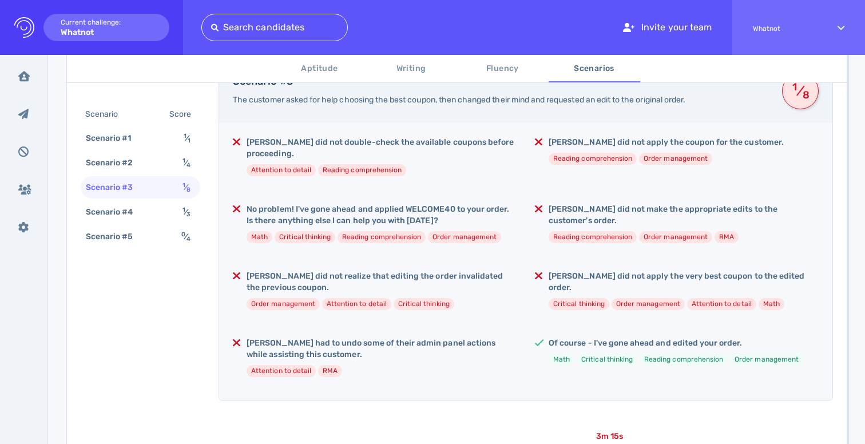
scroll to position [242, 0]
click at [420, 61] on button "Writing" at bounding box center [410, 68] width 91 height 27
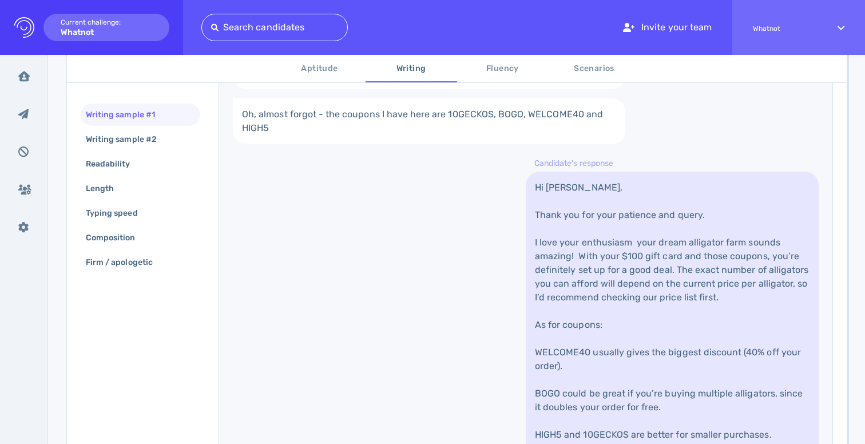
scroll to position [395, 0]
click at [552, 266] on link "Hi Lucy, Thank you for your patience and query. I love your enthusiasm your dre…" at bounding box center [671, 386] width 293 height 430
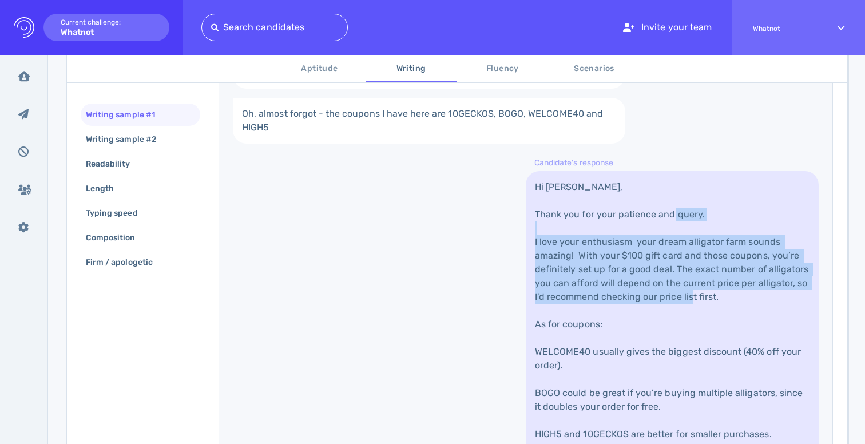
click at [552, 266] on link "Hi Lucy, Thank you for your patience and query. I love your enthusiasm your dre…" at bounding box center [671, 386] width 293 height 430
click at [586, 201] on link "Hi Lucy, Thank you for your patience and query. I love your enthusiasm your dre…" at bounding box center [671, 386] width 293 height 430
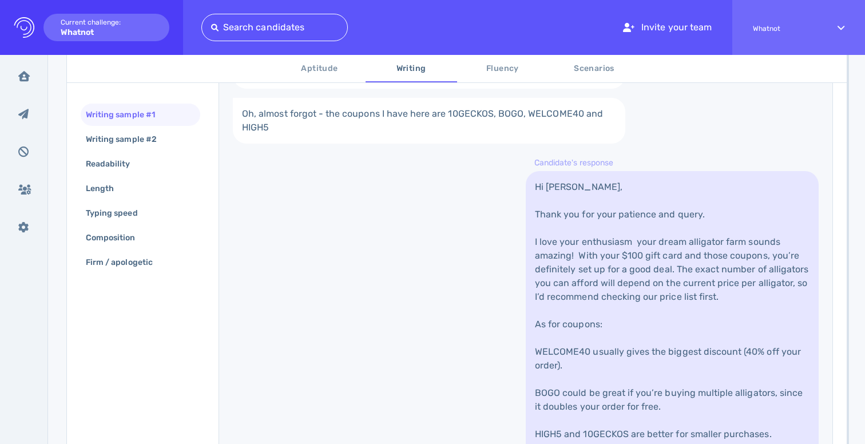
click at [586, 201] on link "Hi Lucy, Thank you for your patience and query. I love your enthusiasm your dre…" at bounding box center [671, 386] width 293 height 430
click at [586, 264] on link "Hi Lucy, Thank you for your patience and query. I love your enthusiasm your dre…" at bounding box center [671, 386] width 293 height 430
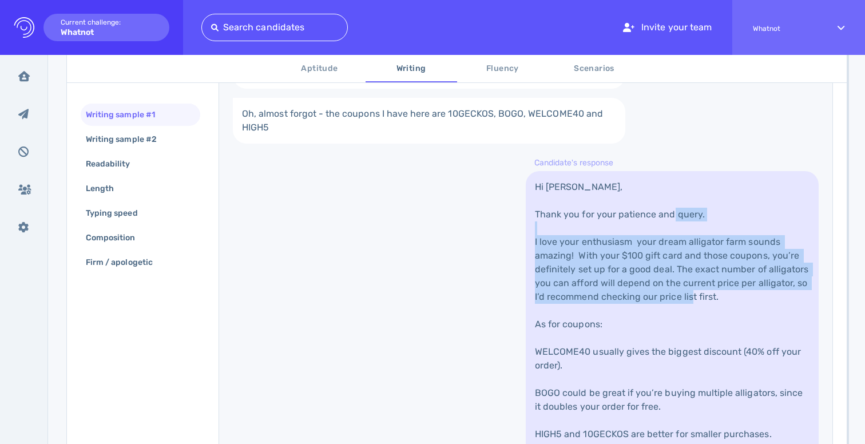
click at [586, 264] on link "Hi Lucy, Thank you for your patience and query. I love your enthusiasm your dre…" at bounding box center [671, 386] width 293 height 430
click at [613, 210] on link "Hi Lucy, Thank you for your patience and query. I love your enthusiasm your dre…" at bounding box center [671, 386] width 293 height 430
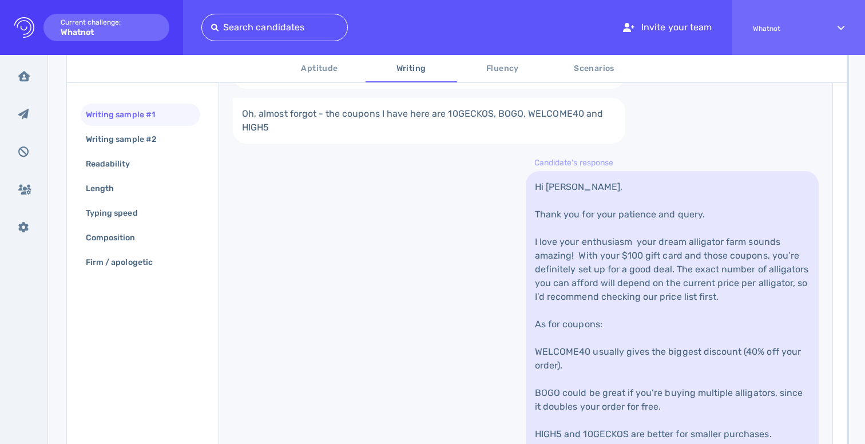
click at [613, 210] on link "Hi Lucy, Thank you for your patience and query. I love your enthusiasm your dre…" at bounding box center [671, 386] width 293 height 430
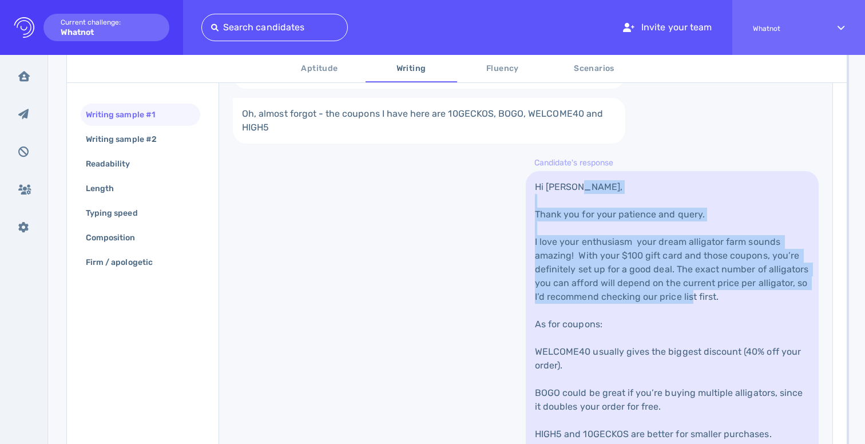
drag, startPoint x: 613, startPoint y: 210, endPoint x: 606, endPoint y: 246, distance: 36.1
click at [608, 247] on link "Hi Lucy, Thank you for your patience and query. I love your enthusiasm your dre…" at bounding box center [671, 386] width 293 height 430
click at [606, 246] on link "Hi Lucy, Thank you for your patience and query. I love your enthusiasm your dre…" at bounding box center [671, 386] width 293 height 430
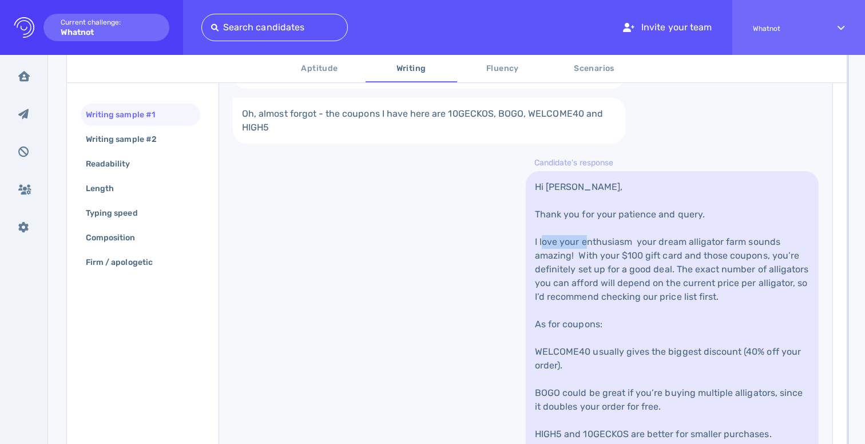
click at [606, 246] on link "Hi Lucy, Thank you for your patience and query. I love your enthusiasm your dre…" at bounding box center [671, 386] width 293 height 430
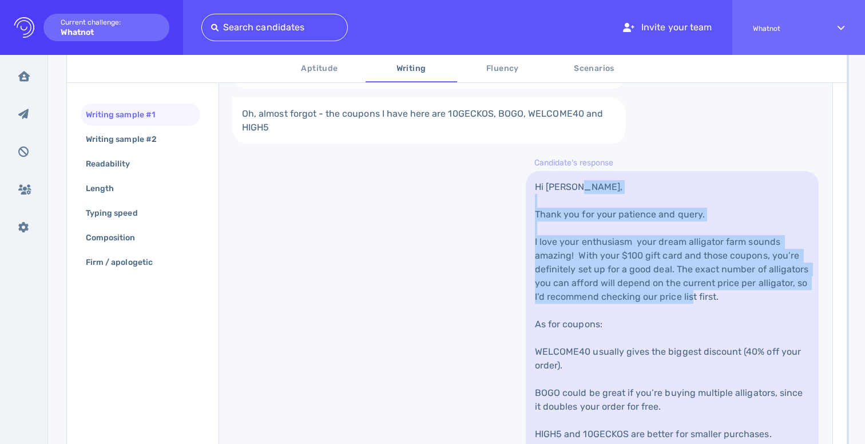
drag, startPoint x: 606, startPoint y: 246, endPoint x: 606, endPoint y: 217, distance: 29.2
click at [606, 217] on link "Hi Lucy, Thank you for your patience and query. I love your enthusiasm your dre…" at bounding box center [671, 386] width 293 height 430
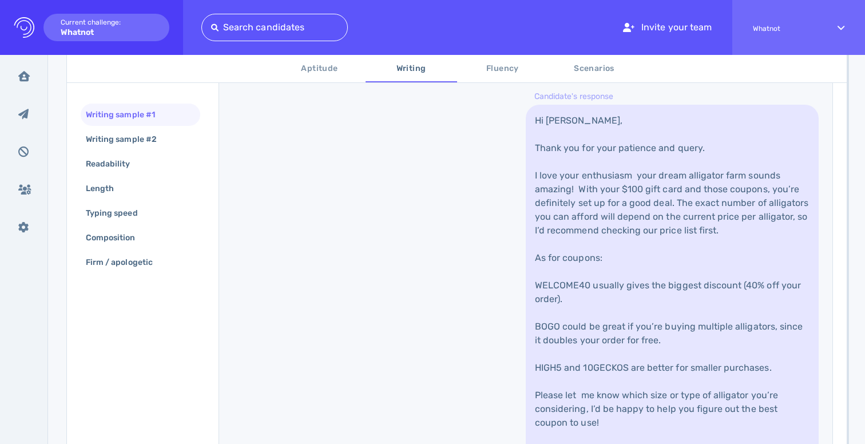
scroll to position [472, 0]
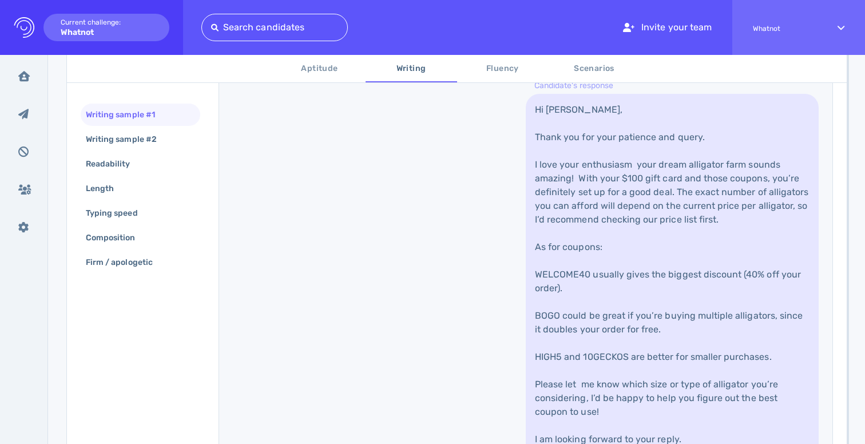
click at [588, 305] on link "Hi Lucy, Thank you for your patience and query. I love your enthusiasm your dre…" at bounding box center [671, 309] width 293 height 430
click at [585, 326] on link "Hi Lucy, Thank you for your patience and query. I love your enthusiasm your dre…" at bounding box center [671, 309] width 293 height 430
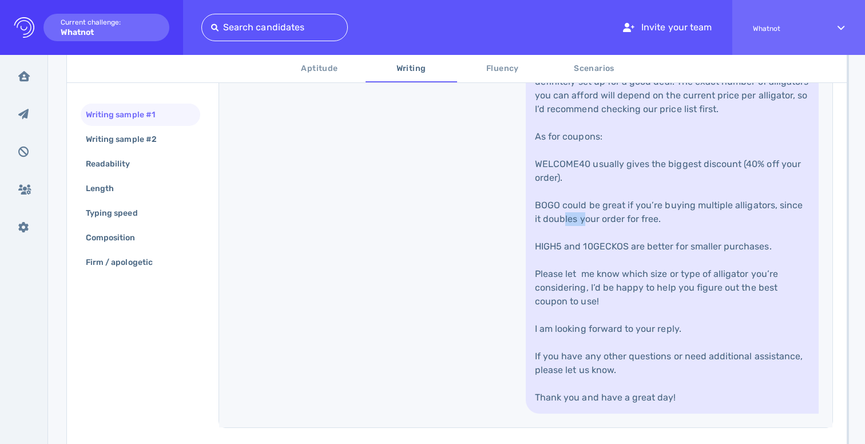
scroll to position [612, 0]
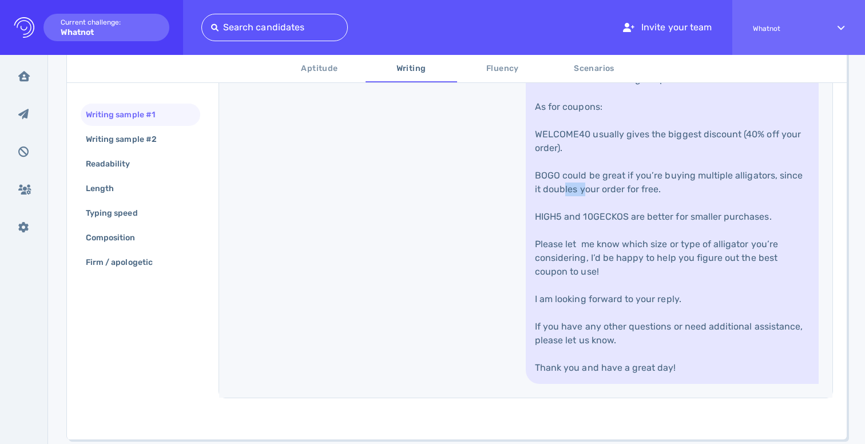
click at [595, 282] on link "Hi Lucy, Thank you for your patience and query. I love your enthusiasm your dre…" at bounding box center [671, 169] width 293 height 430
click at [601, 261] on link "Hi Lucy, Thank you for your patience and query. I love your enthusiasm your dre…" at bounding box center [671, 169] width 293 height 430
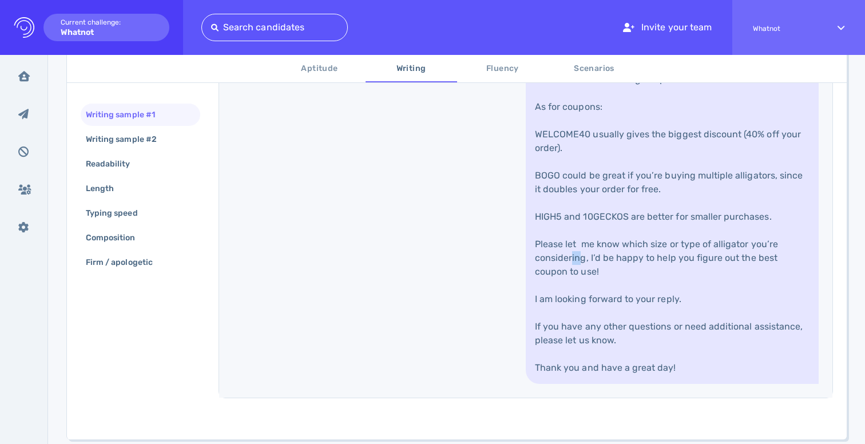
click at [601, 261] on link "Hi Lucy, Thank you for your patience and query. I love your enthusiasm your dre…" at bounding box center [671, 169] width 293 height 430
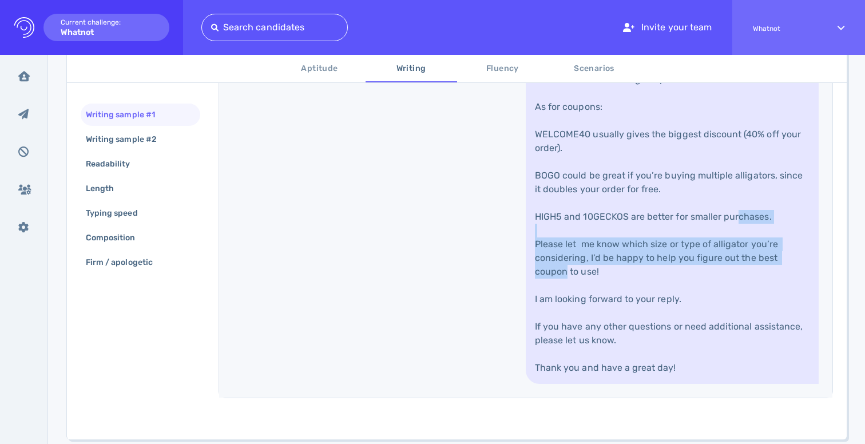
click at [595, 298] on link "Hi Lucy, Thank you for your patience and query. I love your enthusiasm your dre…" at bounding box center [671, 169] width 293 height 430
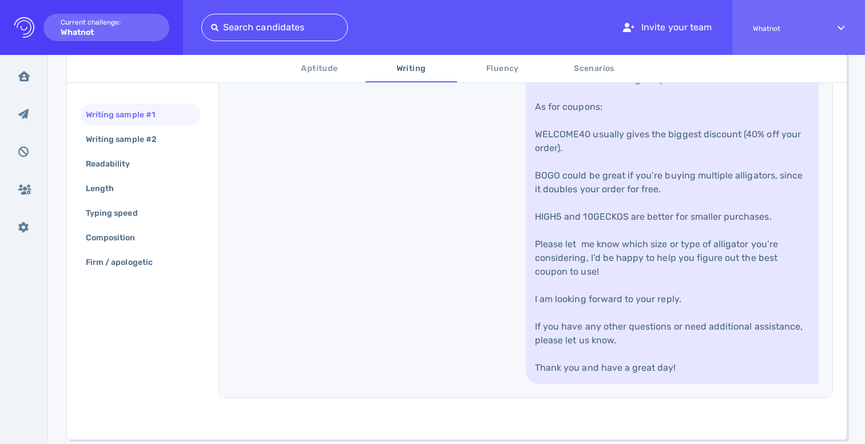
click at [595, 298] on link "Hi Lucy, Thank you for your patience and query. I love your enthusiasm your dre…" at bounding box center [671, 169] width 293 height 430
click at [600, 267] on link "Hi Lucy, Thank you for your patience and query. I love your enthusiasm your dre…" at bounding box center [671, 169] width 293 height 430
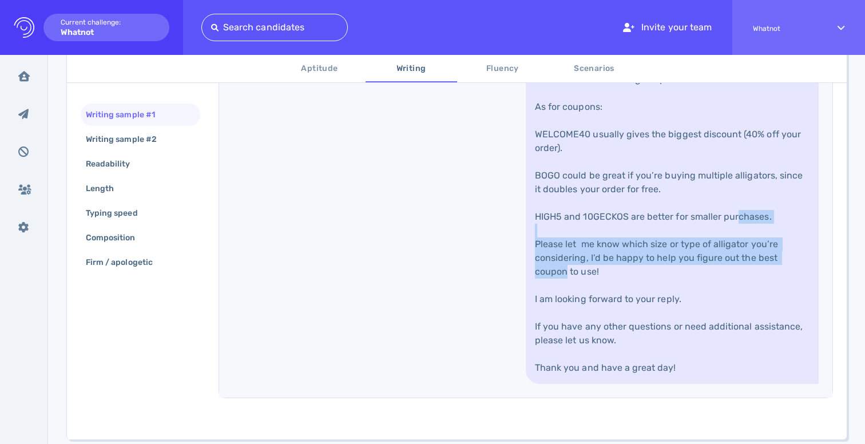
click at [600, 267] on link "Hi Lucy, Thank you for your patience and query. I love your enthusiasm your dre…" at bounding box center [671, 169] width 293 height 430
click at [588, 294] on link "Hi Lucy, Thank you for your patience and query. I love your enthusiasm your dre…" at bounding box center [671, 169] width 293 height 430
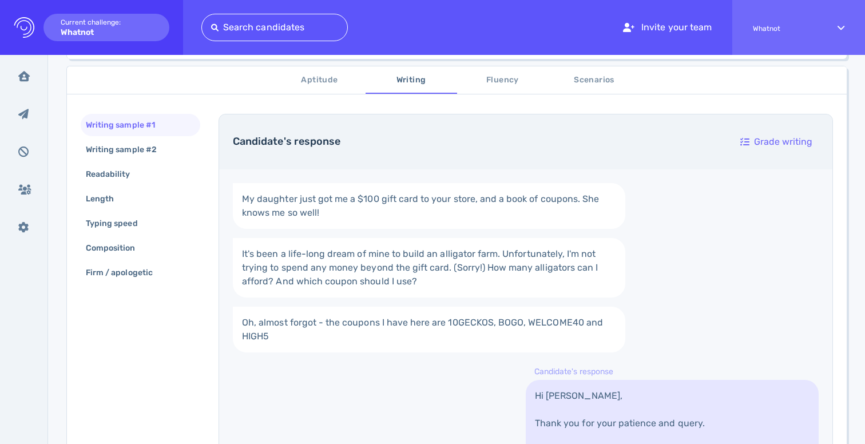
scroll to position [138, 0]
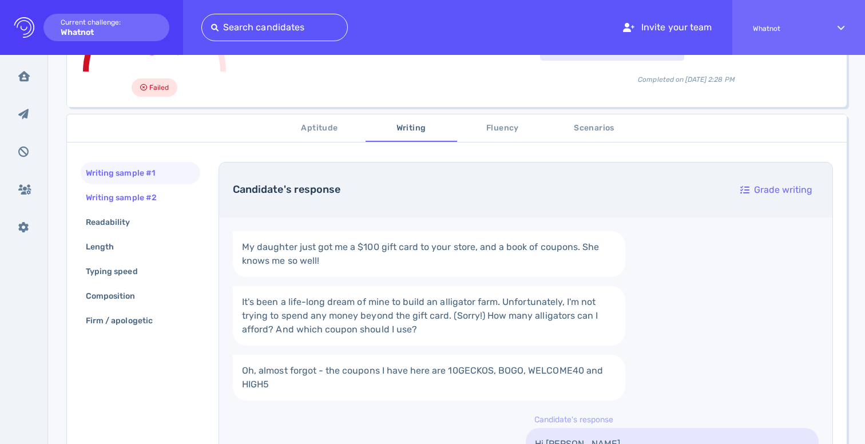
click at [121, 201] on div "Writing sample #2" at bounding box center [126, 197] width 87 height 17
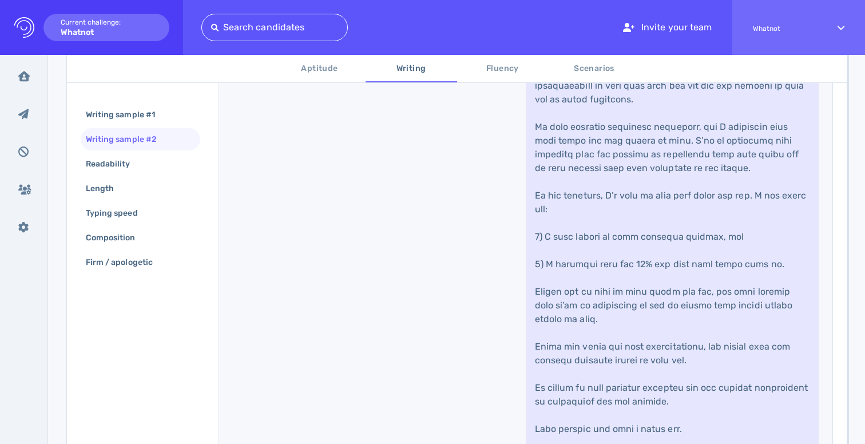
scroll to position [638, 0]
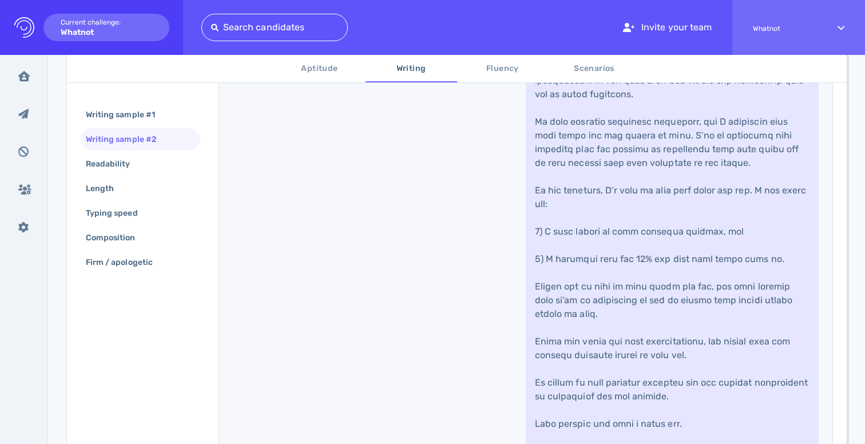
click at [576, 204] on link at bounding box center [671, 204] width 293 height 526
drag, startPoint x: 576, startPoint y: 204, endPoint x: 607, endPoint y: 142, distance: 68.8
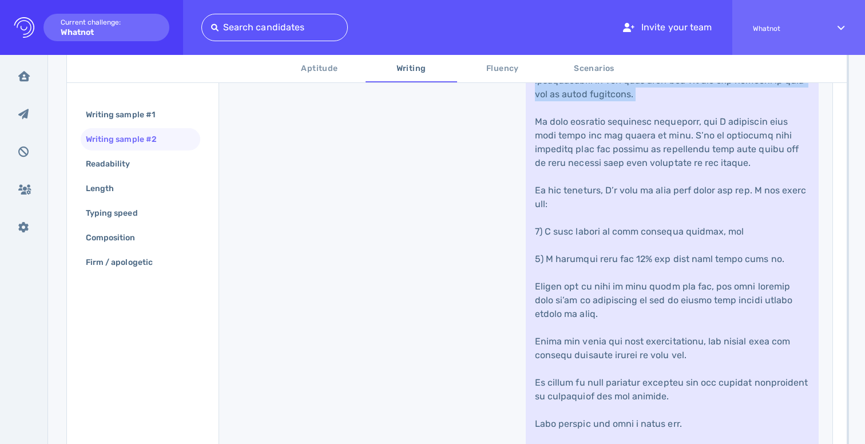
click at [607, 142] on link at bounding box center [671, 204] width 293 height 526
click at [606, 142] on link at bounding box center [671, 204] width 293 height 526
drag, startPoint x: 606, startPoint y: 142, endPoint x: 599, endPoint y: 197, distance: 55.4
click at [601, 197] on link at bounding box center [671, 204] width 293 height 526
click at [599, 197] on link at bounding box center [671, 204] width 293 height 526
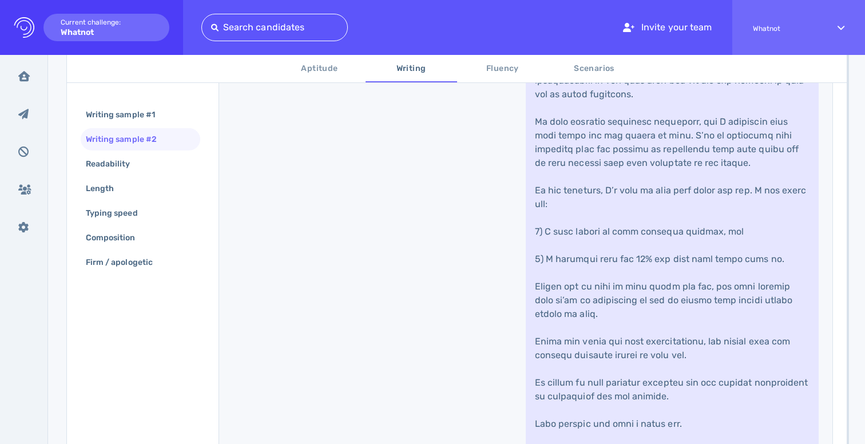
click at [599, 197] on link at bounding box center [671, 204] width 293 height 526
drag, startPoint x: 599, startPoint y: 197, endPoint x: 618, endPoint y: 126, distance: 73.5
click at [618, 126] on link at bounding box center [671, 204] width 293 height 526
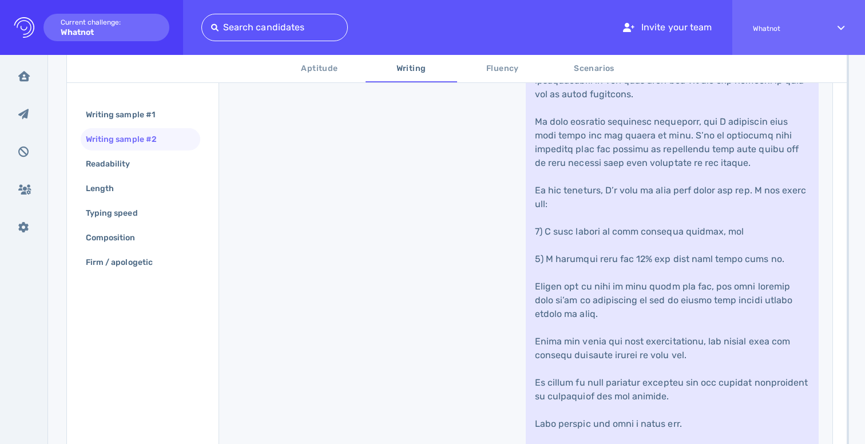
click at [618, 126] on link at bounding box center [671, 204] width 293 height 526
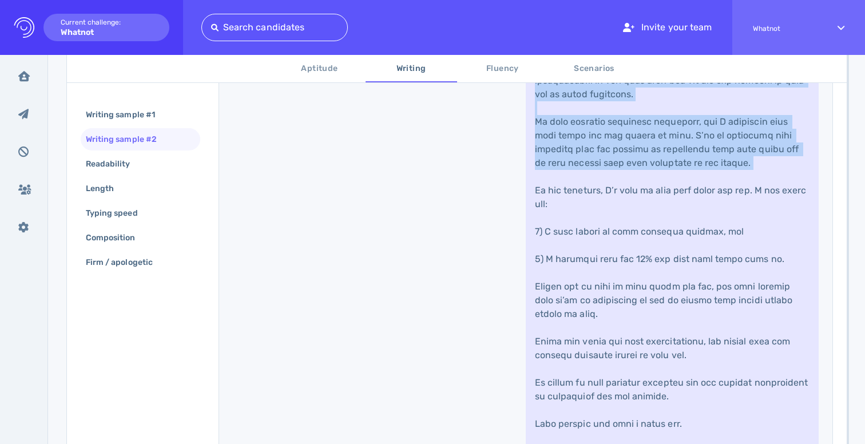
drag, startPoint x: 618, startPoint y: 126, endPoint x: 614, endPoint y: 288, distance: 161.3
click at [614, 288] on link at bounding box center [671, 204] width 293 height 526
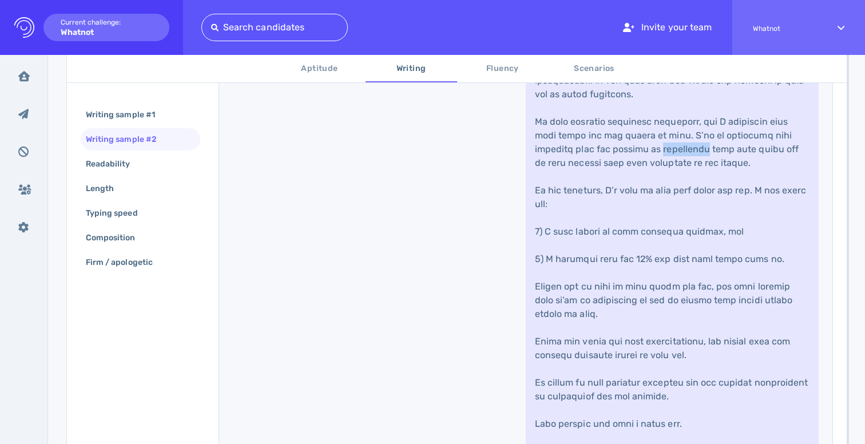
click at [614, 288] on link at bounding box center [671, 204] width 293 height 526
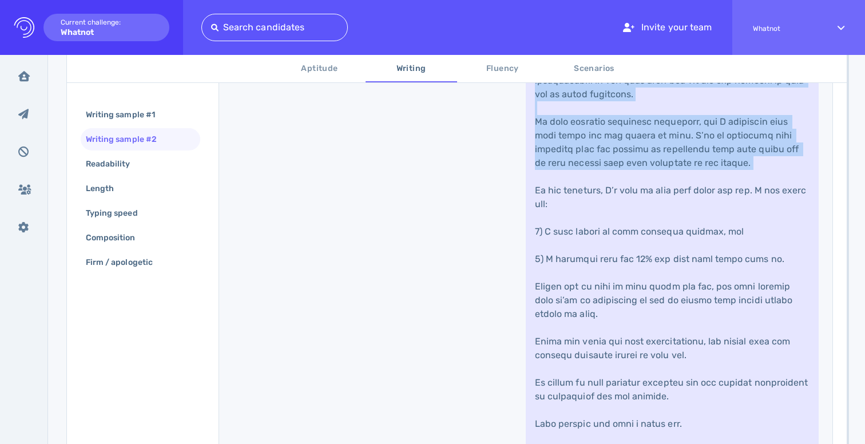
drag, startPoint x: 614, startPoint y: 288, endPoint x: 638, endPoint y: 144, distance: 145.5
click at [638, 144] on link at bounding box center [671, 204] width 293 height 526
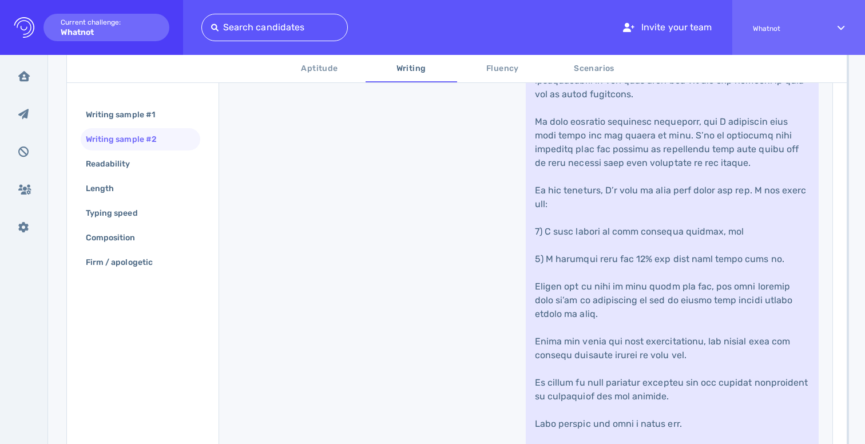
click at [638, 144] on link at bounding box center [671, 204] width 293 height 526
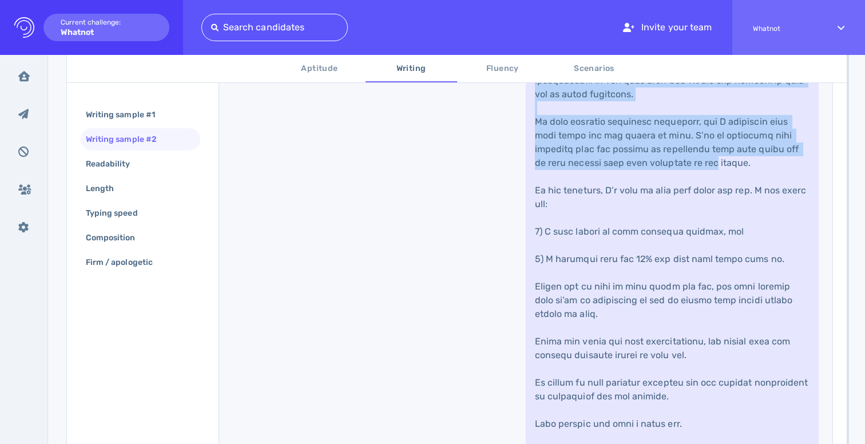
drag, startPoint x: 633, startPoint y: 145, endPoint x: 626, endPoint y: 298, distance: 154.0
click at [626, 298] on link at bounding box center [671, 204] width 293 height 526
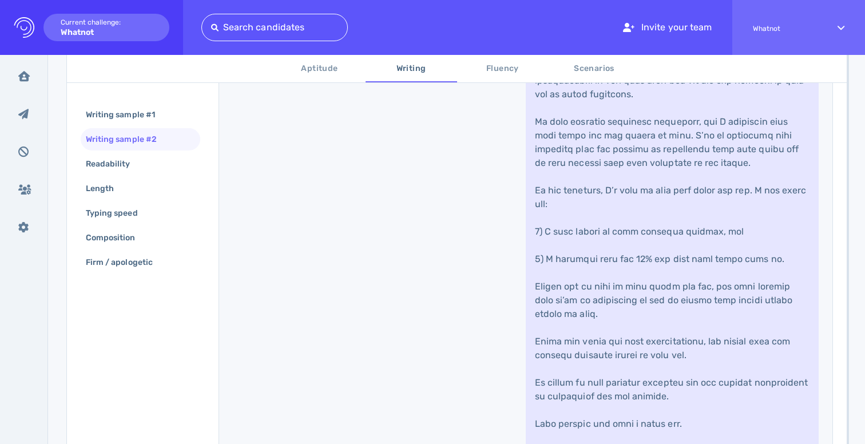
click at [622, 321] on link at bounding box center [671, 204] width 293 height 526
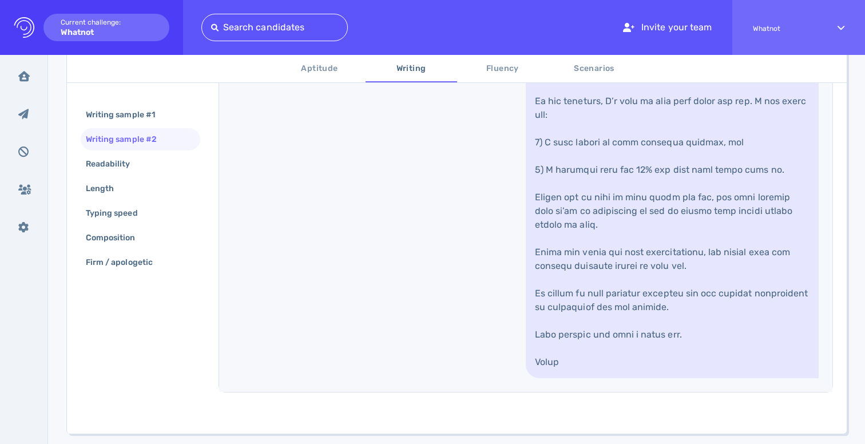
scroll to position [729, 0]
click at [622, 321] on link at bounding box center [671, 113] width 293 height 526
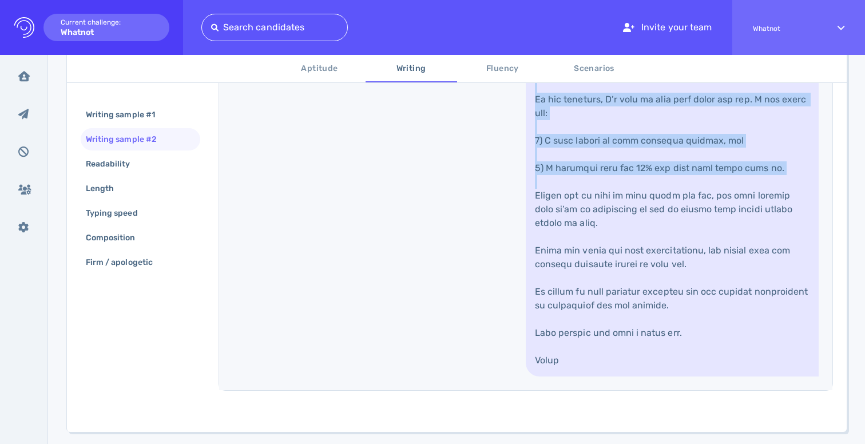
drag, startPoint x: 622, startPoint y: 321, endPoint x: 643, endPoint y: 213, distance: 109.4
click at [643, 213] on link at bounding box center [671, 113] width 293 height 526
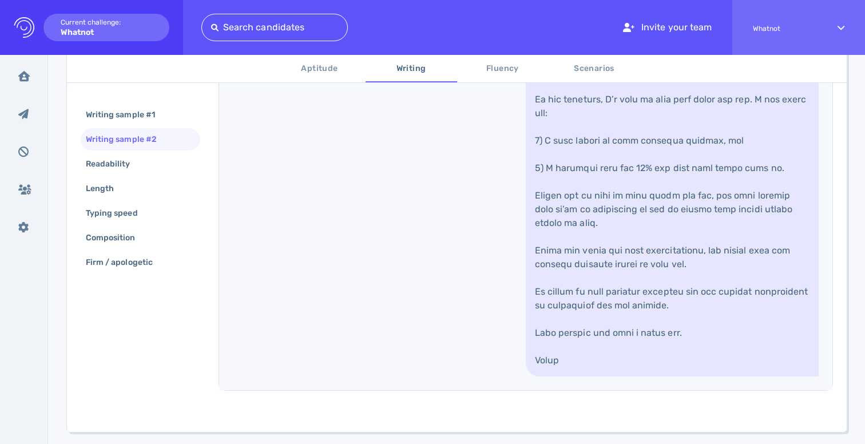
click at [643, 213] on link at bounding box center [671, 113] width 293 height 526
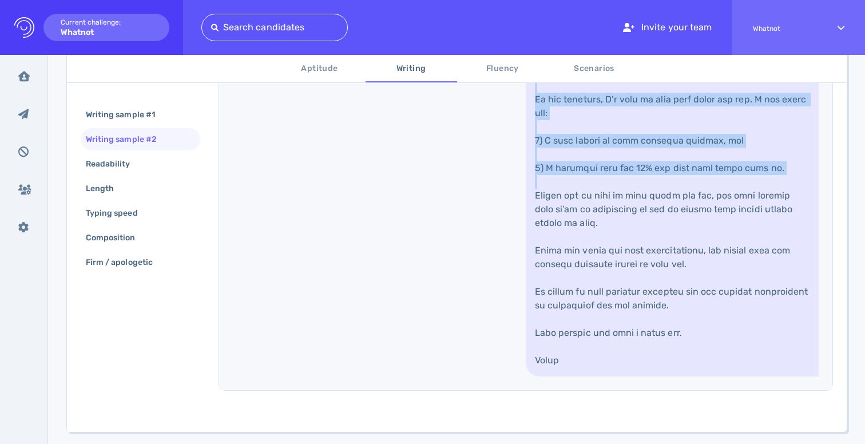
drag, startPoint x: 643, startPoint y: 213, endPoint x: 640, endPoint y: 322, distance: 108.7
click at [640, 322] on link at bounding box center [671, 113] width 293 height 526
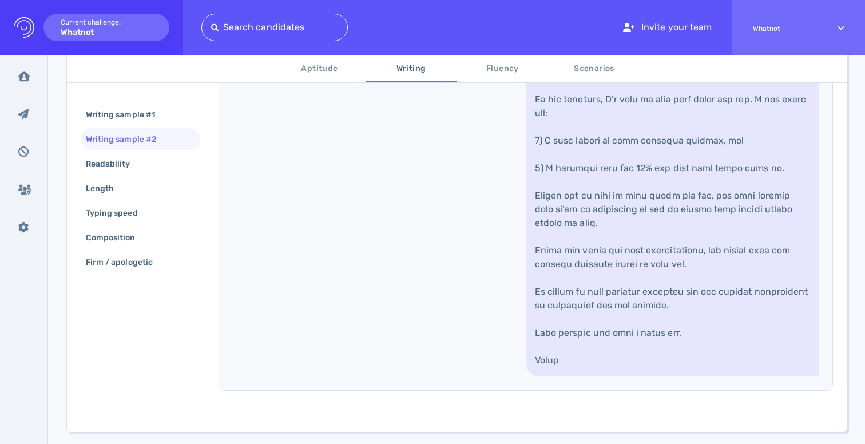
click at [639, 332] on link at bounding box center [671, 113] width 293 height 526
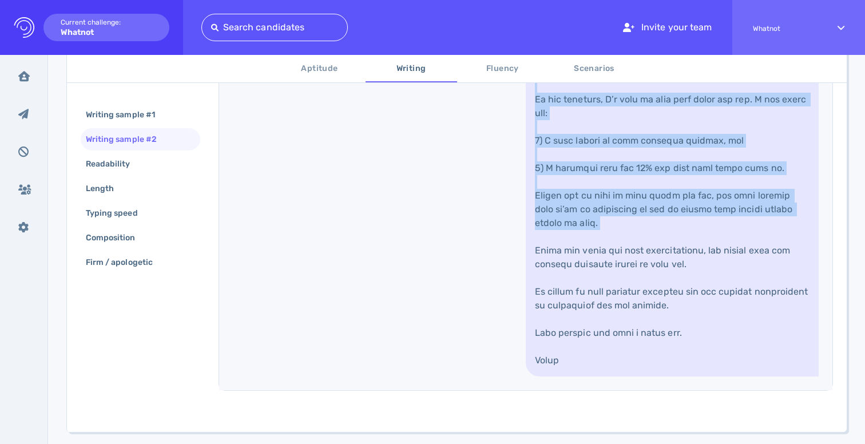
drag, startPoint x: 639, startPoint y: 332, endPoint x: 647, endPoint y: 203, distance: 129.5
click at [646, 206] on link at bounding box center [671, 113] width 293 height 526
click at [647, 203] on link at bounding box center [671, 113] width 293 height 526
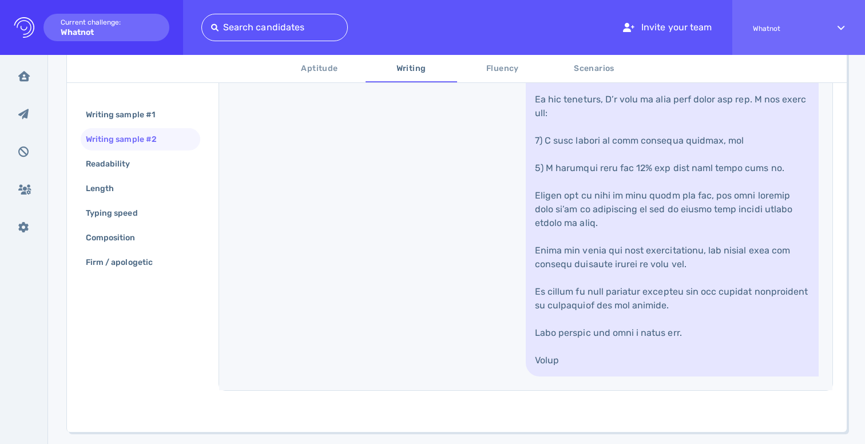
click at [647, 203] on link at bounding box center [671, 113] width 293 height 526
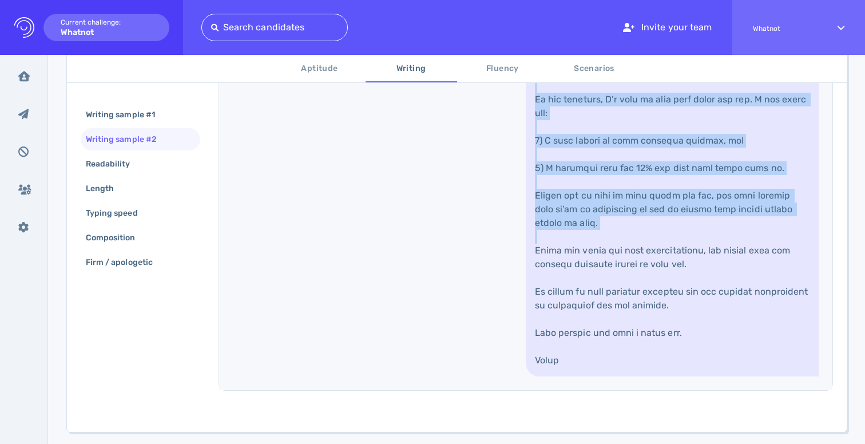
drag, startPoint x: 647, startPoint y: 203, endPoint x: 638, endPoint y: 367, distance: 164.3
click at [640, 368] on link at bounding box center [671, 113] width 293 height 526
click at [638, 367] on link at bounding box center [671, 113] width 293 height 526
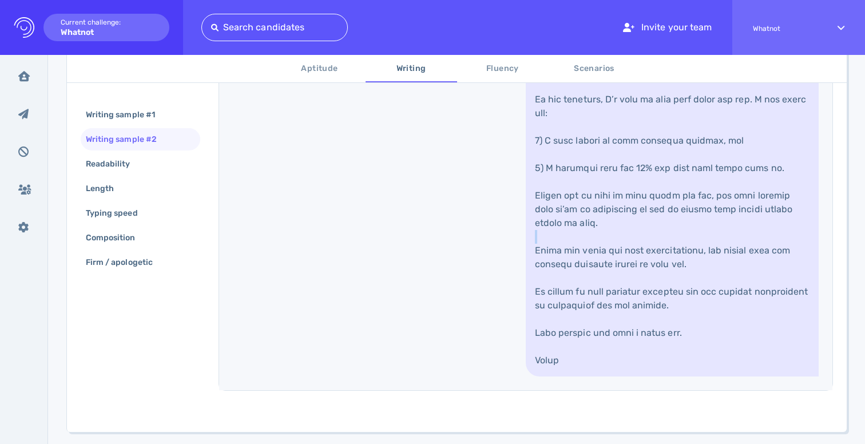
click at [638, 367] on link at bounding box center [671, 113] width 293 height 526
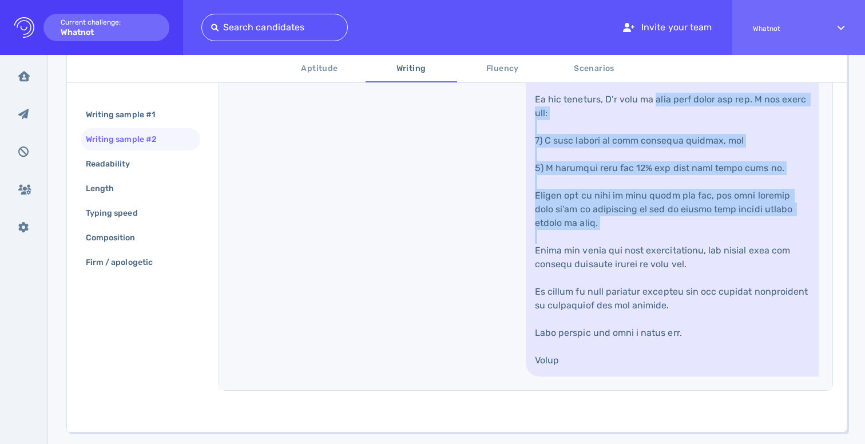
drag, startPoint x: 638, startPoint y: 367, endPoint x: 654, endPoint y: 232, distance: 136.4
click at [653, 233] on link at bounding box center [671, 113] width 293 height 526
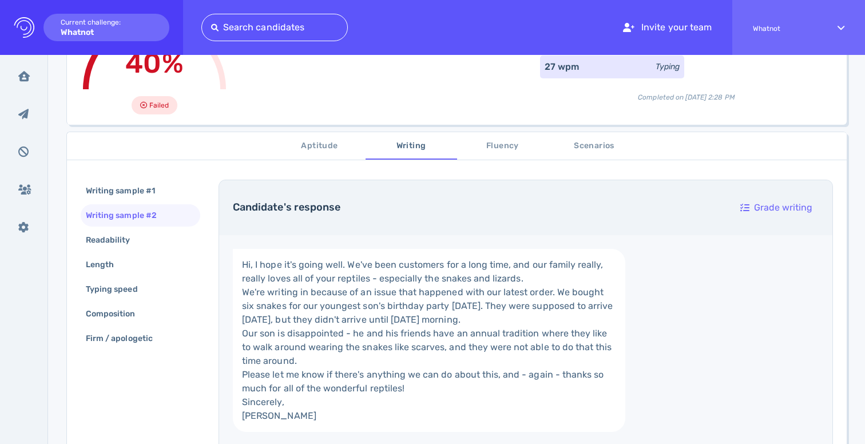
scroll to position [207, 0]
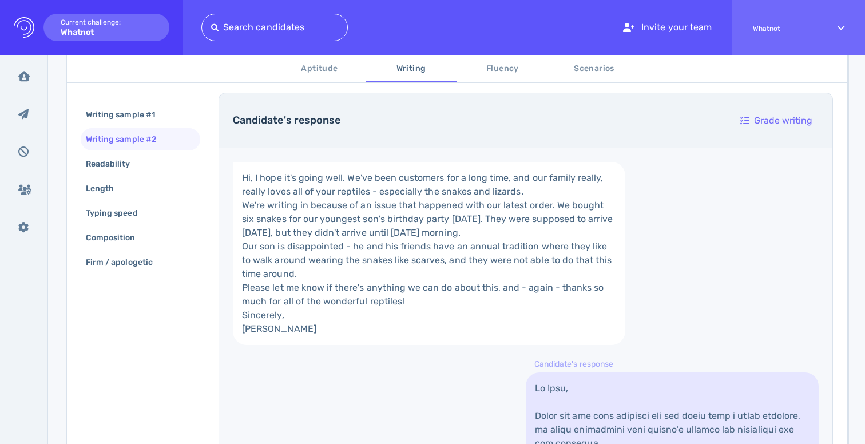
click at [367, 178] on link "Hi, I hope it's going well. We've been customers for a long time, and our famil…" at bounding box center [429, 253] width 392 height 183
drag, startPoint x: 366, startPoint y: 174, endPoint x: 394, endPoint y: 260, distance: 90.2
click at [394, 260] on link "Hi, I hope it's going well. We've been customers for a long time, and our famil…" at bounding box center [429, 253] width 392 height 183
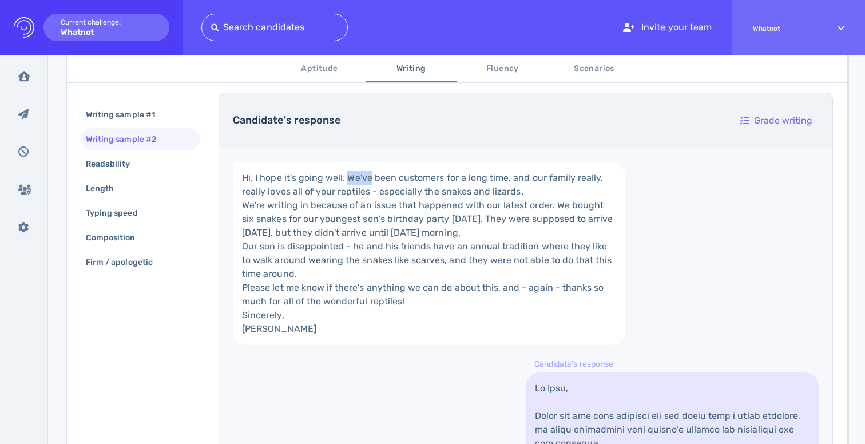
click at [394, 260] on link "Hi, I hope it's going well. We've been customers for a long time, and our famil…" at bounding box center [429, 253] width 392 height 183
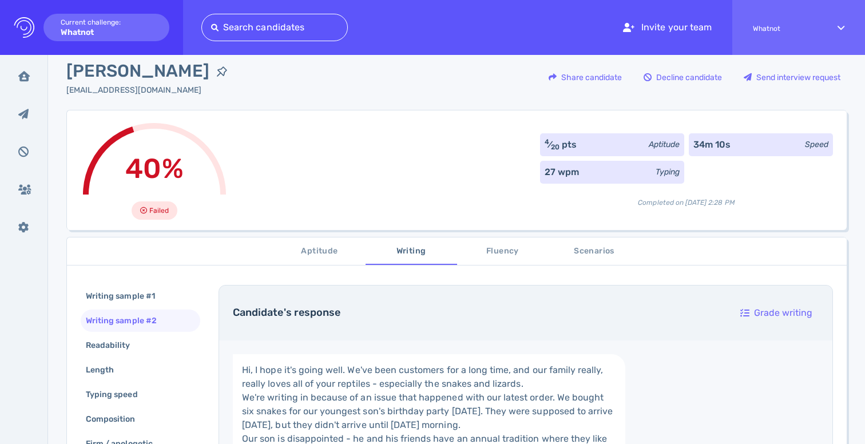
scroll to position [0, 0]
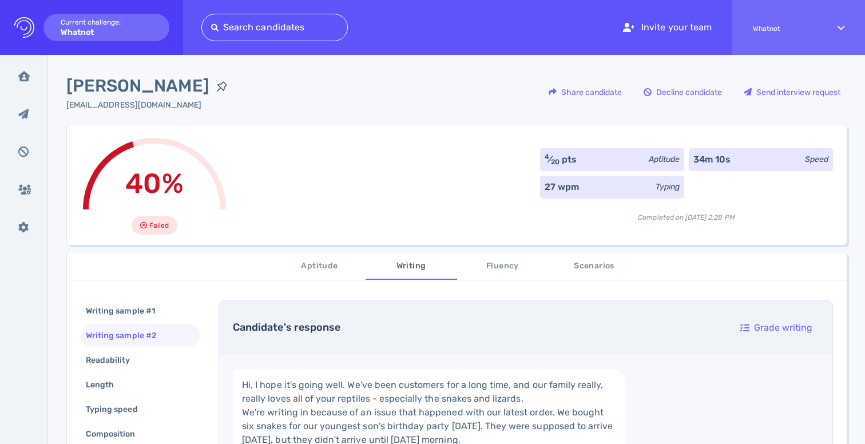
click at [140, 27] on div "Logo Created with Sketch. Current challenge: Whatnot" at bounding box center [91, 27] width 183 height 55
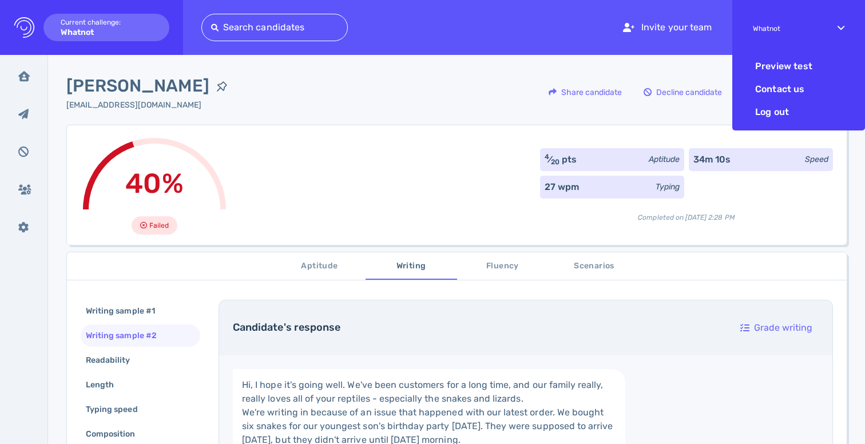
click at [799, 33] on div "Whatnot" at bounding box center [784, 27] width 64 height 40
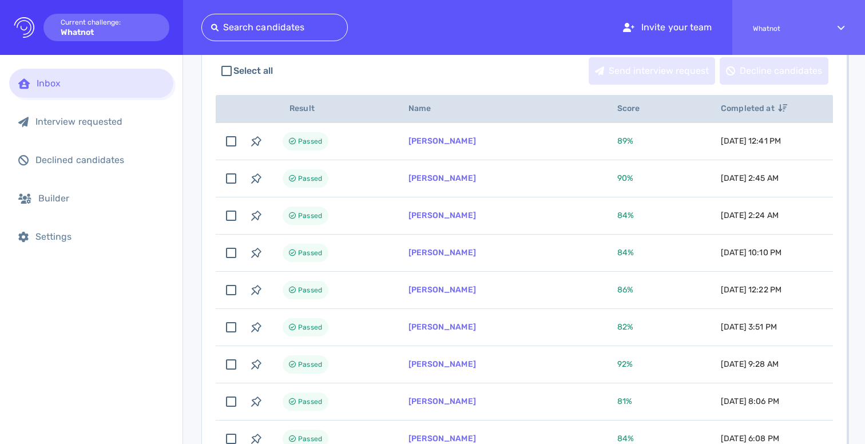
scroll to position [132, 0]
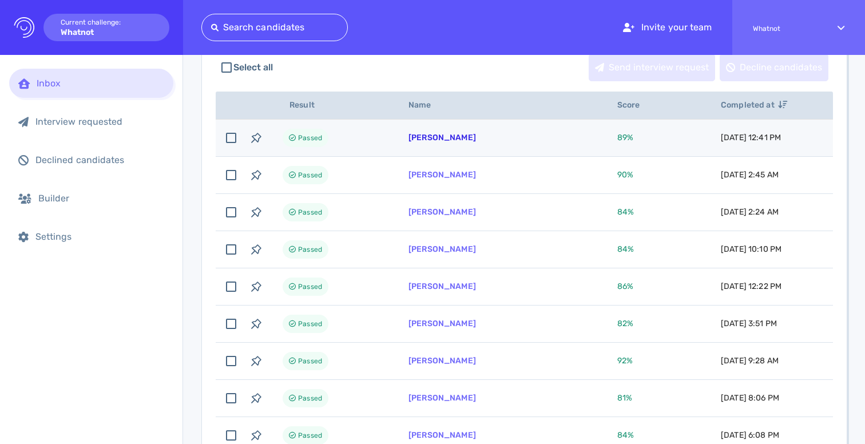
click at [442, 140] on link "[PERSON_NAME]" at bounding box center [441, 138] width 67 height 10
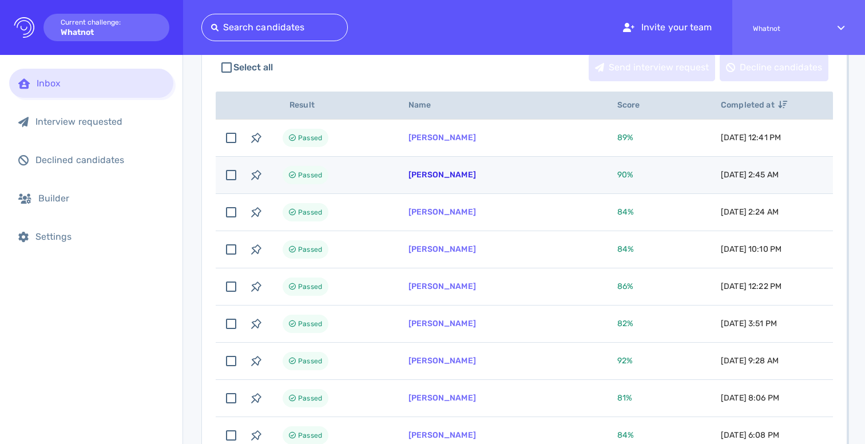
click at [430, 176] on link "[PERSON_NAME]" at bounding box center [441, 175] width 67 height 10
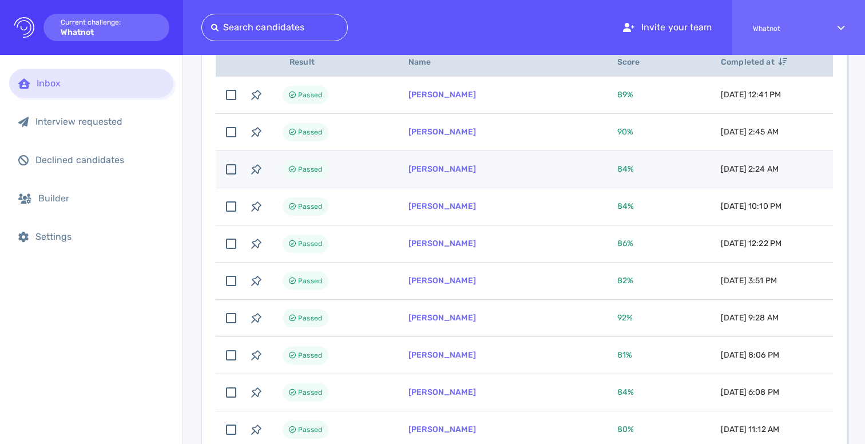
scroll to position [176, 0]
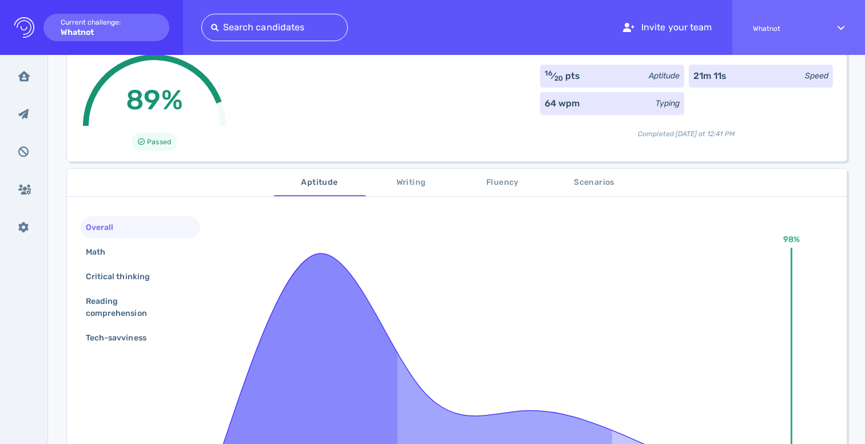
scroll to position [90, 0]
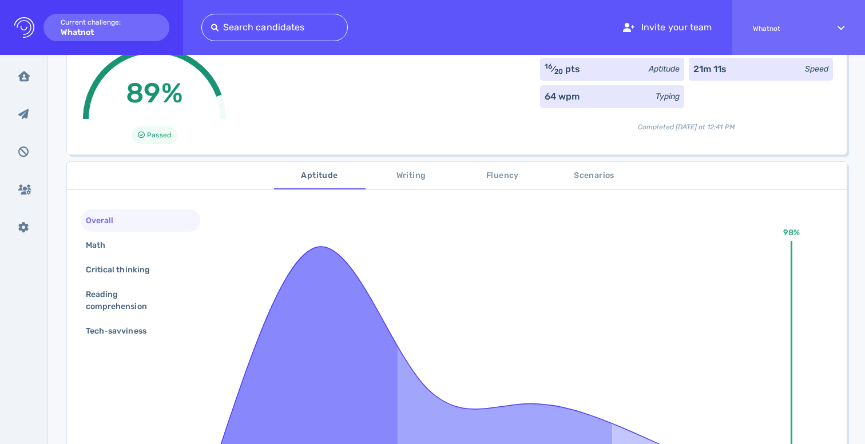
click at [393, 177] on span "Writing" at bounding box center [411, 176] width 78 height 14
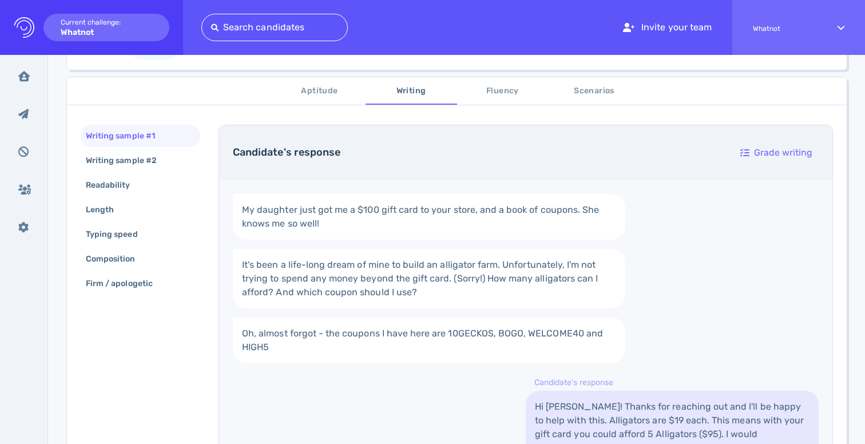
scroll to position [138, 0]
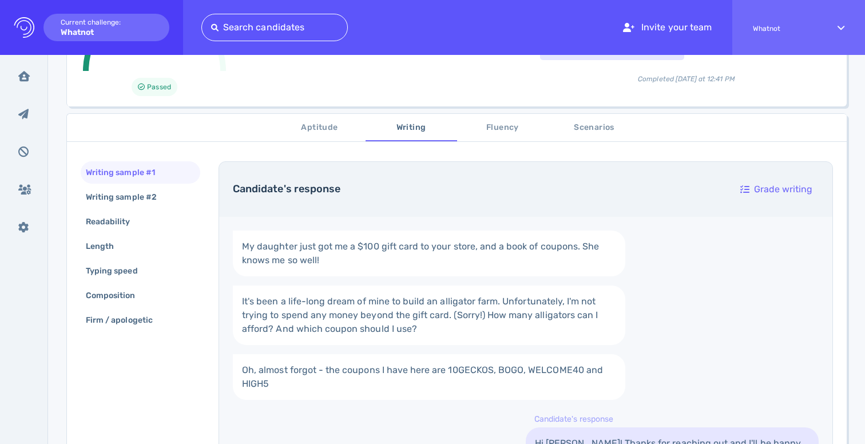
click at [484, 131] on span "Fluency" at bounding box center [503, 128] width 78 height 14
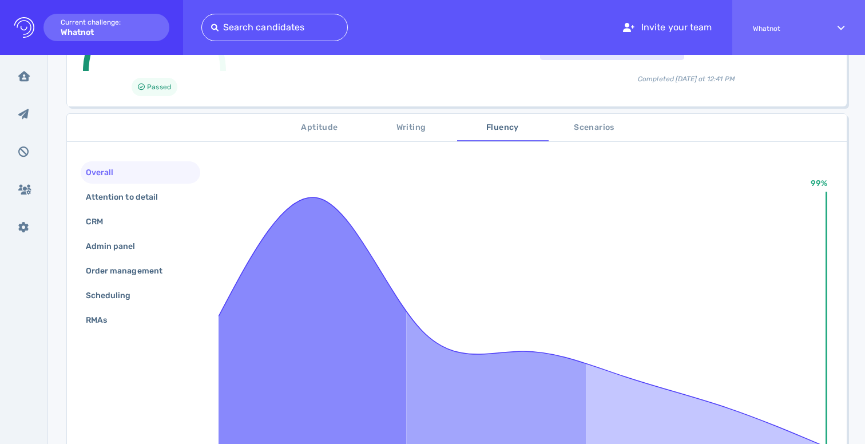
click at [576, 131] on span "Scenarios" at bounding box center [594, 128] width 78 height 14
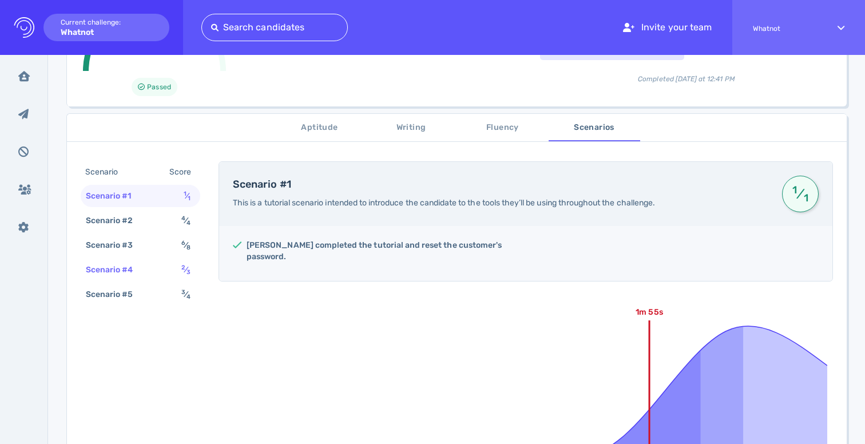
click at [146, 264] on div "Scenario #4 2 ⁄ 3" at bounding box center [141, 269] width 120 height 22
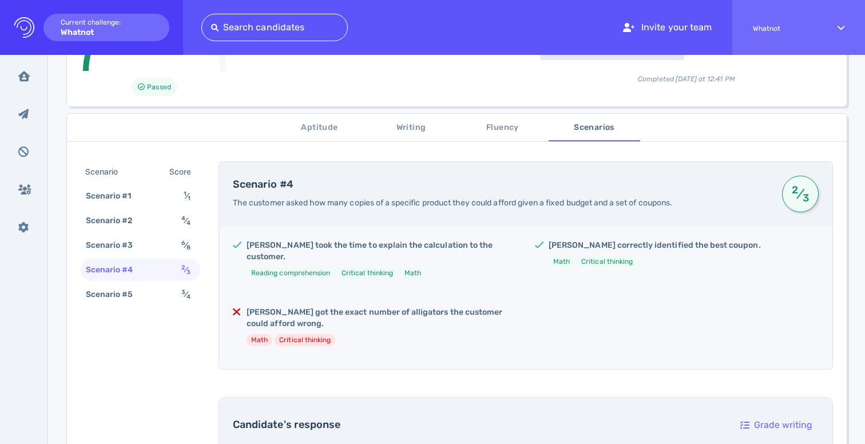
click at [148, 279] on div "Scenario #4 2 ⁄ 3" at bounding box center [141, 269] width 120 height 22
click at [166, 288] on div "Scenario #5 3 ⁄ 4" at bounding box center [141, 294] width 120 height 22
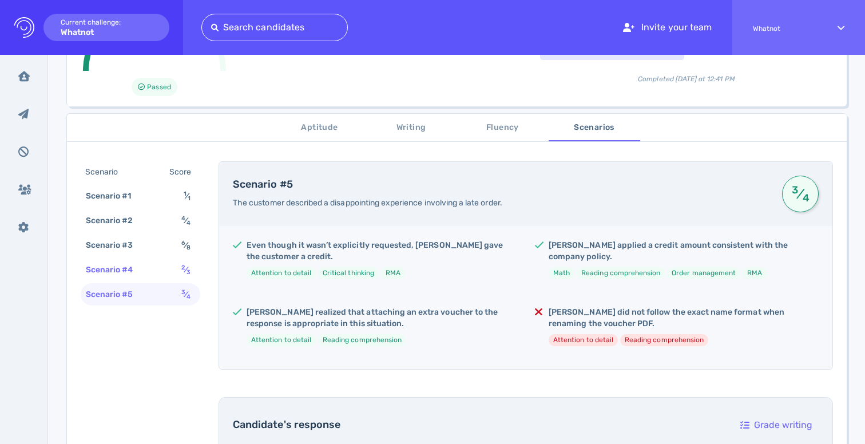
click at [172, 273] on div "Scenario #4 2 ⁄ 3" at bounding box center [141, 269] width 120 height 22
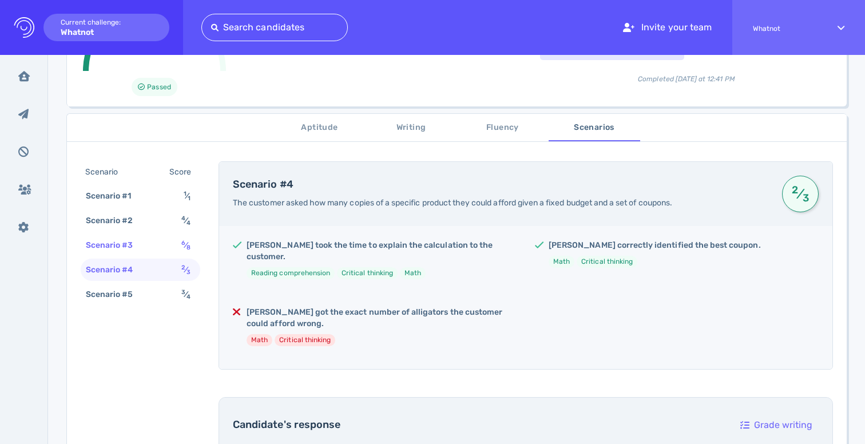
click at [179, 242] on div "6 ⁄ 8" at bounding box center [188, 245] width 18 height 17
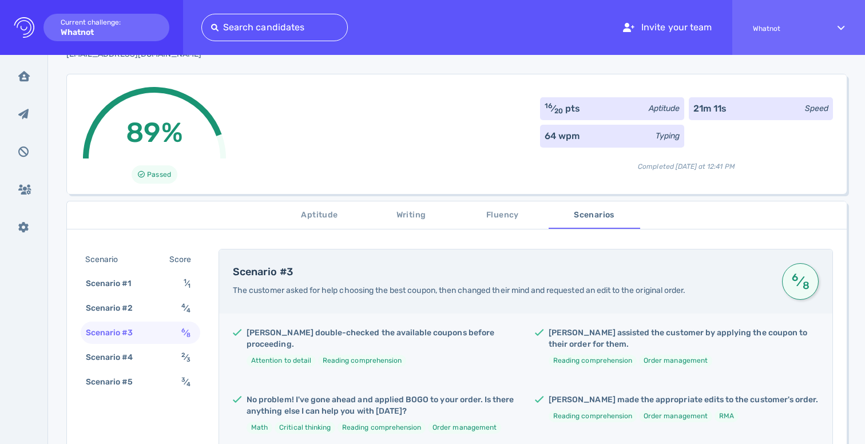
scroll to position [0, 0]
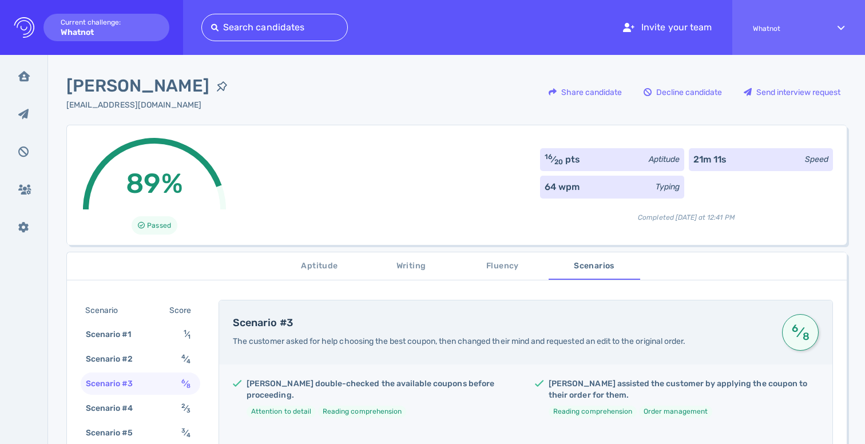
click at [19, 31] on icon "Logo Created with Sketch." at bounding box center [24, 27] width 21 height 21
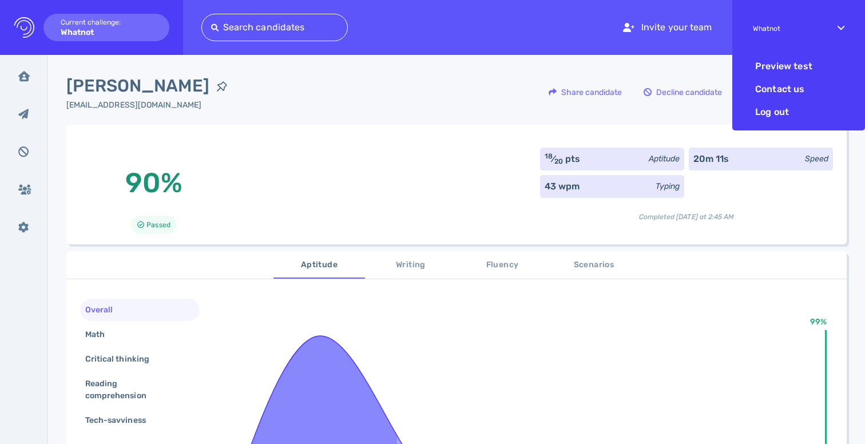
click at [787, 29] on span "Whatnot" at bounding box center [784, 29] width 64 height 8
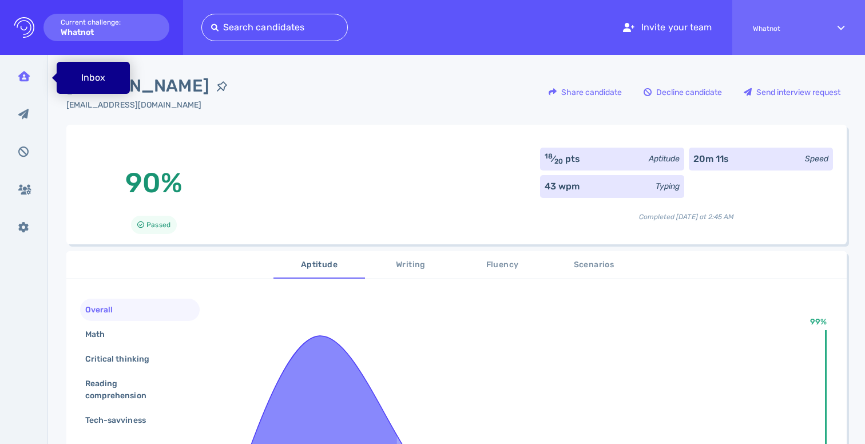
click at [15, 77] on div "Inbox" at bounding box center [24, 76] width 30 height 29
click at [29, 81] on div "Inbox" at bounding box center [24, 76] width 30 height 29
click at [19, 31] on icon "Logo Created with Sketch." at bounding box center [24, 27] width 21 height 21
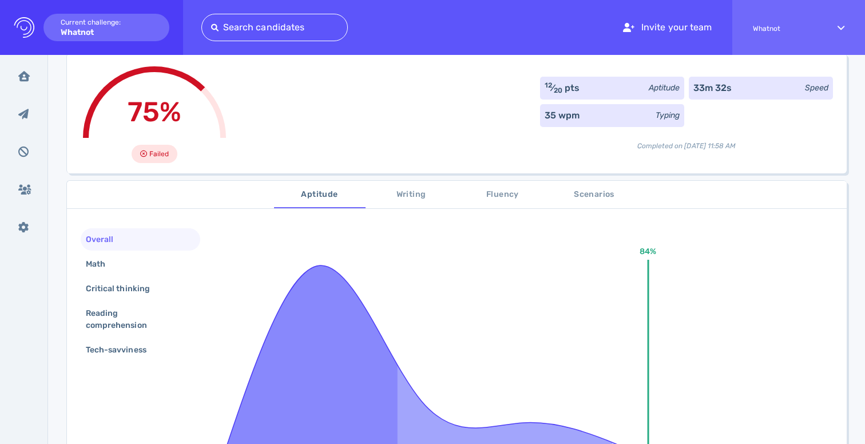
scroll to position [77, 0]
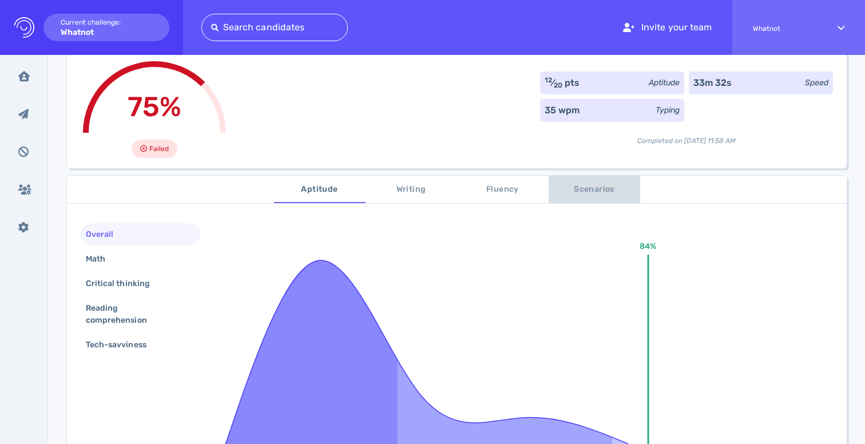
click at [561, 190] on span "Scenarios" at bounding box center [594, 189] width 78 height 14
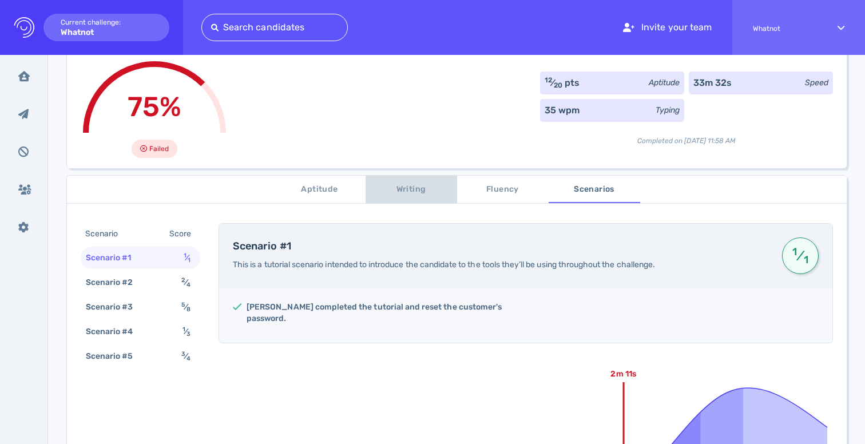
click at [401, 187] on span "Writing" at bounding box center [411, 189] width 78 height 14
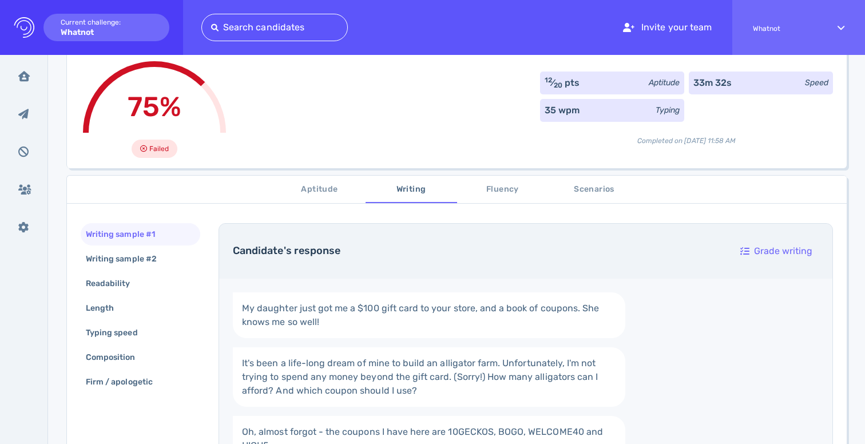
scroll to position [351, 0]
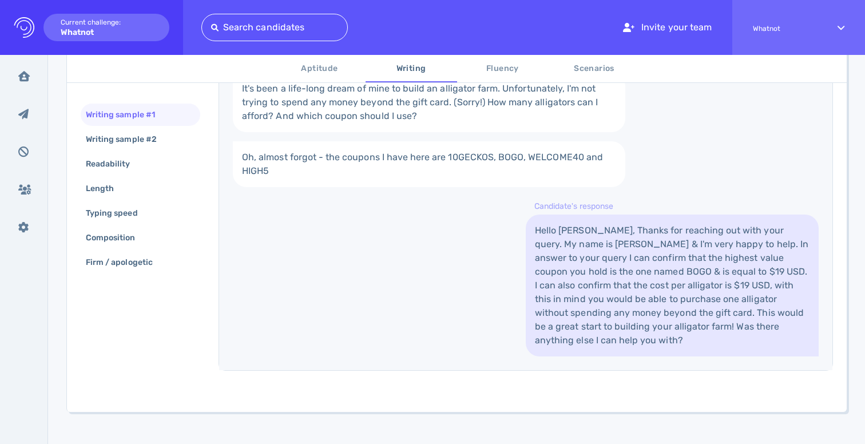
click at [599, 284] on link "Hello [PERSON_NAME], Thanks for reaching out with your query. My name is [PERSO…" at bounding box center [671, 285] width 293 height 142
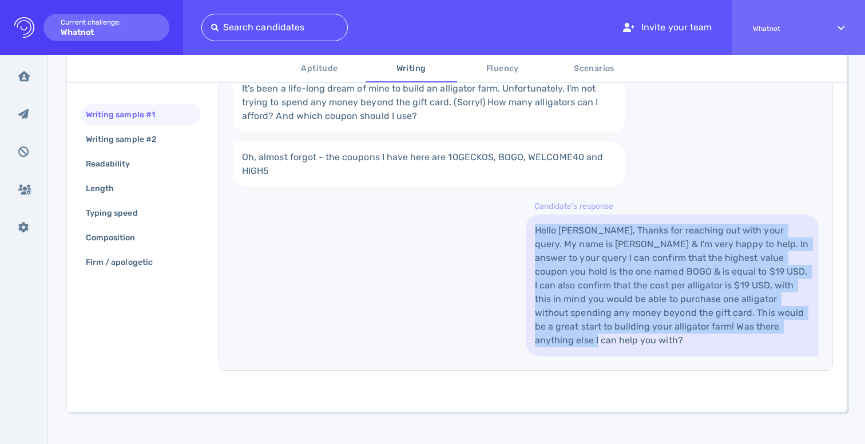
click at [599, 284] on link "Hello [PERSON_NAME], Thanks for reaching out with your query. My name is [PERSO…" at bounding box center [671, 285] width 293 height 142
click at [617, 276] on link "Hello [PERSON_NAME], Thanks for reaching out with your query. My name is [PERSO…" at bounding box center [671, 285] width 293 height 142
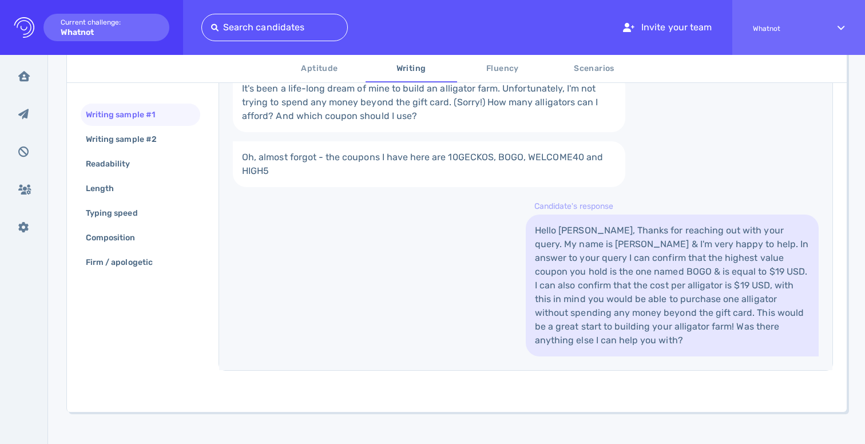
click at [617, 276] on link "Hello [PERSON_NAME], Thanks for reaching out with your query. My name is [PERSO…" at bounding box center [671, 285] width 293 height 142
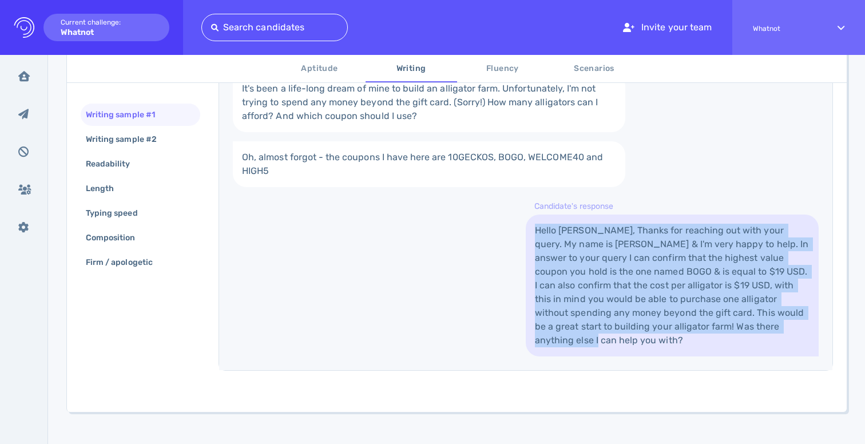
click at [617, 276] on link "Hello [PERSON_NAME], Thanks for reaching out with your query. My name is [PERSO…" at bounding box center [671, 285] width 293 height 142
click at [639, 262] on link "Hello [PERSON_NAME], Thanks for reaching out with your query. My name is [PERSO…" at bounding box center [671, 285] width 293 height 142
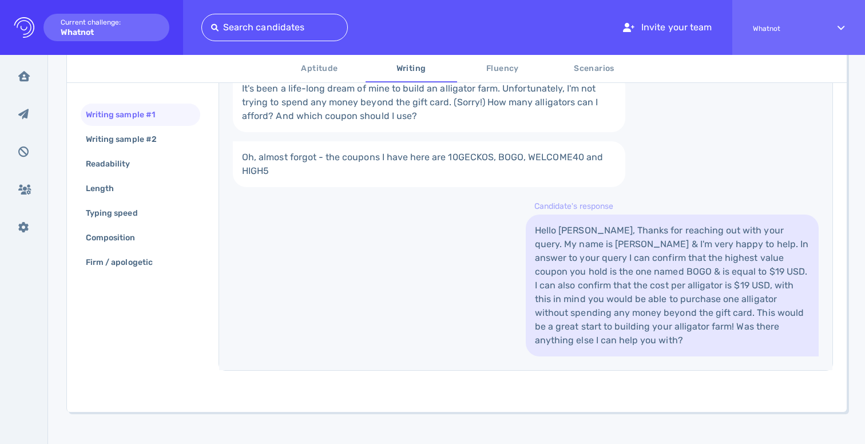
click at [639, 262] on link "Hello [PERSON_NAME], Thanks for reaching out with your query. My name is [PERSO…" at bounding box center [671, 285] width 293 height 142
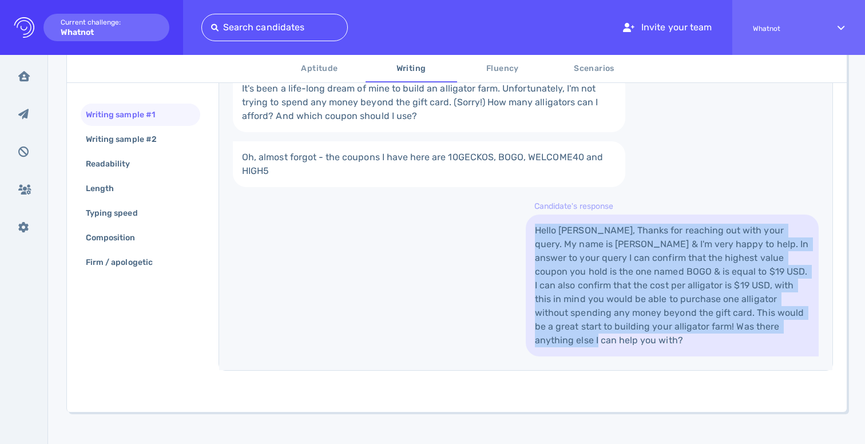
click at [639, 262] on link "Hello [PERSON_NAME], Thanks for reaching out with your query. My name is [PERSO…" at bounding box center [671, 285] width 293 height 142
click at [624, 257] on link "Hello Luna, Thanks for reaching out with your query. My name is Tim & I'm very …" at bounding box center [671, 285] width 293 height 142
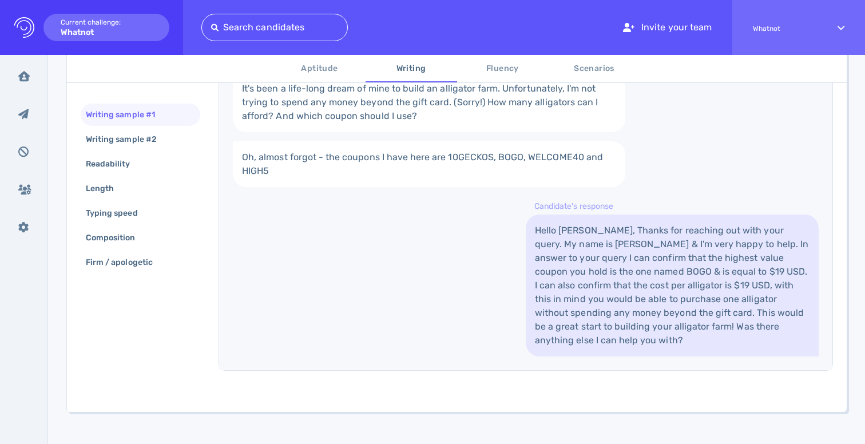
click at [624, 257] on link "Hello Luna, Thanks for reaching out with your query. My name is Tim & I'm very …" at bounding box center [671, 285] width 293 height 142
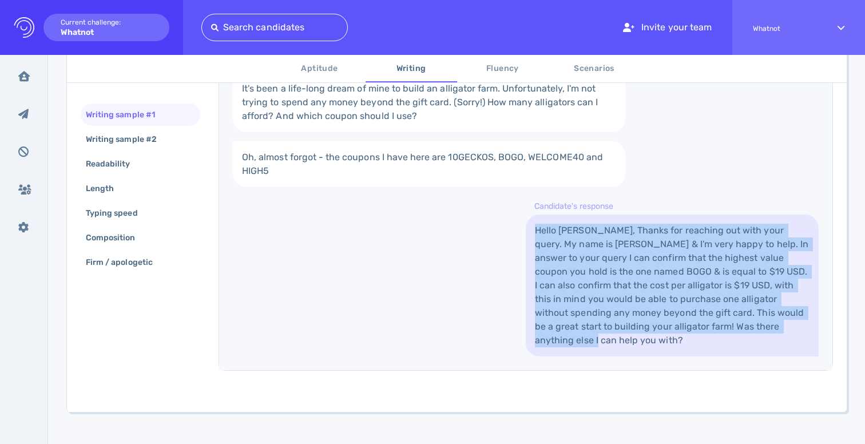
click at [624, 257] on link "Hello Luna, Thanks for reaching out with your query. My name is Tim & I'm very …" at bounding box center [671, 285] width 293 height 142
click at [596, 257] on link "Hello Luna, Thanks for reaching out with your query. My name is Tim & I'm very …" at bounding box center [671, 285] width 293 height 142
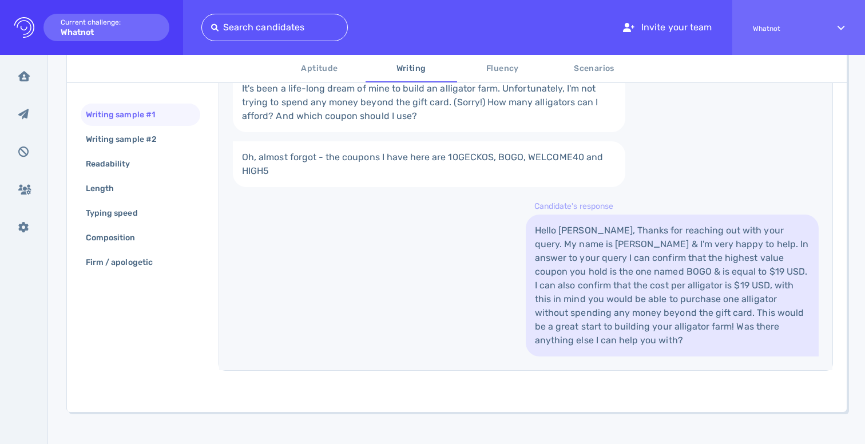
click at [596, 257] on link "Hello Luna, Thanks for reaching out with your query. My name is Tim & I'm very …" at bounding box center [671, 285] width 293 height 142
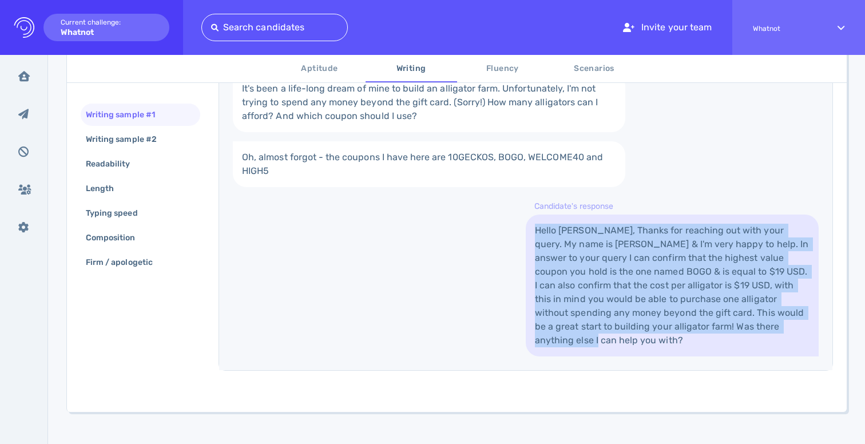
click at [598, 264] on link "Hello Luna, Thanks for reaching out with your query. My name is Tim & I'm very …" at bounding box center [671, 285] width 293 height 142
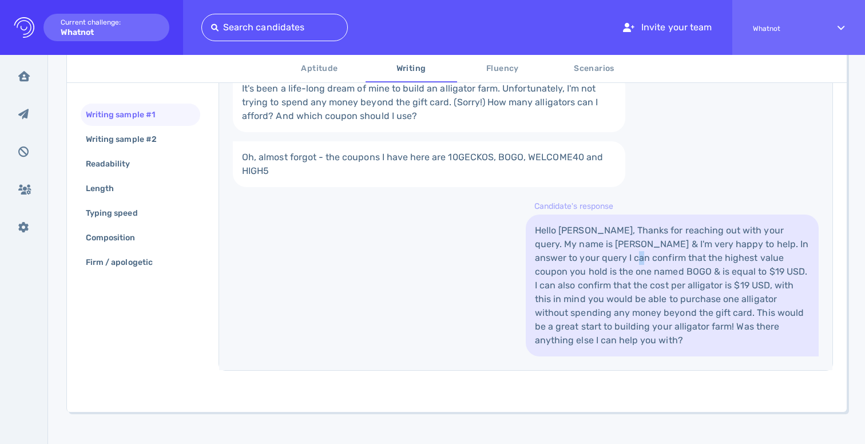
click at [598, 264] on link "Hello Luna, Thanks for reaching out with your query. My name is Tim & I'm very …" at bounding box center [671, 285] width 293 height 142
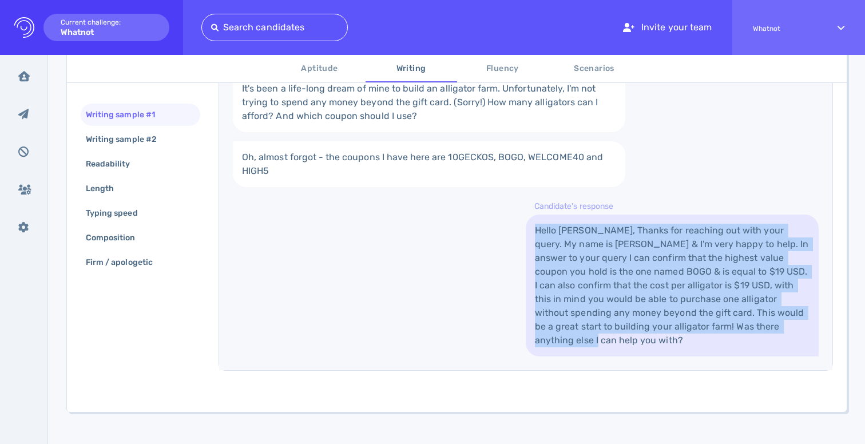
click at [598, 264] on link "Hello Luna, Thanks for reaching out with your query. My name is Tim & I'm very …" at bounding box center [671, 285] width 293 height 142
click at [634, 254] on link "Hello Luna, Thanks for reaching out with your query. My name is Tim & I'm very …" at bounding box center [671, 285] width 293 height 142
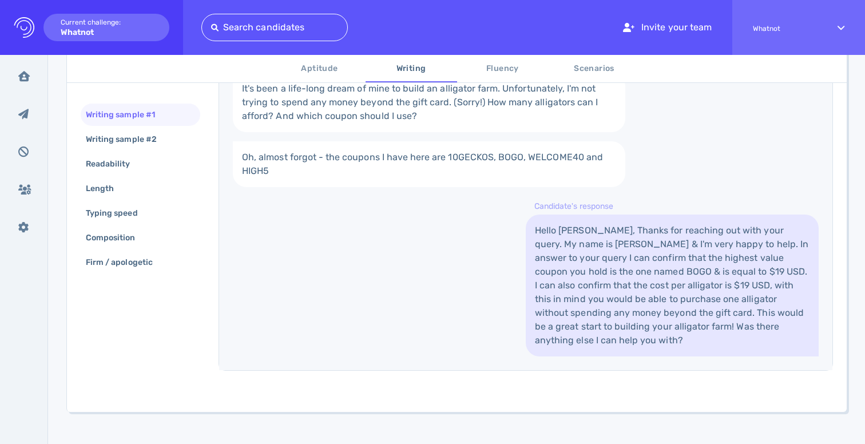
click at [634, 254] on link "Hello Luna, Thanks for reaching out with your query. My name is Tim & I'm very …" at bounding box center [671, 285] width 293 height 142
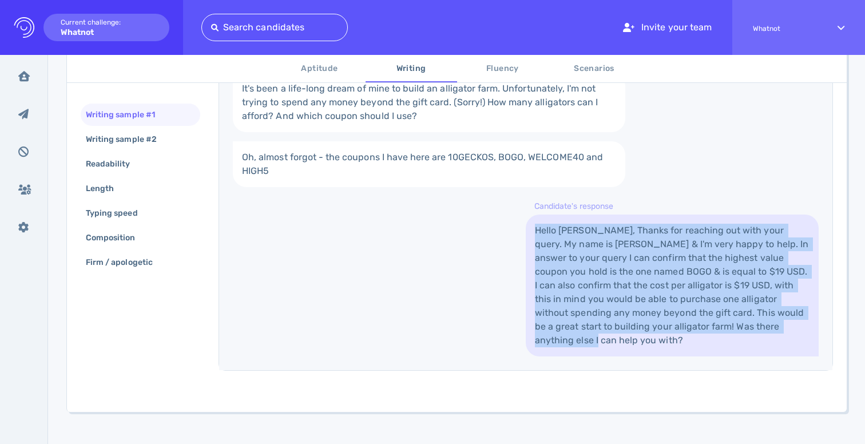
click at [634, 254] on link "Hello Luna, Thanks for reaching out with your query. My name is Tim & I'm very …" at bounding box center [671, 285] width 293 height 142
click at [647, 245] on link "Hello Luna, Thanks for reaching out with your query. My name is Tim & I'm very …" at bounding box center [671, 285] width 293 height 142
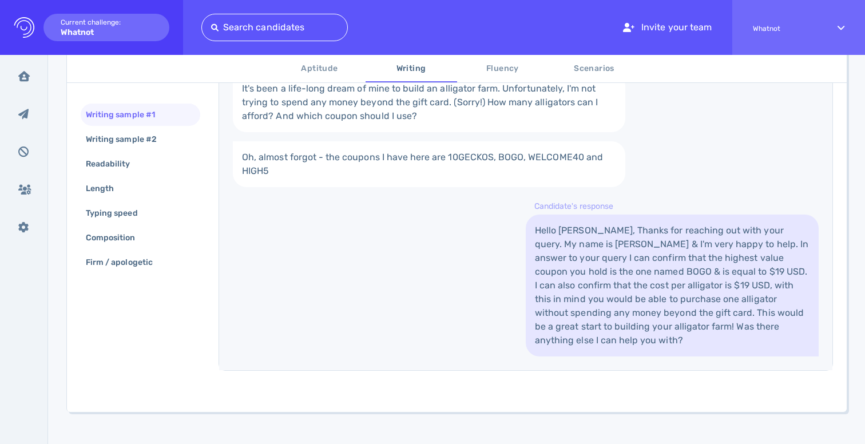
click at [647, 245] on link "Hello Luna, Thanks for reaching out with your query. My name is Tim & I'm very …" at bounding box center [671, 285] width 293 height 142
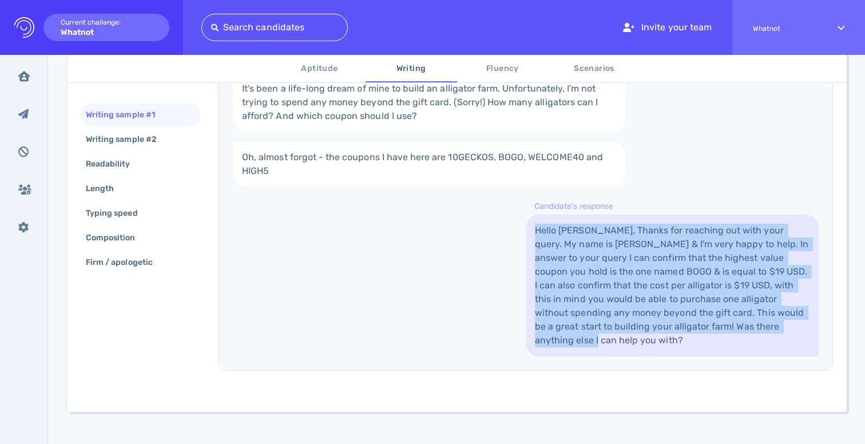
click at [647, 245] on link "Hello Luna, Thanks for reaching out with your query. My name is Tim & I'm very …" at bounding box center [671, 285] width 293 height 142
click at [632, 252] on link "Hello Luna, Thanks for reaching out with your query. My name is Tim & I'm very …" at bounding box center [671, 285] width 293 height 142
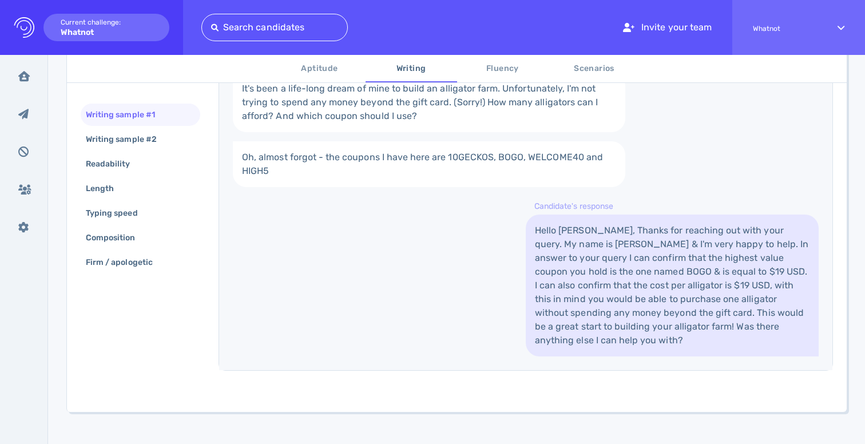
click at [632, 252] on link "Hello Luna, Thanks for reaching out with your query. My name is Tim & I'm very …" at bounding box center [671, 285] width 293 height 142
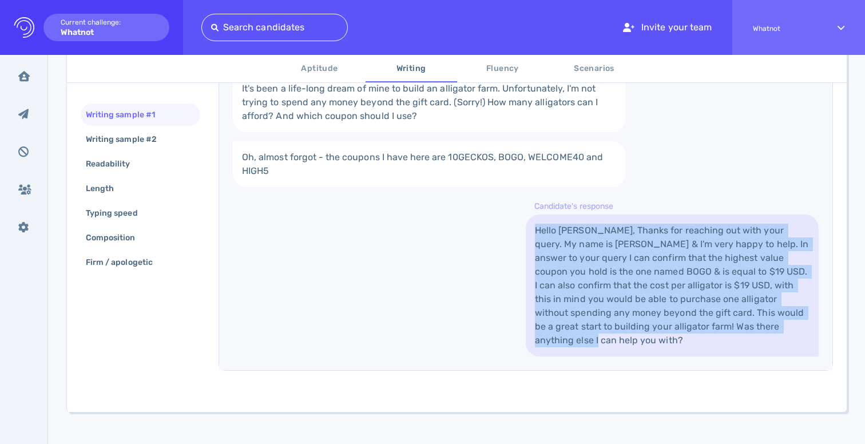
click at [632, 252] on link "Hello Luna, Thanks for reaching out with your query. My name is Tim & I'm very …" at bounding box center [671, 285] width 293 height 142
click at [650, 249] on link "Hello Luna, Thanks for reaching out with your query. My name is Tim & I'm very …" at bounding box center [671, 285] width 293 height 142
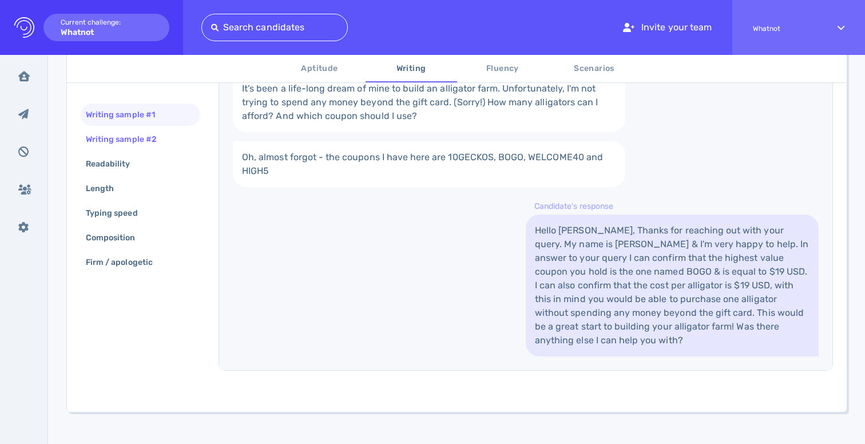
click at [133, 145] on div "Writing sample #2" at bounding box center [126, 139] width 87 height 17
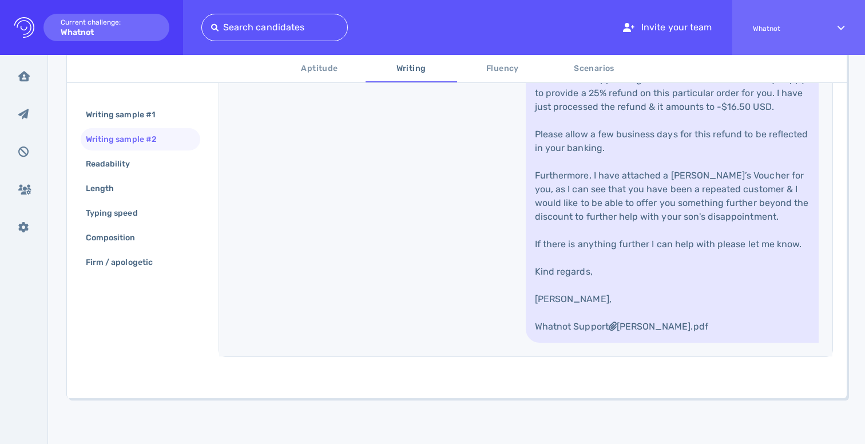
scroll to position [640, 0]
click at [674, 151] on link "Hello Ezra, My name is Tim here at Whatnot Support & I'm very happy to assist. …" at bounding box center [671, 154] width 293 height 375
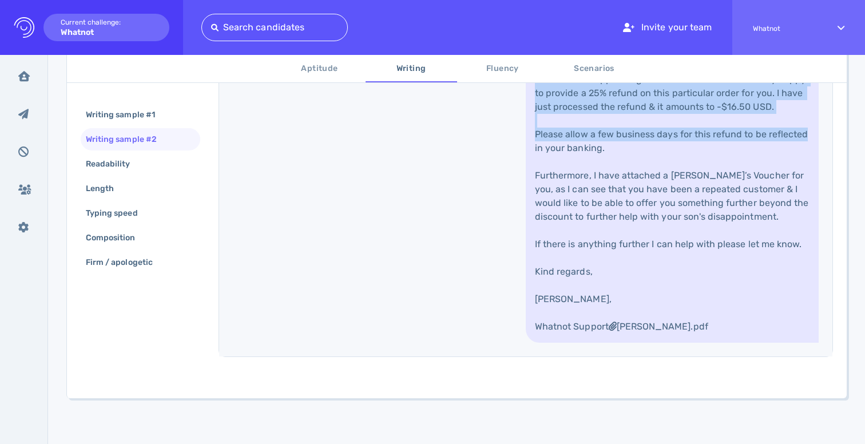
drag, startPoint x: 674, startPoint y: 151, endPoint x: 668, endPoint y: 262, distance: 111.1
click at [670, 262] on link "Hello Ezra, My name is Tim here at Whatnot Support & I'm very happy to assist. …" at bounding box center [671, 154] width 293 height 375
click at [668, 262] on link "Hello Ezra, My name is Tim here at Whatnot Support & I'm very happy to assist. …" at bounding box center [671, 154] width 293 height 375
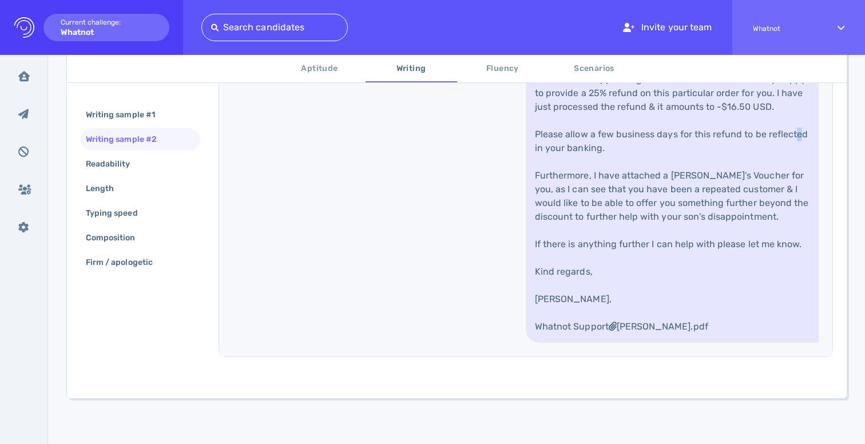
click at [668, 262] on link "Hello Ezra, My name is Tim here at Whatnot Support & I'm very happy to assist. …" at bounding box center [671, 154] width 293 height 375
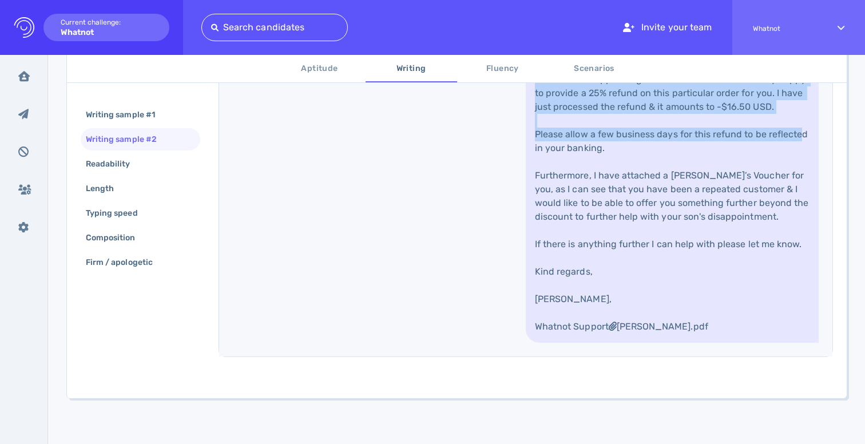
drag, startPoint x: 668, startPoint y: 262, endPoint x: 677, endPoint y: 154, distance: 107.8
click at [677, 154] on link "Hello Ezra, My name is Tim here at Whatnot Support & I'm very happy to assist. …" at bounding box center [671, 154] width 293 height 375
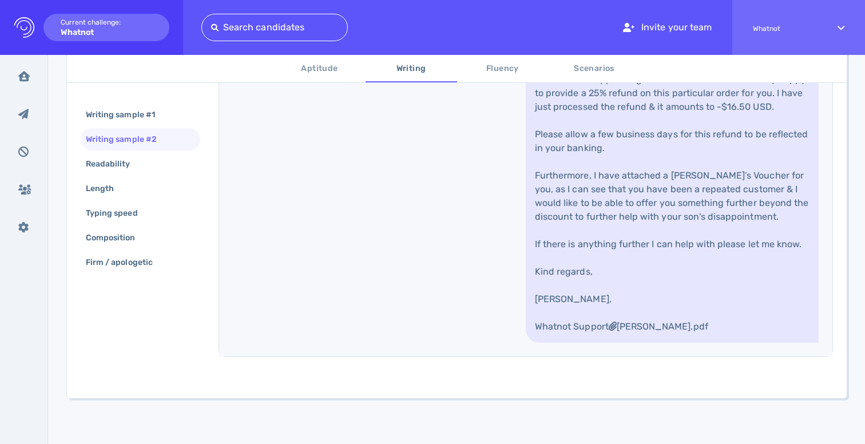
click at [677, 154] on link "Hello Ezra, My name is Tim here at Whatnot Support & I'm very happy to assist. …" at bounding box center [671, 154] width 293 height 375
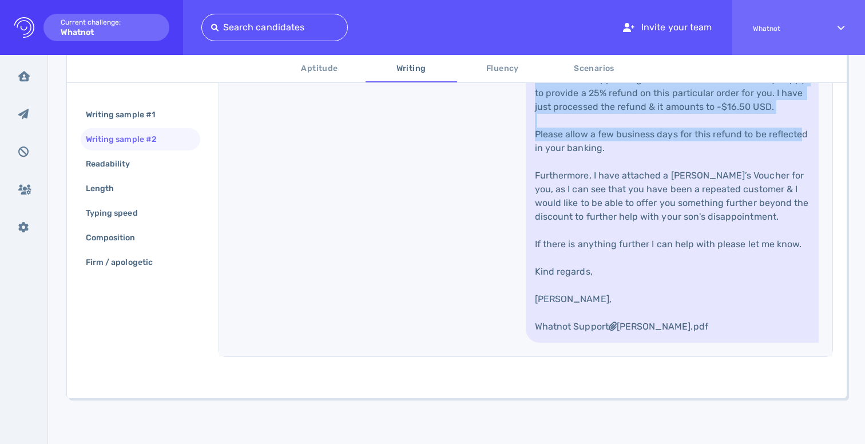
drag, startPoint x: 677, startPoint y: 154, endPoint x: 675, endPoint y: 261, distance: 106.4
click at [675, 261] on link "Hello Ezra, My name is Tim here at Whatnot Support & I'm very happy to assist. …" at bounding box center [671, 154] width 293 height 375
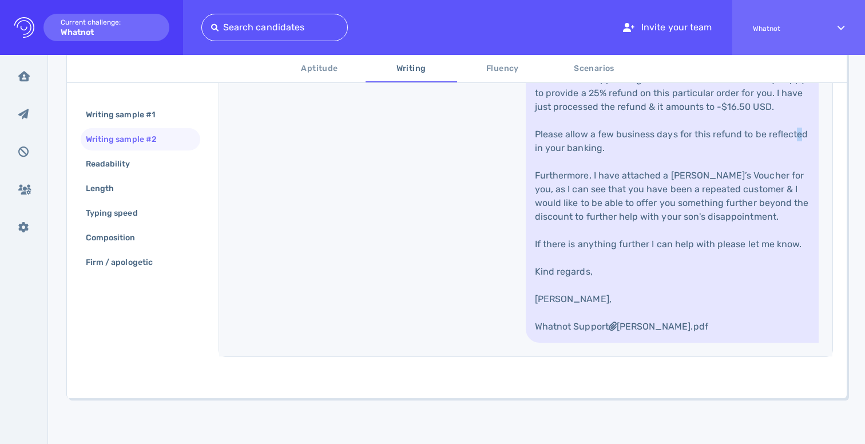
click at [675, 261] on link "Hello Ezra, My name is Tim here at Whatnot Support & I'm very happy to assist. …" at bounding box center [671, 154] width 293 height 375
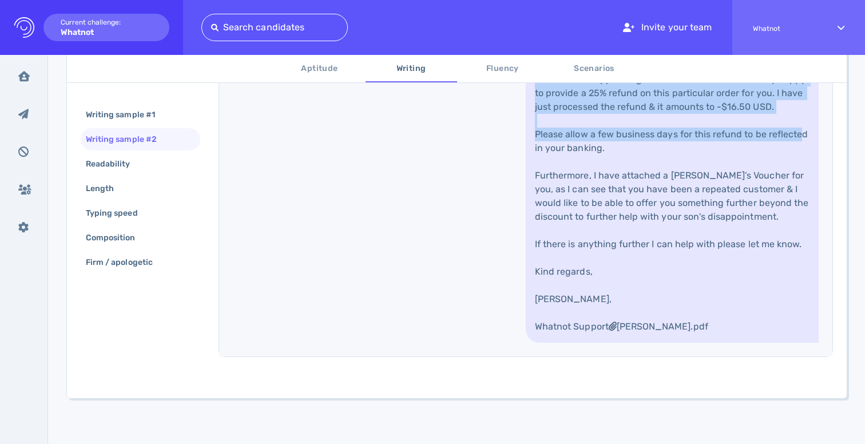
drag, startPoint x: 675, startPoint y: 261, endPoint x: 689, endPoint y: 130, distance: 131.1
click at [689, 130] on link "Hello Ezra, My name is Tim here at Whatnot Support & I'm very happy to assist. …" at bounding box center [671, 154] width 293 height 375
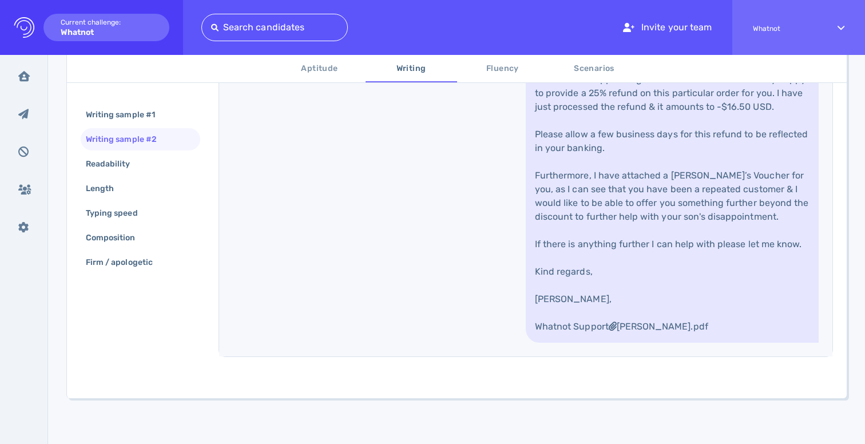
click at [689, 130] on link "Hello Ezra, My name is Tim here at Whatnot Support & I'm very happy to assist. …" at bounding box center [671, 154] width 293 height 375
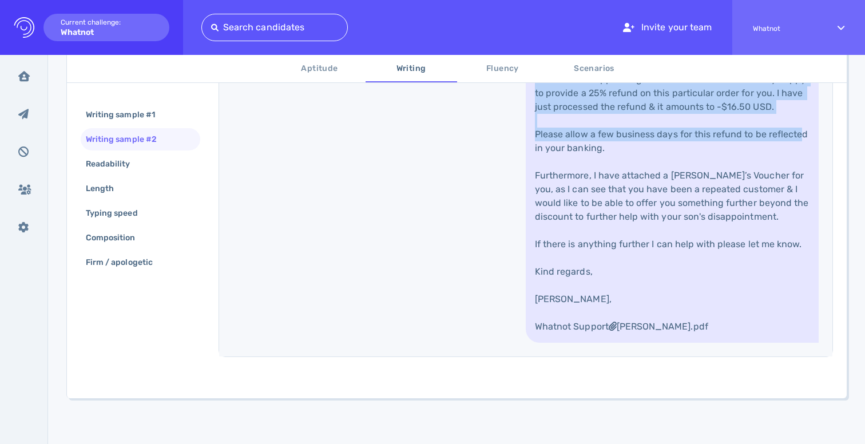
drag, startPoint x: 689, startPoint y: 130, endPoint x: 674, endPoint y: 250, distance: 121.1
click at [677, 250] on link "Hello Ezra, My name is Tim here at Whatnot Support & I'm very happy to assist. …" at bounding box center [671, 154] width 293 height 375
click at [674, 250] on link "Hello Ezra, My name is Tim here at Whatnot Support & I'm very happy to assist. …" at bounding box center [671, 154] width 293 height 375
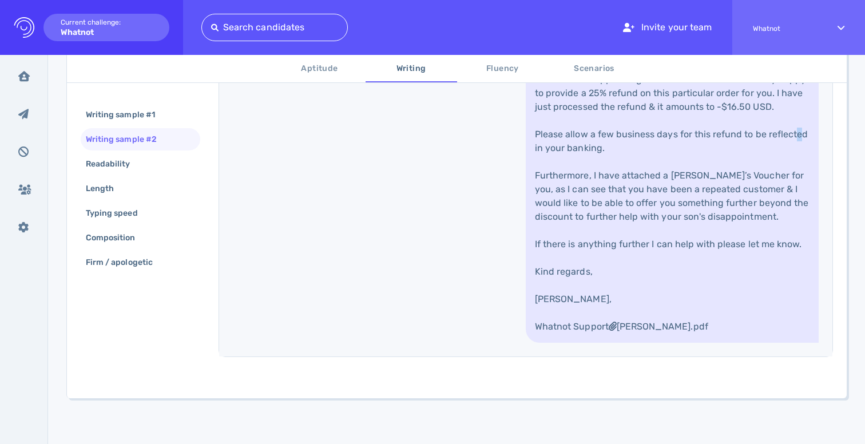
click at [674, 250] on link "Hello Ezra, My name is Tim here at Whatnot Support & I'm very happy to assist. …" at bounding box center [671, 154] width 293 height 375
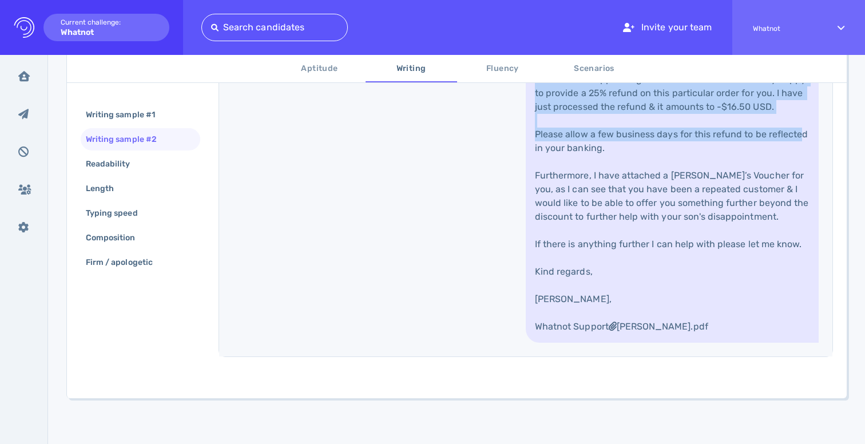
drag, startPoint x: 674, startPoint y: 250, endPoint x: 695, endPoint y: 135, distance: 117.5
click at [694, 138] on link "Hello Ezra, My name is Tim here at Whatnot Support & I'm very happy to assist. …" at bounding box center [671, 154] width 293 height 375
click at [695, 135] on link "Hello Ezra, My name is Tim here at Whatnot Support & I'm very happy to assist. …" at bounding box center [671, 154] width 293 height 375
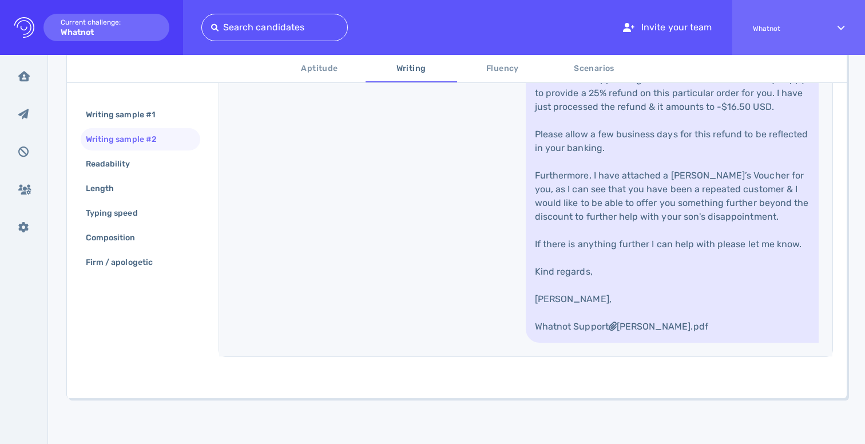
click at [695, 135] on link "Hello Ezra, My name is Tim here at Whatnot Support & I'm very happy to assist. …" at bounding box center [671, 154] width 293 height 375
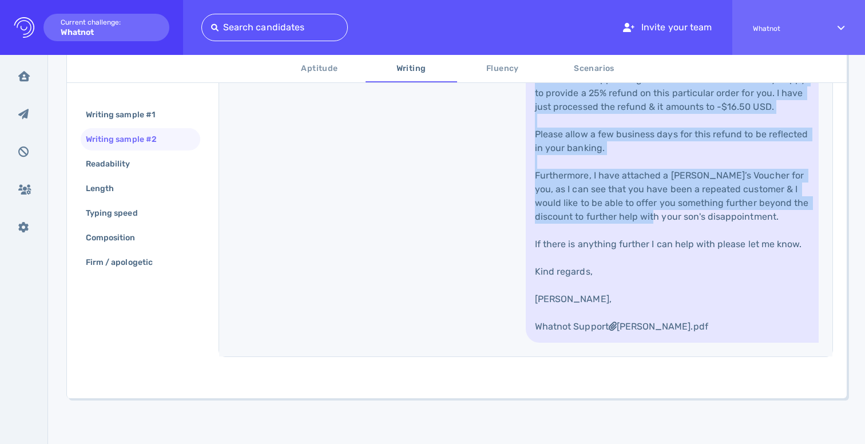
drag, startPoint x: 695, startPoint y: 135, endPoint x: 691, endPoint y: 318, distance: 183.0
click at [691, 318] on link "Hello Ezra, My name is Tim here at Whatnot Support & I'm very happy to assist. …" at bounding box center [671, 154] width 293 height 375
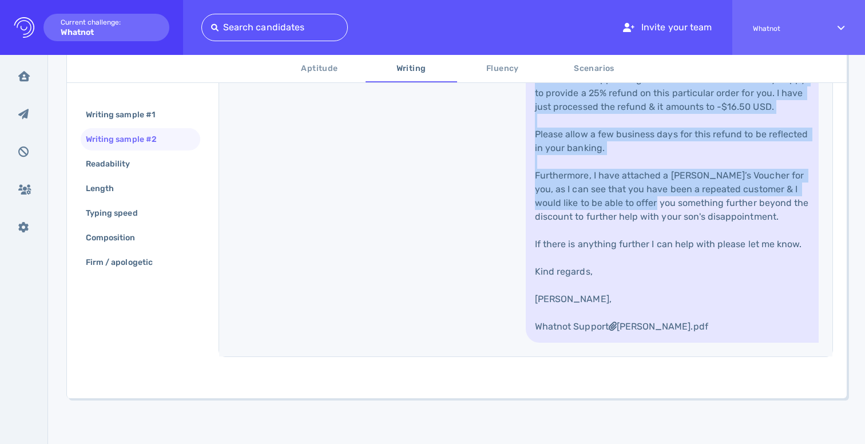
drag, startPoint x: 691, startPoint y: 318, endPoint x: 710, endPoint y: 140, distance: 179.4
click at [709, 141] on link "Hello Ezra, My name is Tim here at Whatnot Support & I'm very happy to assist. …" at bounding box center [671, 154] width 293 height 375
click at [710, 139] on link "Hello Ezra, My name is Tim here at Whatnot Support & I'm very happy to assist. …" at bounding box center [671, 154] width 293 height 375
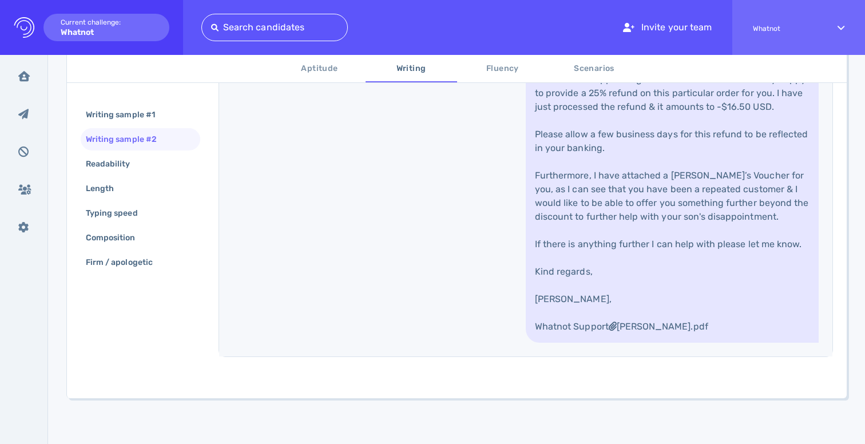
click at [710, 139] on link "Hello Ezra, My name is Tim here at Whatnot Support & I'm very happy to assist. …" at bounding box center [671, 154] width 293 height 375
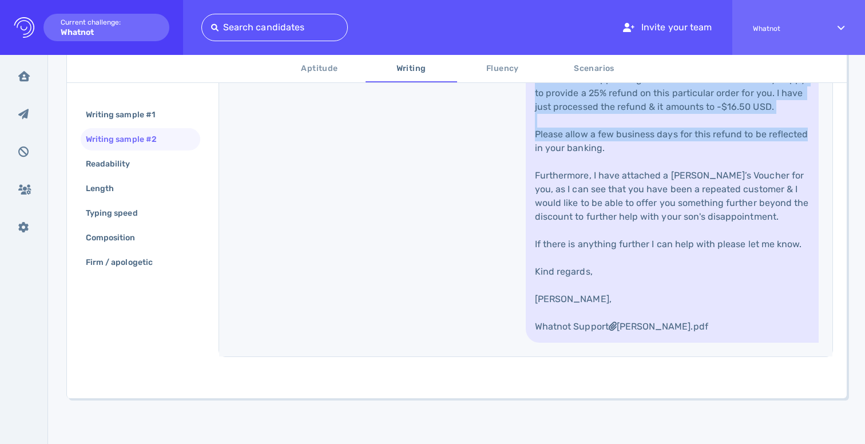
drag, startPoint x: 710, startPoint y: 139, endPoint x: 707, endPoint y: 275, distance: 136.1
click at [707, 275] on link "Hello Ezra, My name is Tim here at Whatnot Support & I'm very happy to assist. …" at bounding box center [671, 154] width 293 height 375
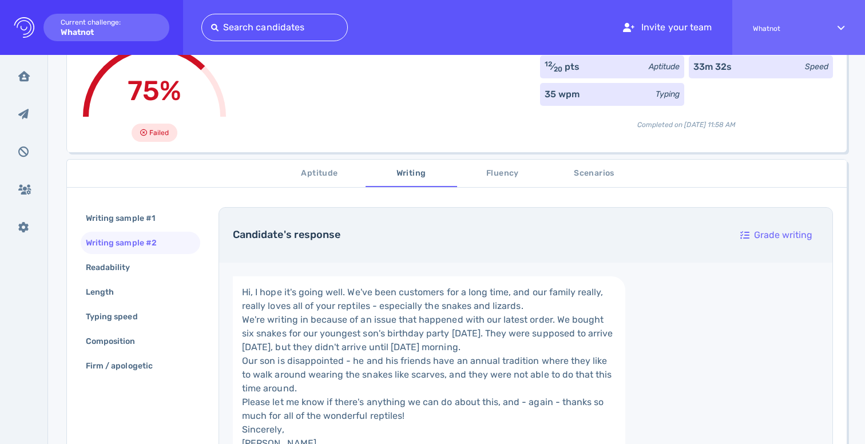
scroll to position [101, 0]
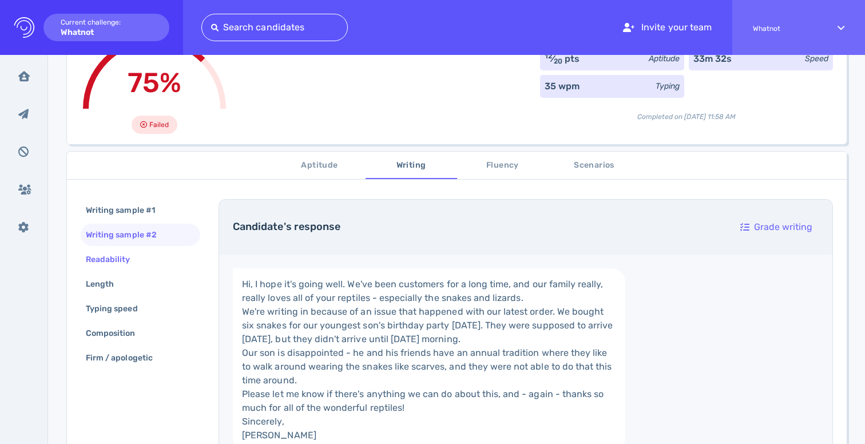
click at [99, 266] on div "Readability" at bounding box center [113, 259] width 61 height 17
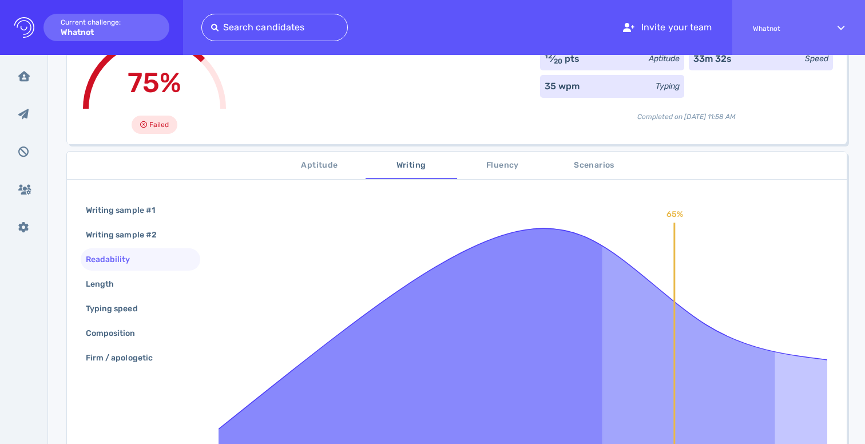
scroll to position [169, 0]
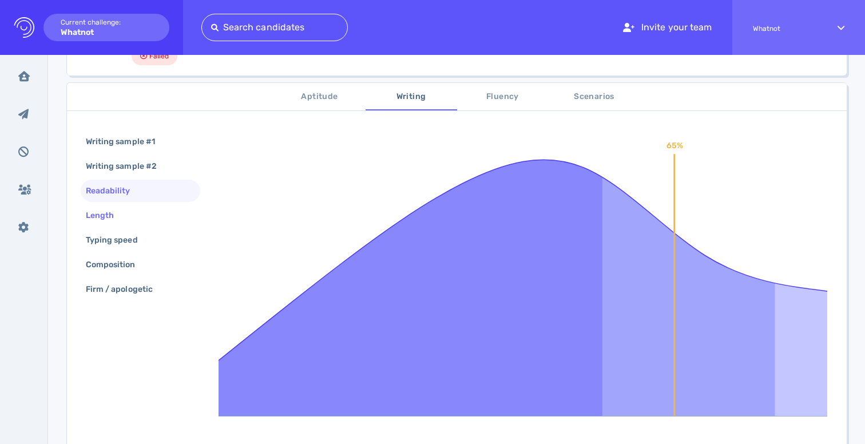
click at [133, 216] on div "Length" at bounding box center [141, 215] width 120 height 22
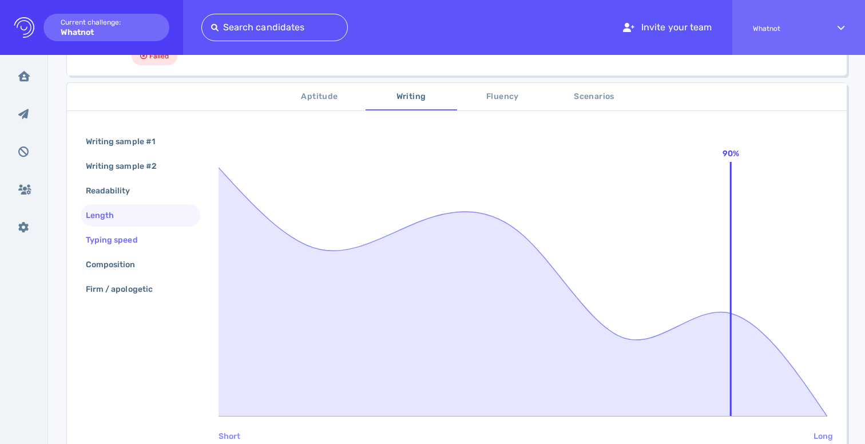
click at [132, 242] on div "Typing speed" at bounding box center [117, 240] width 68 height 17
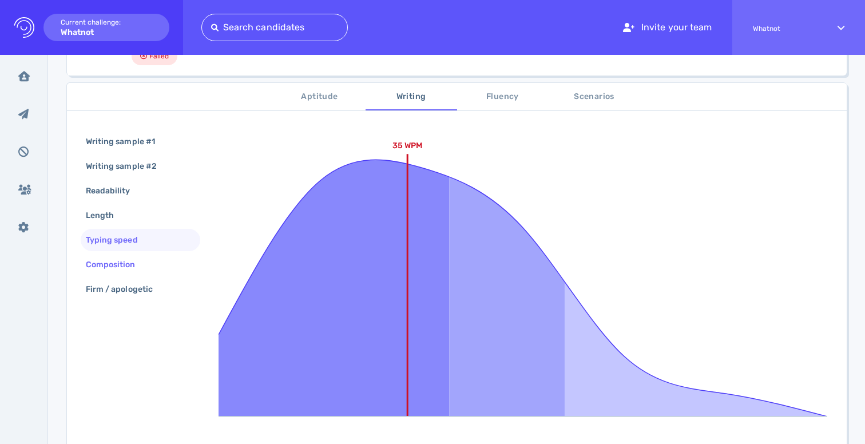
click at [132, 270] on div "Composition" at bounding box center [116, 264] width 66 height 17
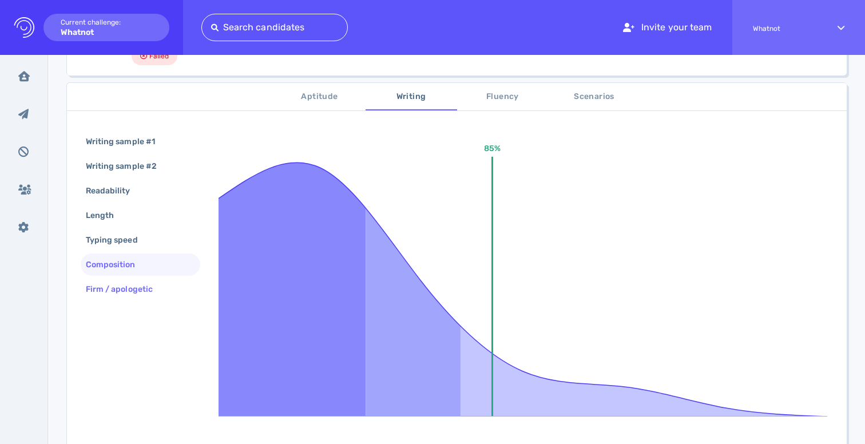
click at [136, 292] on div "Firm / apologetic" at bounding box center [124, 289] width 83 height 17
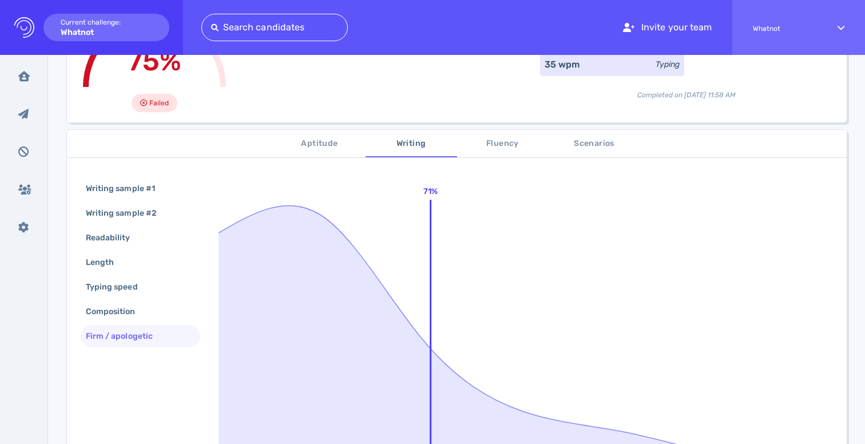
scroll to position [112, 0]
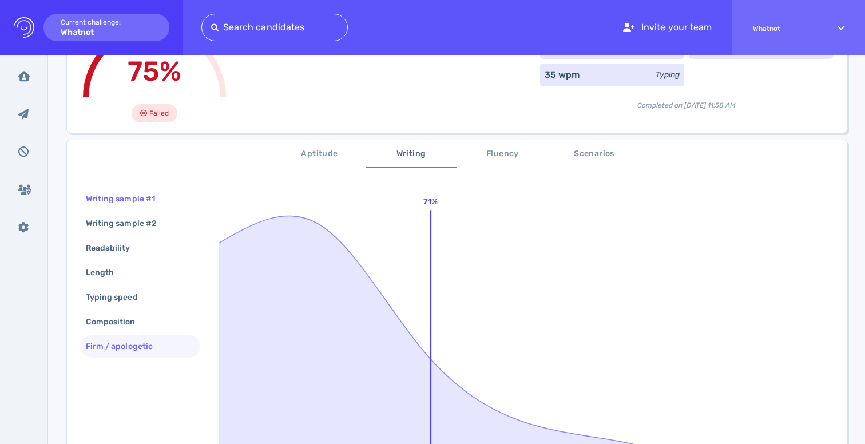
click at [109, 201] on div "Writing sample #1" at bounding box center [125, 198] width 85 height 17
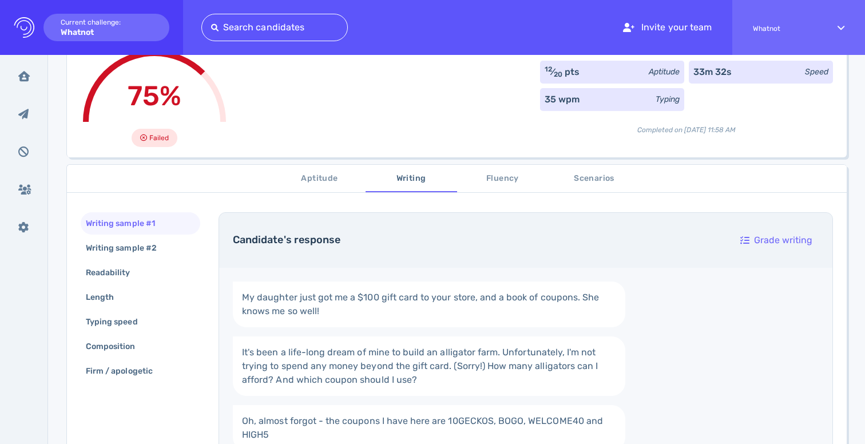
scroll to position [89, 0]
click at [318, 177] on span "Aptitude" at bounding box center [320, 177] width 78 height 14
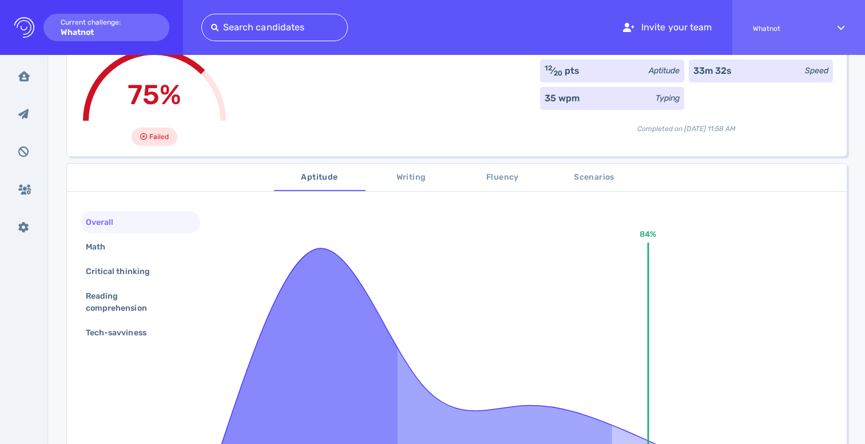
click at [604, 183] on span "Scenarios" at bounding box center [594, 177] width 78 height 14
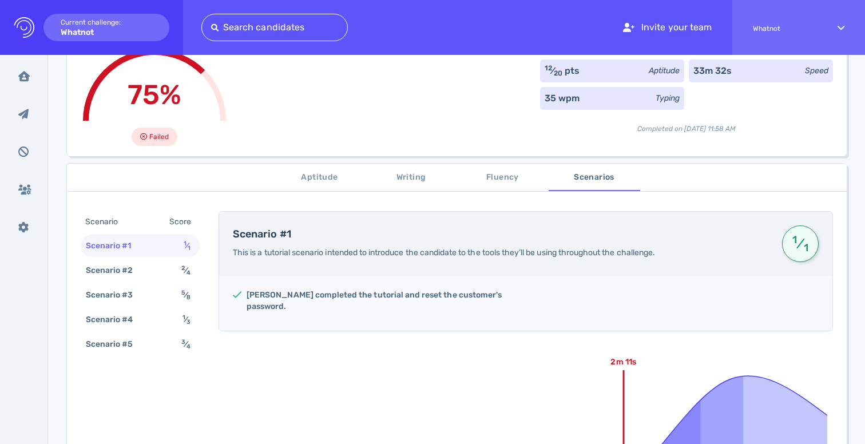
click at [305, 162] on div "Aptitude Writing Fluency Scenarios Scenario Score Scenario #1 1 ⁄ 1 Scenario #2…" at bounding box center [456, 394] width 780 height 476
click at [306, 173] on span "Aptitude" at bounding box center [320, 177] width 78 height 14
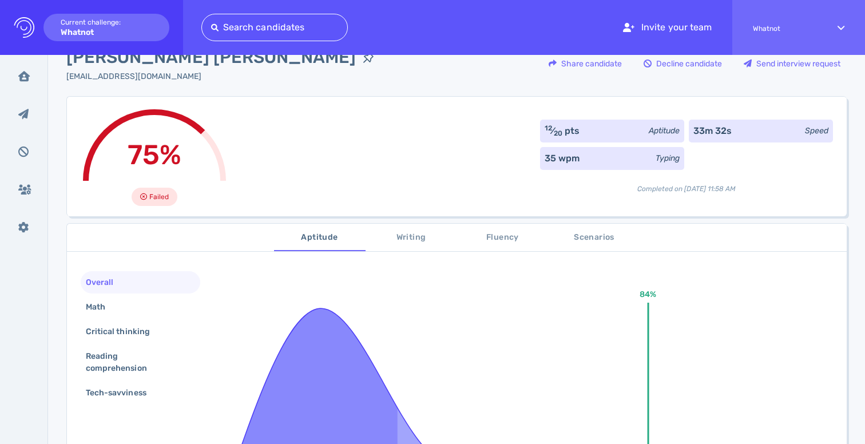
scroll to position [29, 0]
click at [576, 238] on span "Scenarios" at bounding box center [594, 237] width 78 height 14
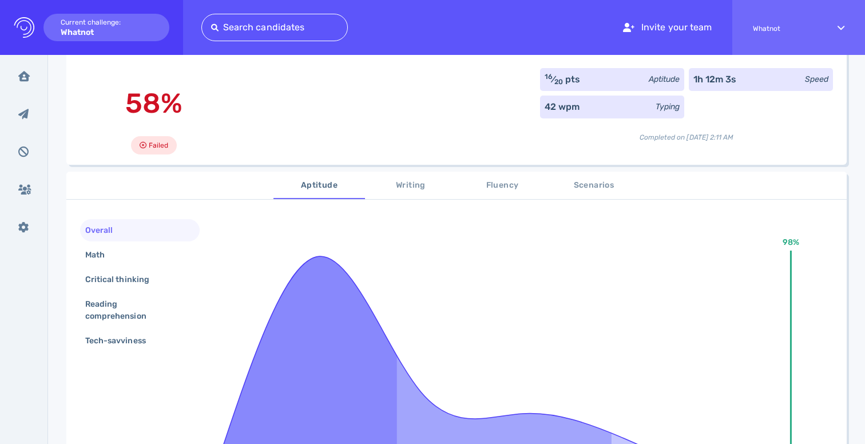
scroll to position [83, 0]
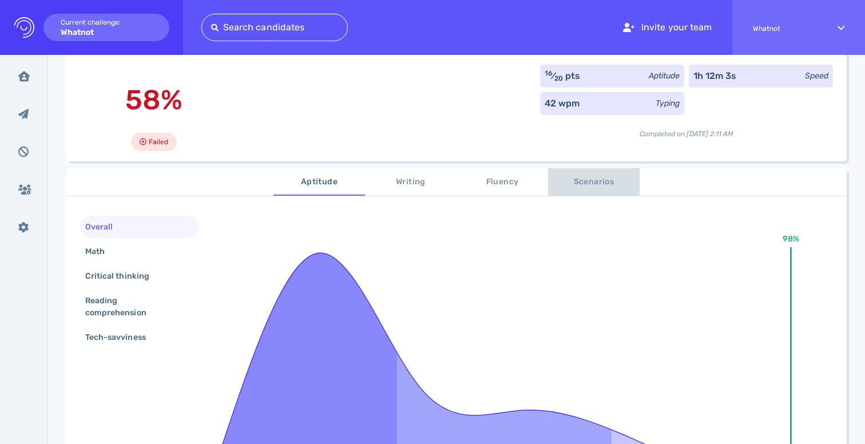
click at [586, 188] on span "Scenarios" at bounding box center [594, 182] width 78 height 14
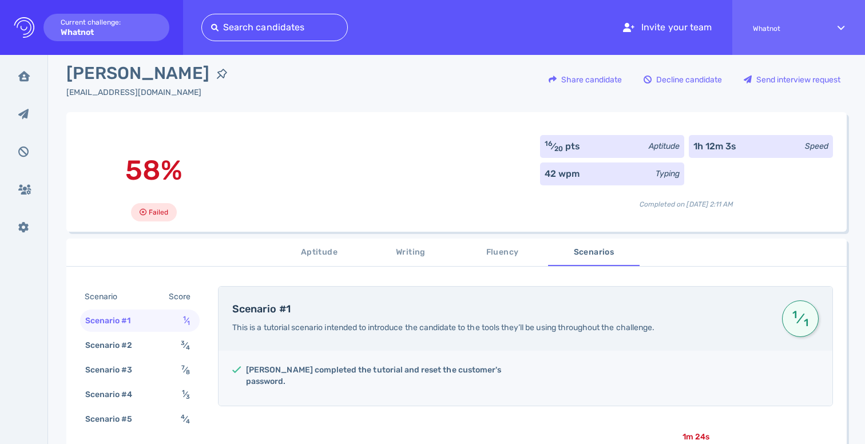
scroll to position [11, 0]
click at [557, 153] on div "16 ⁄ 20 pts" at bounding box center [562, 148] width 36 height 14
click at [506, 257] on span "Fluency" at bounding box center [502, 253] width 78 height 14
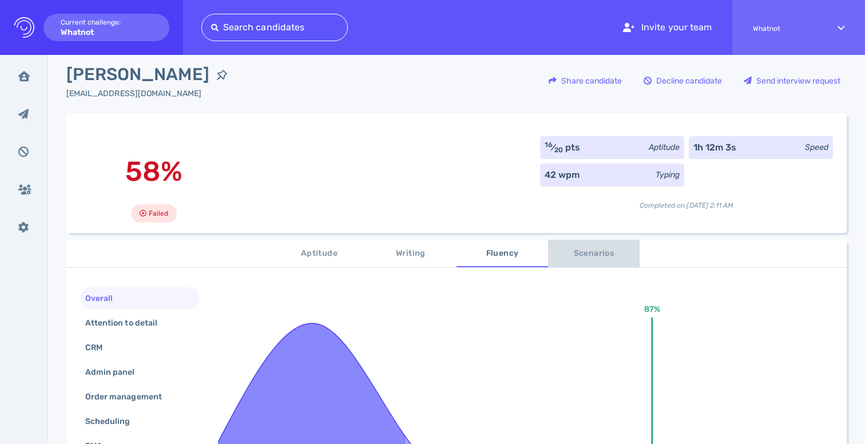
click at [602, 257] on span "Scenarios" at bounding box center [594, 253] width 78 height 14
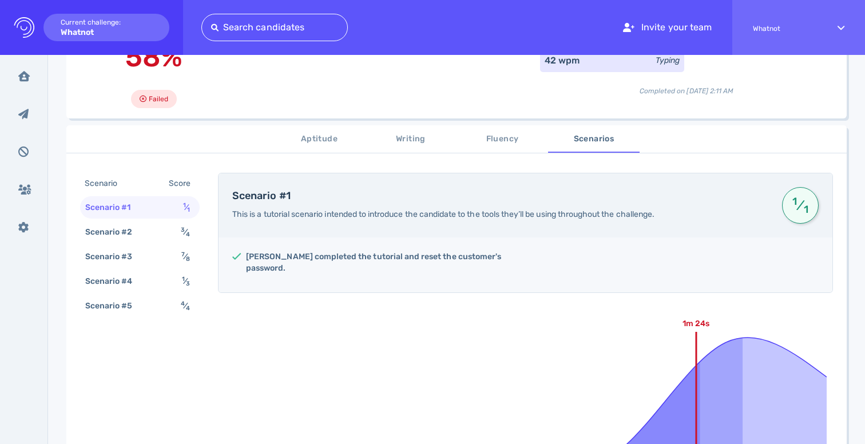
scroll to position [137, 0]
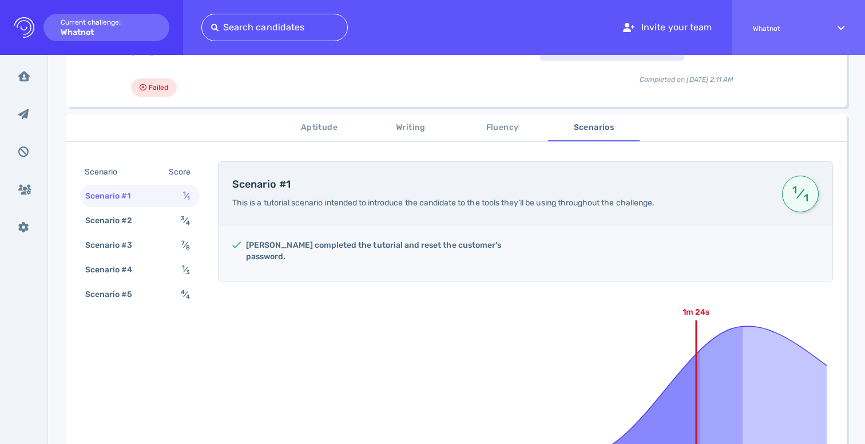
click at [321, 122] on span "Aptitude" at bounding box center [319, 128] width 78 height 14
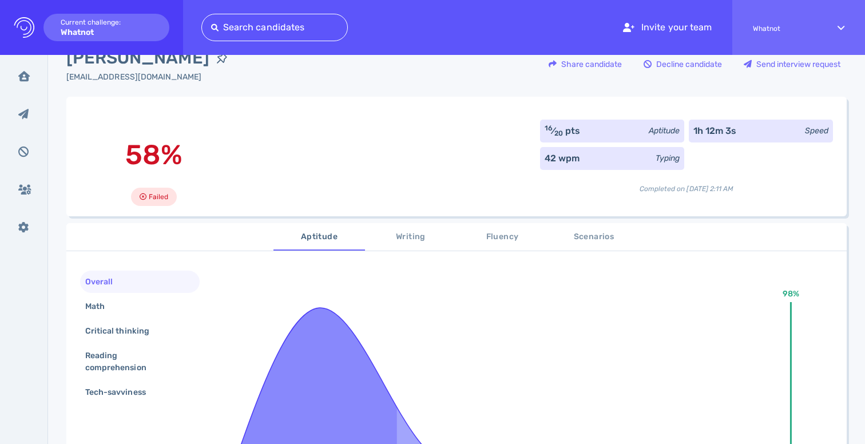
scroll to position [19, 0]
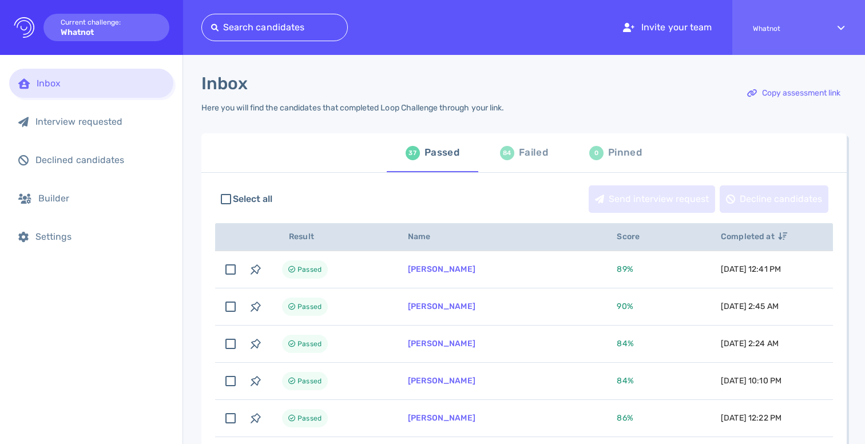
click at [504, 160] on div "84" at bounding box center [507, 153] width 14 height 14
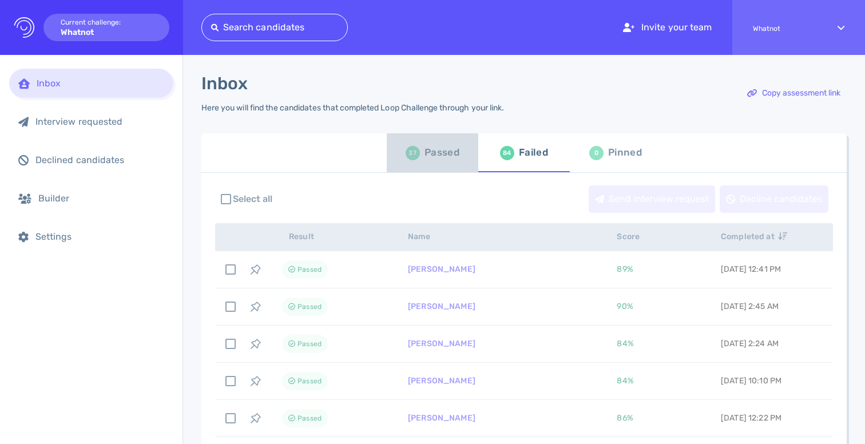
click at [447, 160] on div "Passed" at bounding box center [441, 152] width 35 height 17
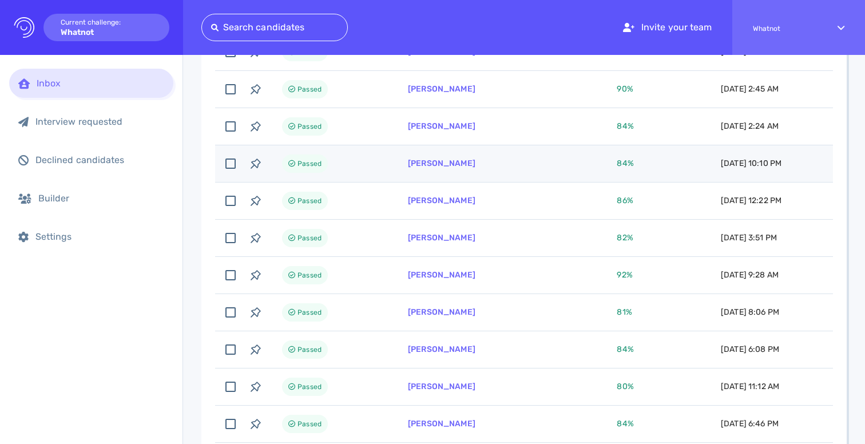
scroll to position [219, 0]
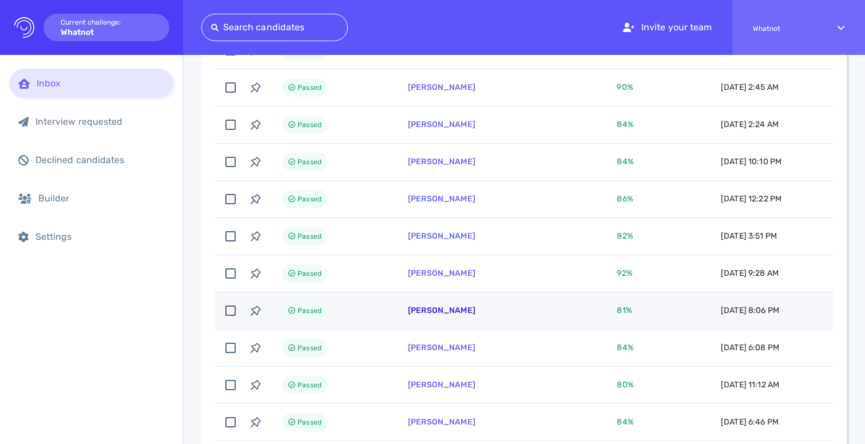
click at [449, 310] on link "Konnor Driscoll" at bounding box center [441, 310] width 67 height 10
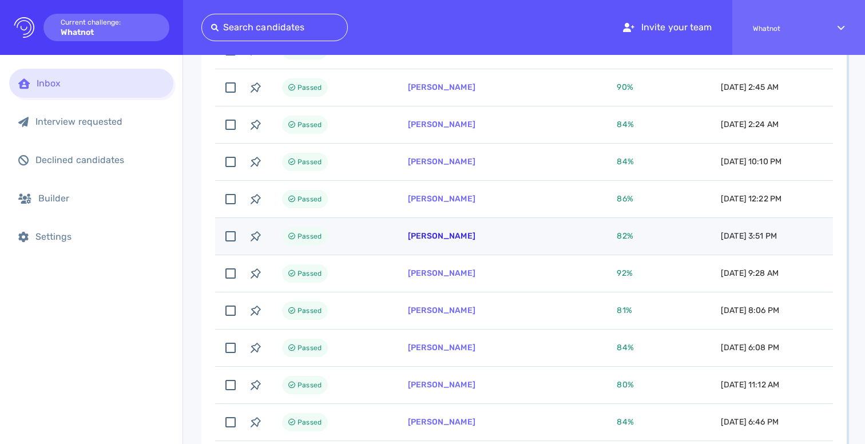
click at [467, 237] on link "Jonathan Davitt" at bounding box center [441, 236] width 67 height 10
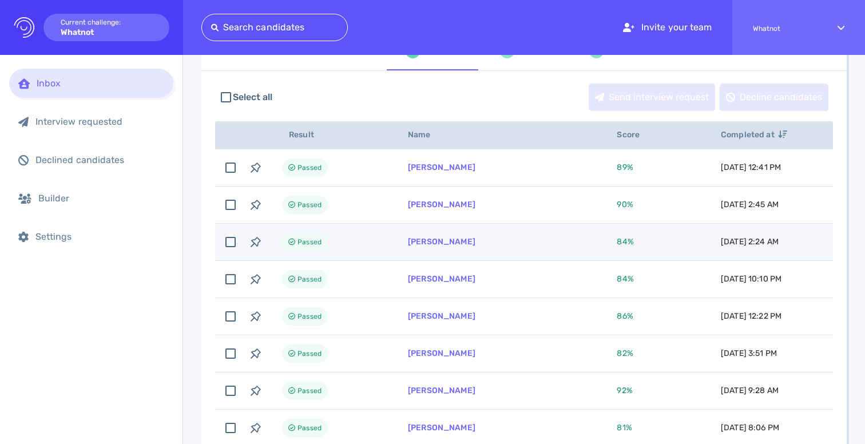
scroll to position [0, 0]
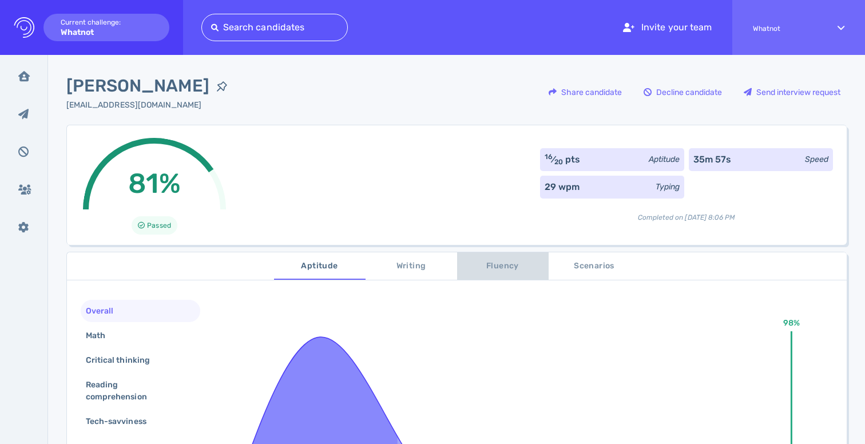
click at [502, 266] on span "Fluency" at bounding box center [503, 266] width 78 height 14
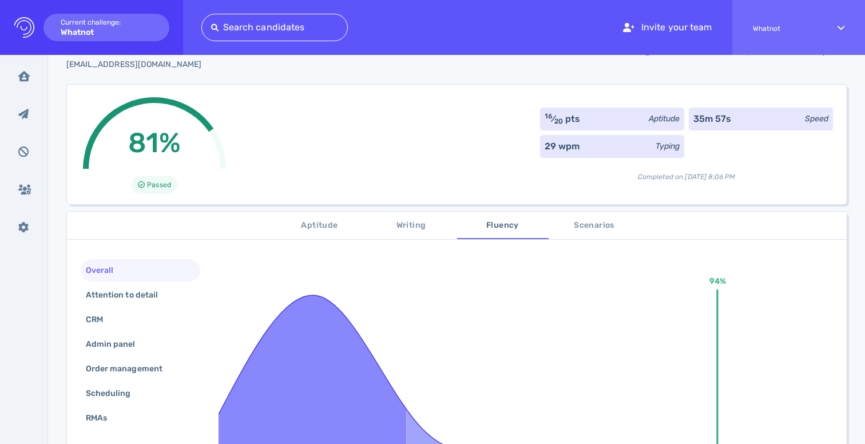
scroll to position [46, 0]
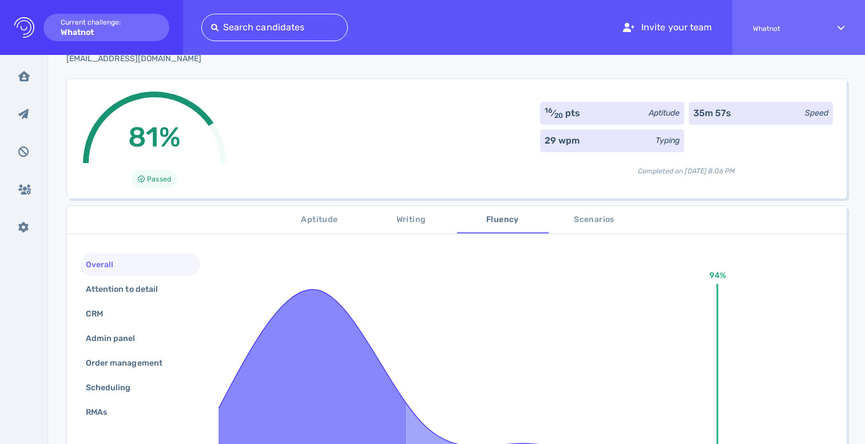
click at [568, 219] on span "Scenarios" at bounding box center [594, 220] width 78 height 14
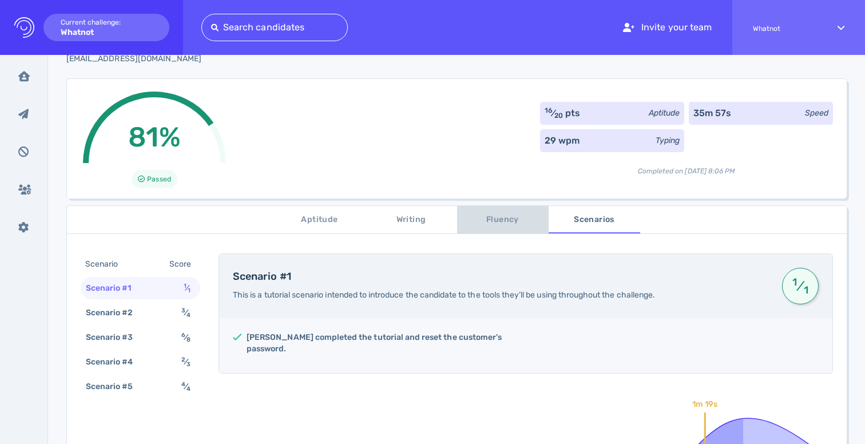
click at [493, 220] on span "Fluency" at bounding box center [503, 220] width 78 height 14
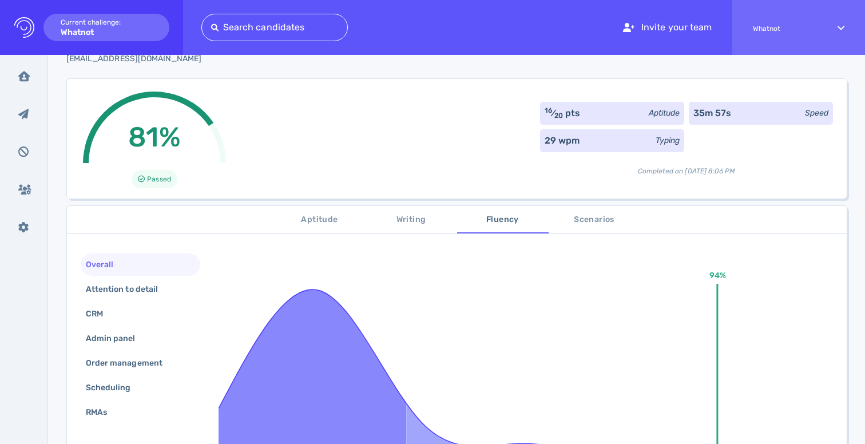
click at [415, 222] on span "Writing" at bounding box center [411, 220] width 78 height 14
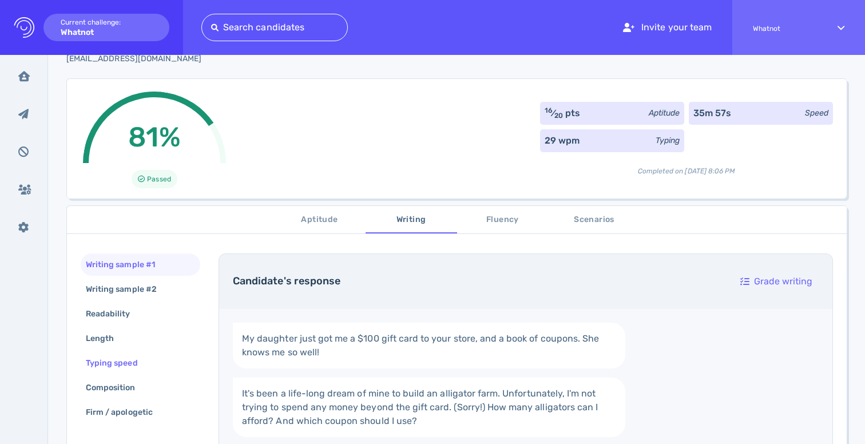
click at [138, 358] on div "Typing speed" at bounding box center [117, 363] width 68 height 17
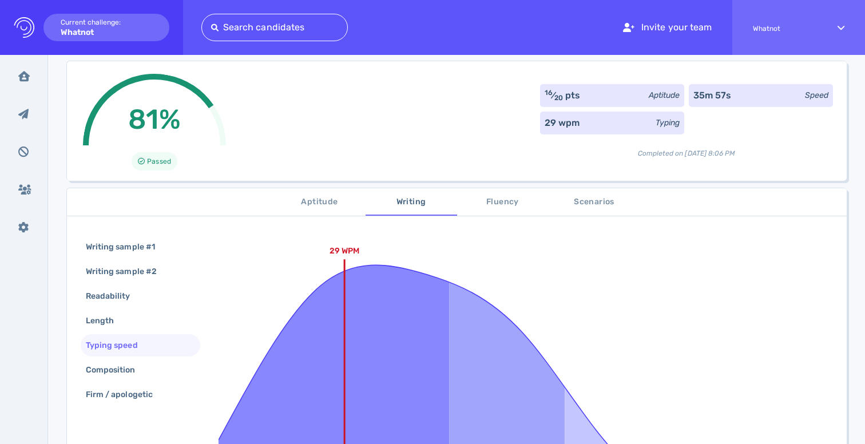
scroll to position [67, 0]
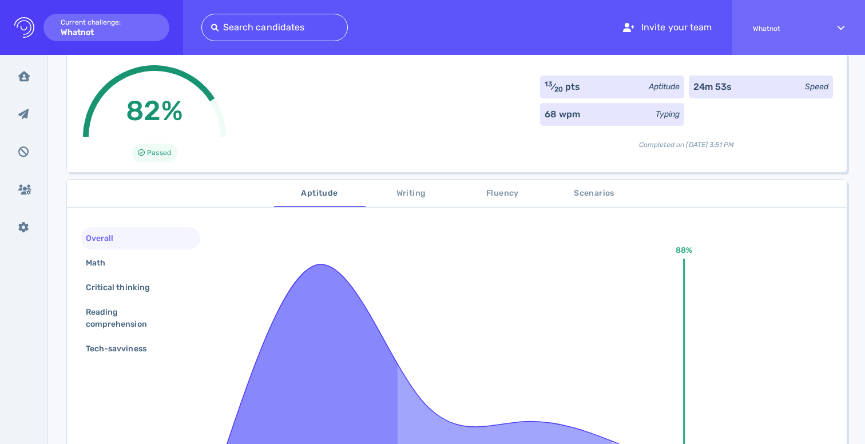
scroll to position [79, 0]
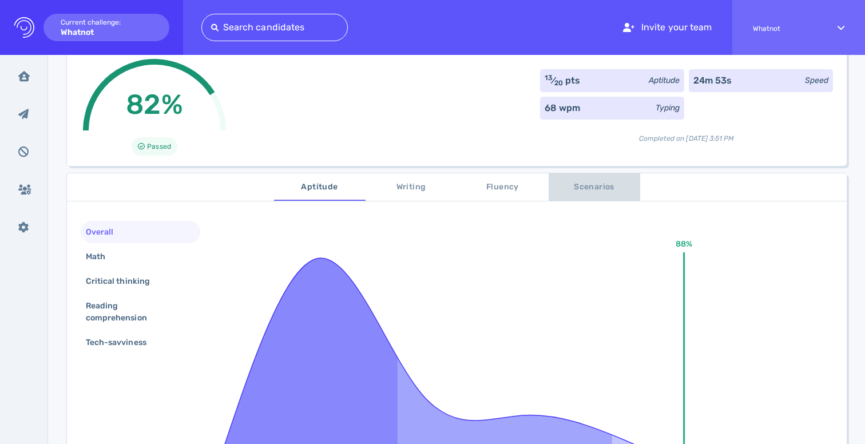
click at [600, 185] on span "Scenarios" at bounding box center [594, 187] width 78 height 14
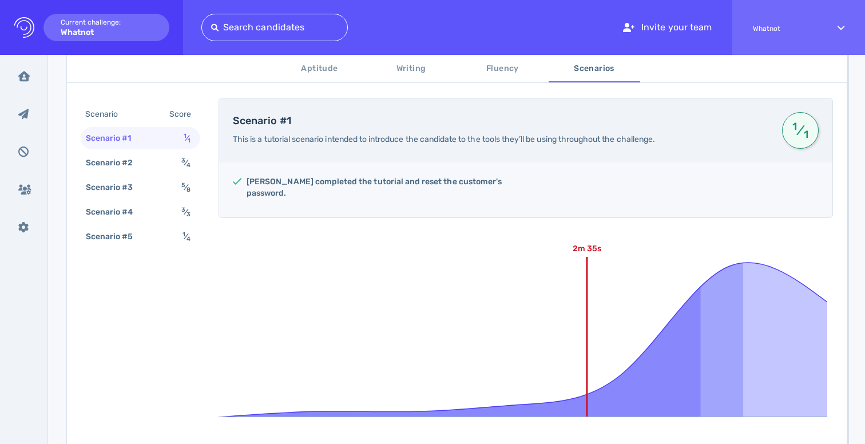
scroll to position [204, 0]
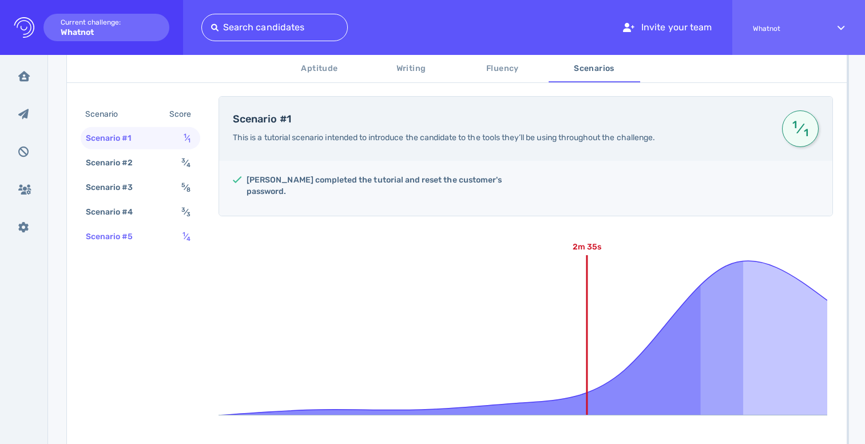
click at [166, 242] on div "Scenario #5 1 ⁄ 4" at bounding box center [141, 236] width 120 height 22
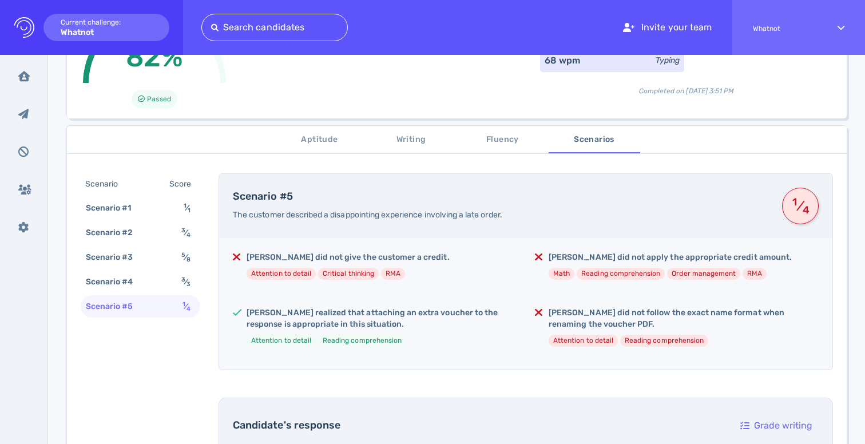
scroll to position [114, 0]
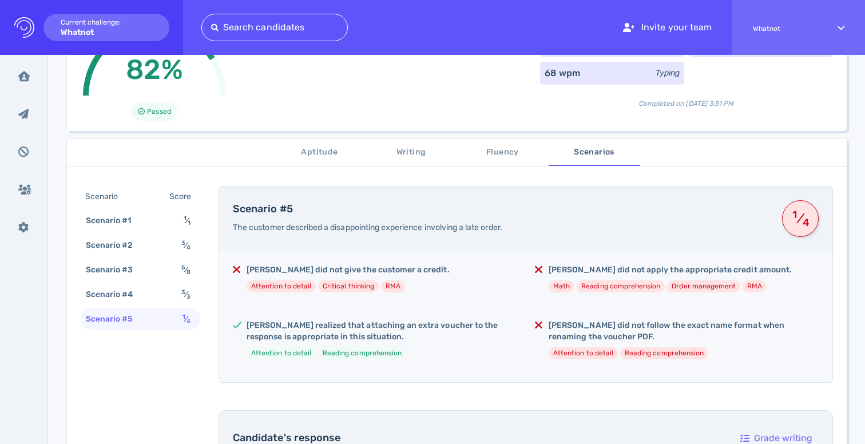
click at [329, 154] on span "Aptitude" at bounding box center [320, 152] width 78 height 14
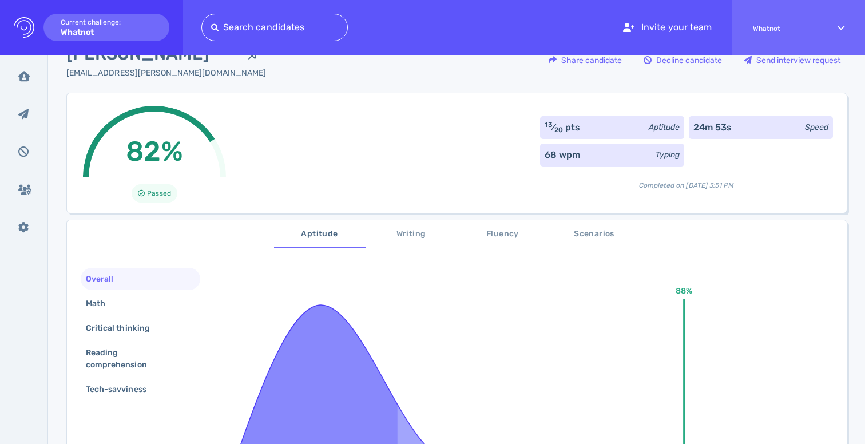
scroll to position [31, 0]
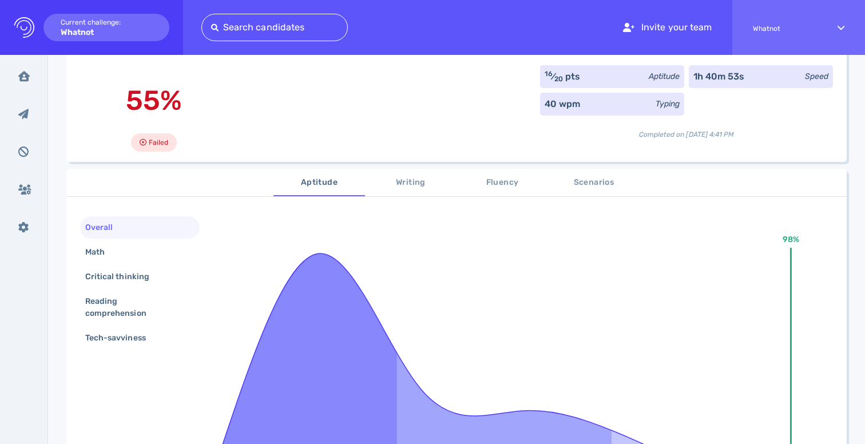
scroll to position [86, 0]
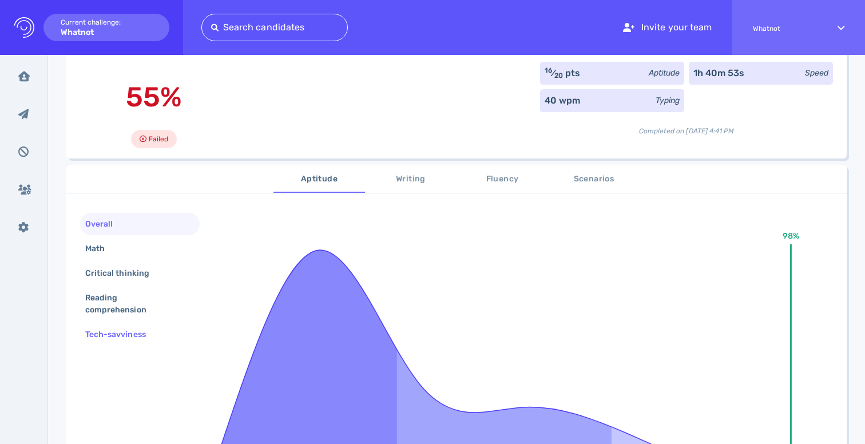
click at [141, 329] on div "Tech-savviness" at bounding box center [121, 334] width 77 height 17
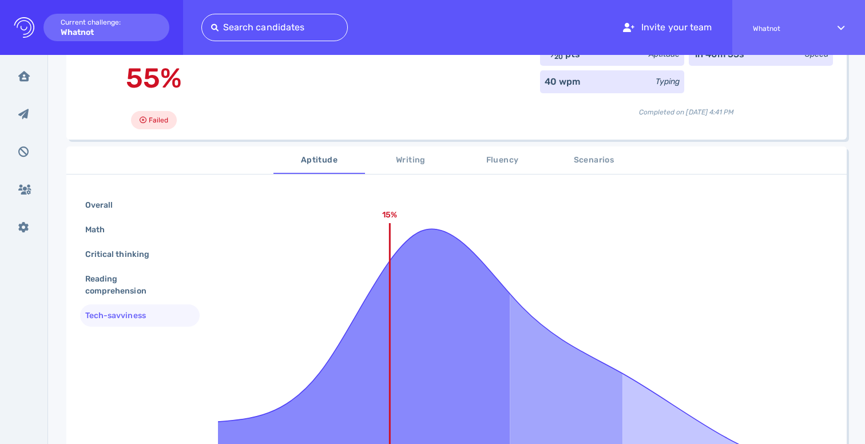
scroll to position [115, 0]
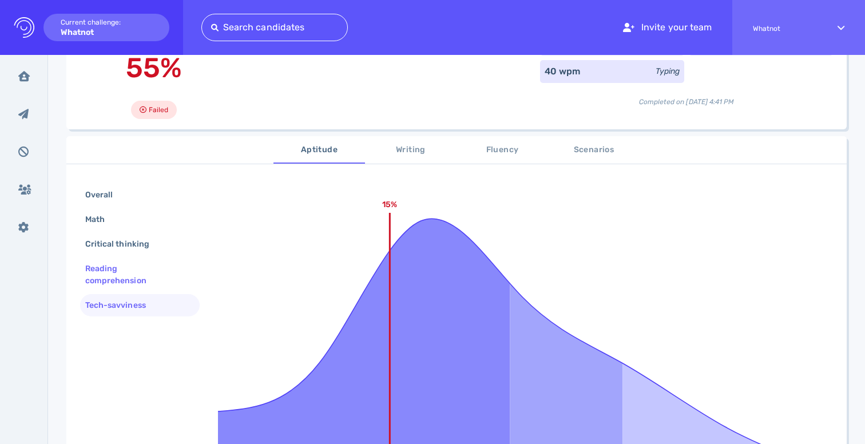
click at [131, 276] on div "Reading comprehension" at bounding box center [135, 274] width 105 height 29
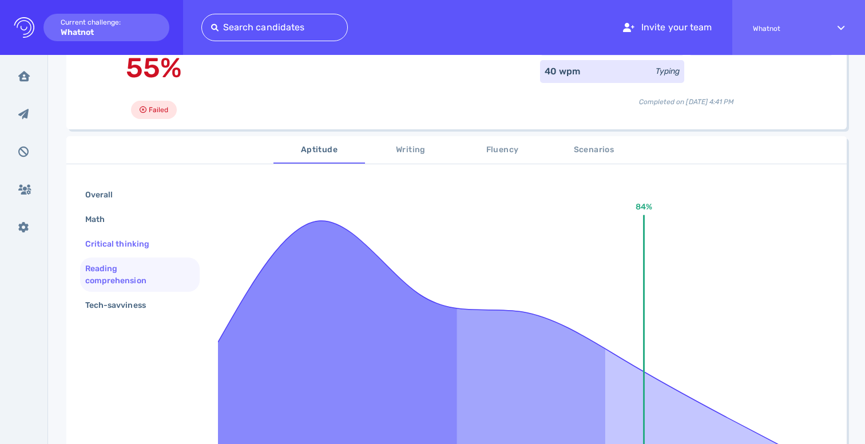
click at [135, 248] on div "Critical thinking" at bounding box center [123, 244] width 80 height 17
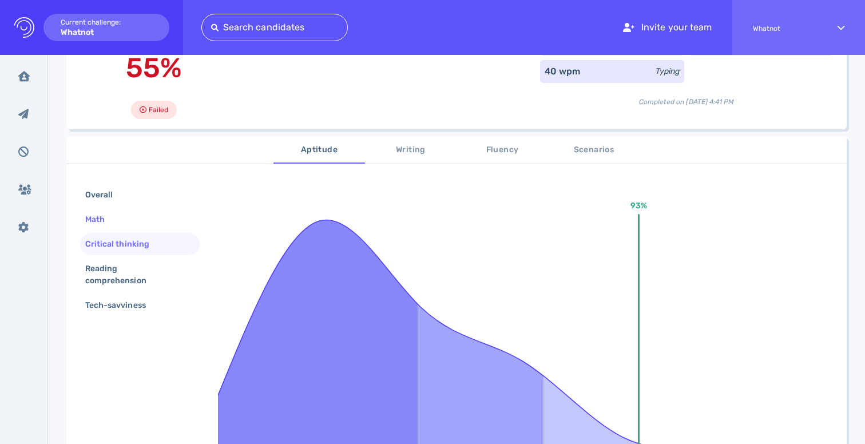
click at [135, 227] on div "Math" at bounding box center [140, 219] width 120 height 22
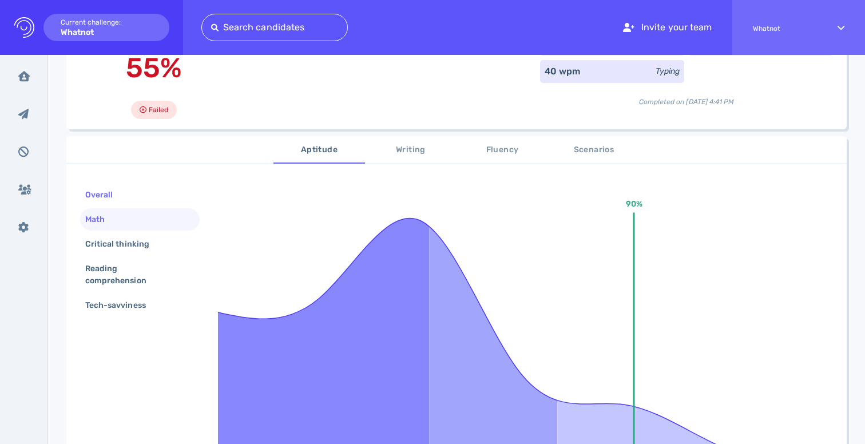
click at [126, 201] on div "Overall" at bounding box center [140, 195] width 120 height 22
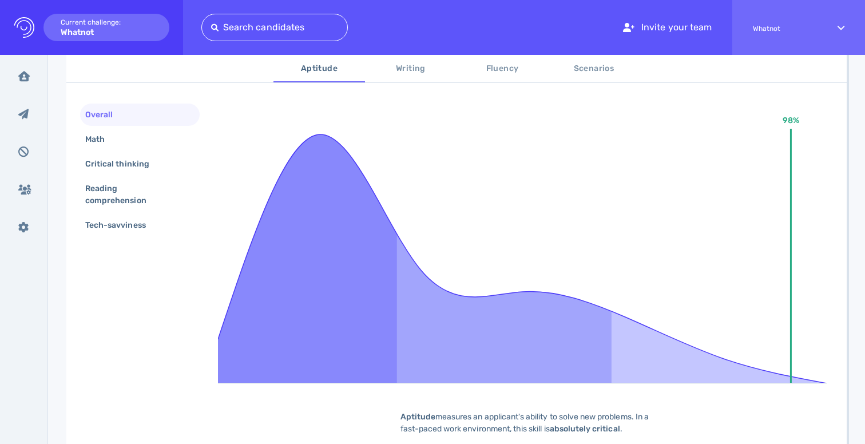
scroll to position [313, 0]
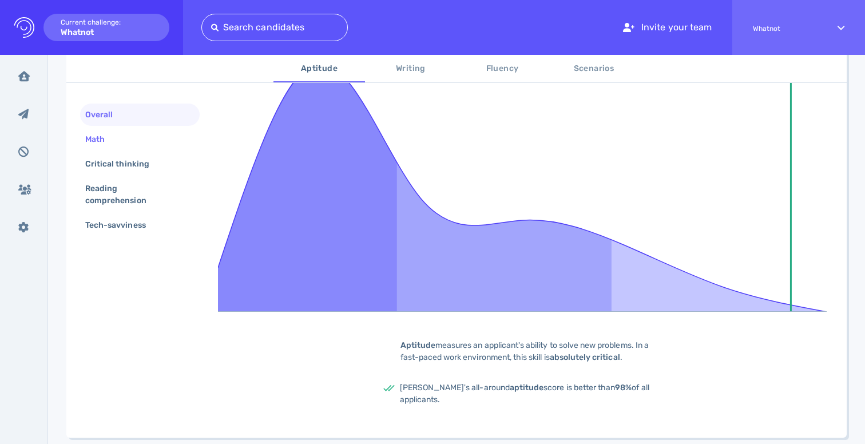
click at [151, 133] on div "Math" at bounding box center [140, 139] width 120 height 22
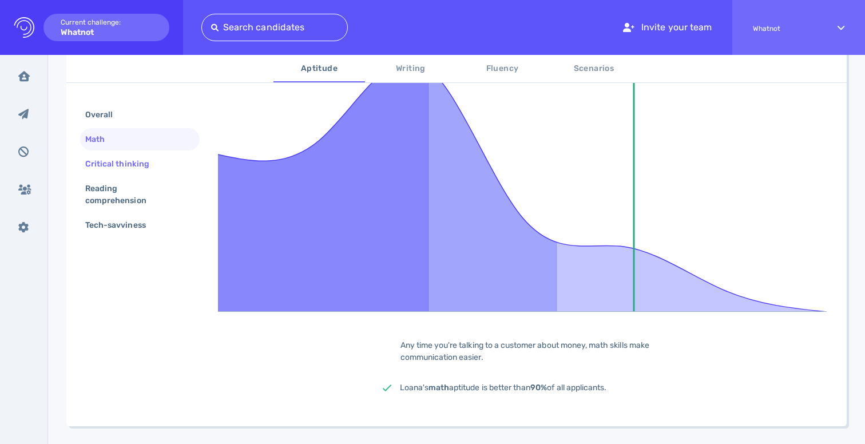
click at [130, 167] on div "Critical thinking" at bounding box center [123, 164] width 80 height 17
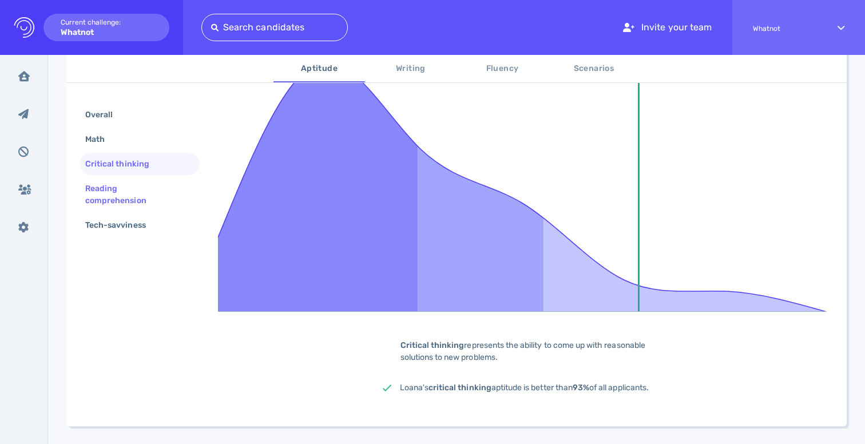
click at [128, 185] on div "Reading comprehension" at bounding box center [135, 194] width 105 height 29
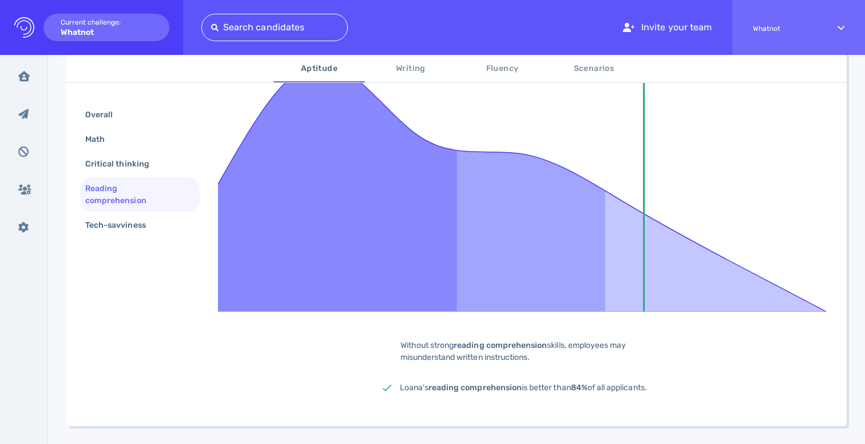
click at [129, 208] on div "Reading comprehension" at bounding box center [135, 194] width 105 height 29
click at [130, 217] on div "Tech-savviness" at bounding box center [121, 225] width 77 height 17
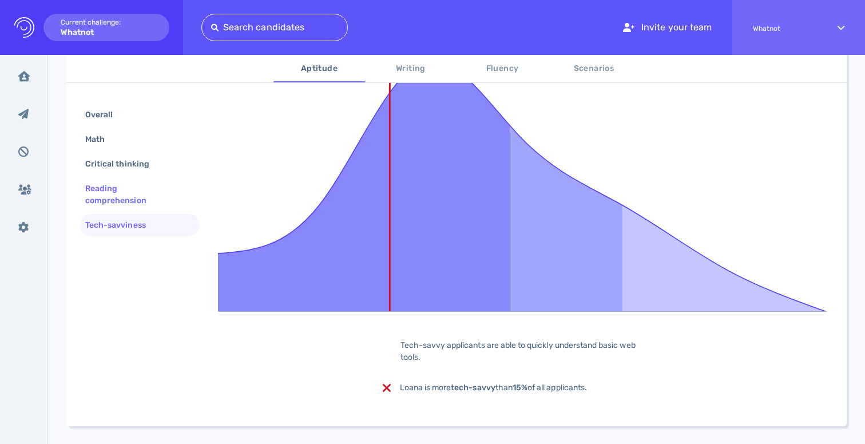
scroll to position [229, 0]
